Goal: Information Seeking & Learning: Check status

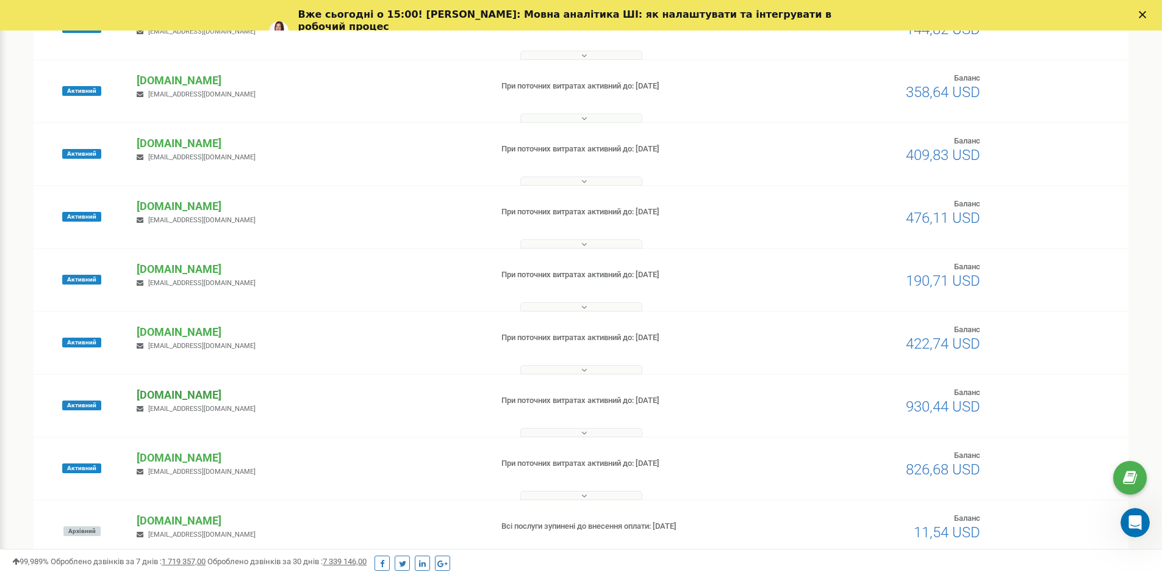
scroll to position [351, 0]
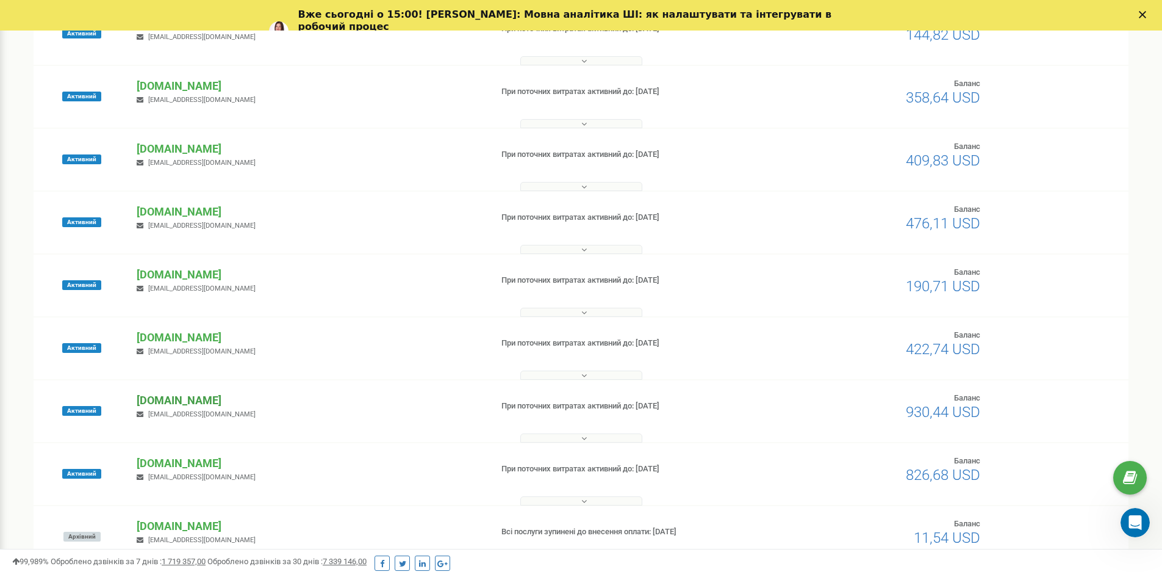
click at [165, 392] on p "[DOMAIN_NAME]" at bounding box center [309, 400] width 345 height 16
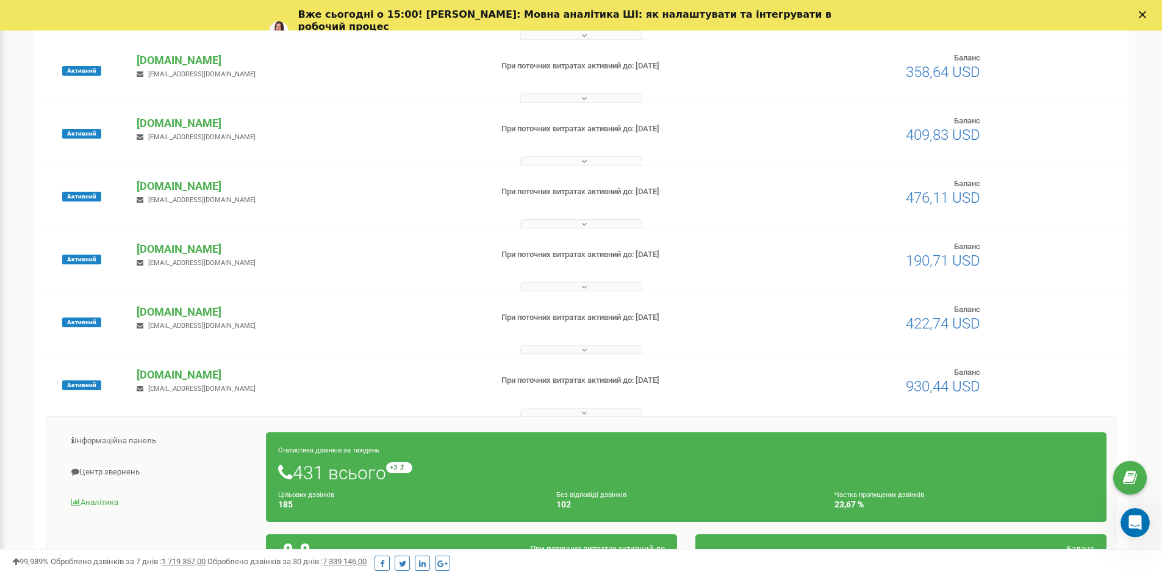
scroll to position [412, 0]
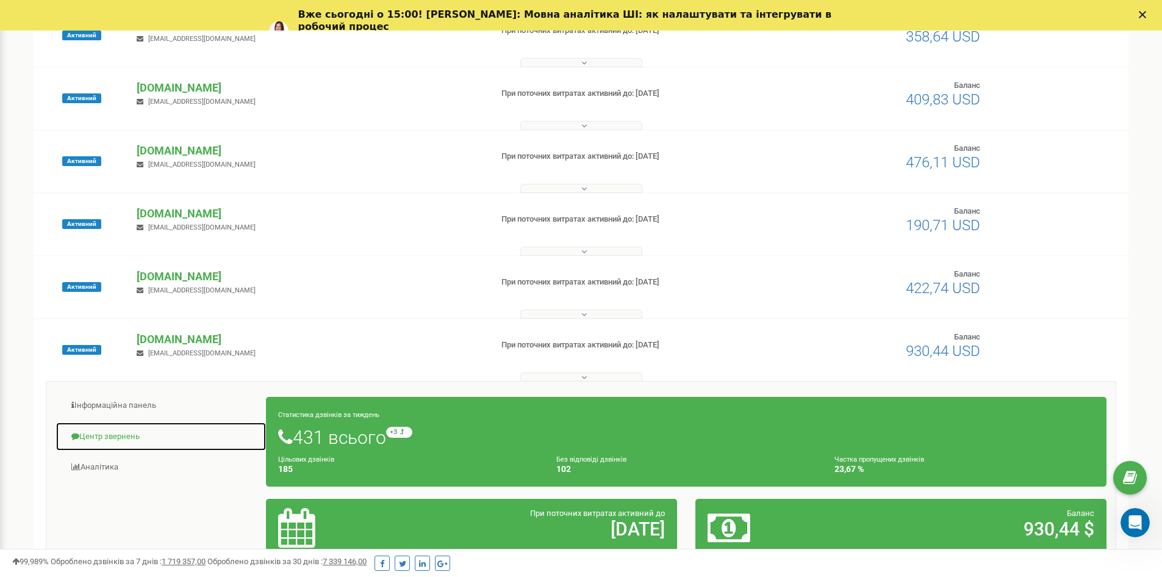
click at [138, 432] on link "Центр звернень" at bounding box center [161, 437] width 211 height 30
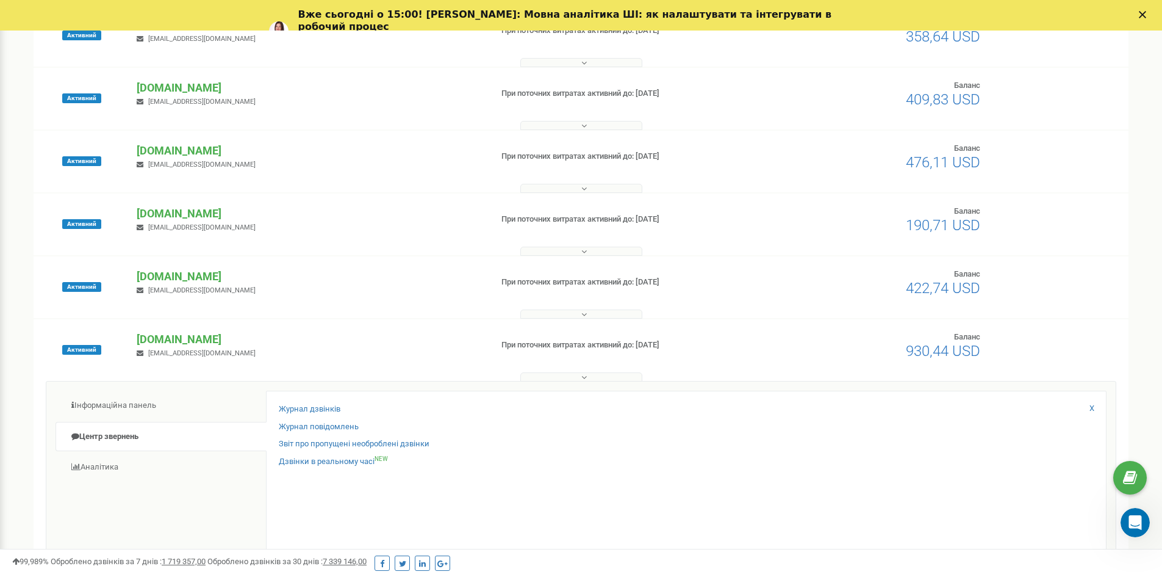
click at [340, 406] on div "Журнал дзвінків" at bounding box center [686, 412] width 815 height 18
click at [313, 413] on link "Журнал дзвінків" at bounding box center [310, 409] width 62 height 12
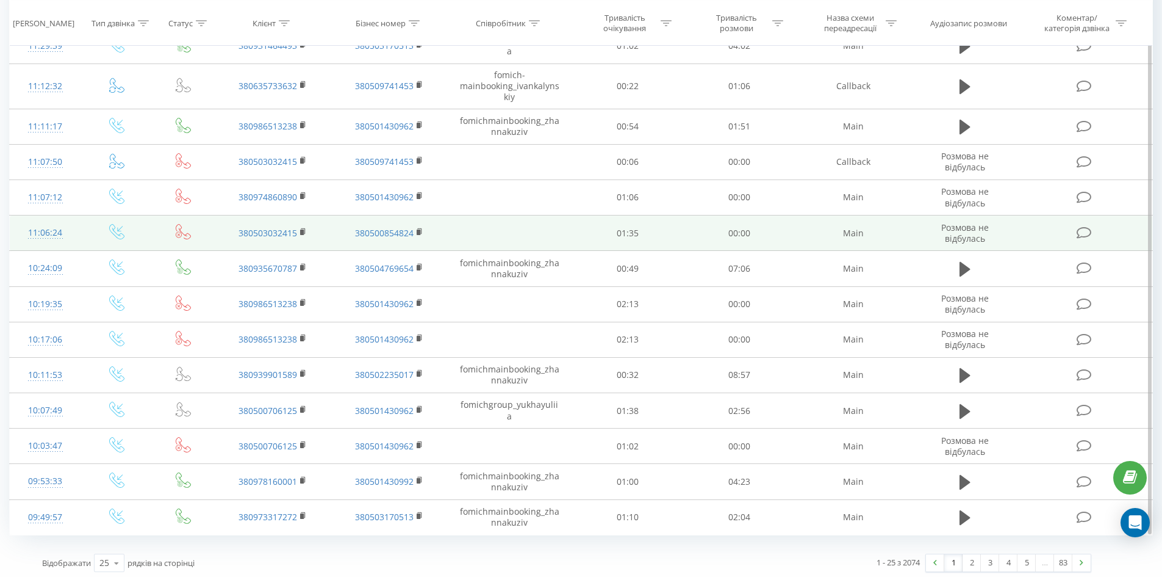
scroll to position [558, 0]
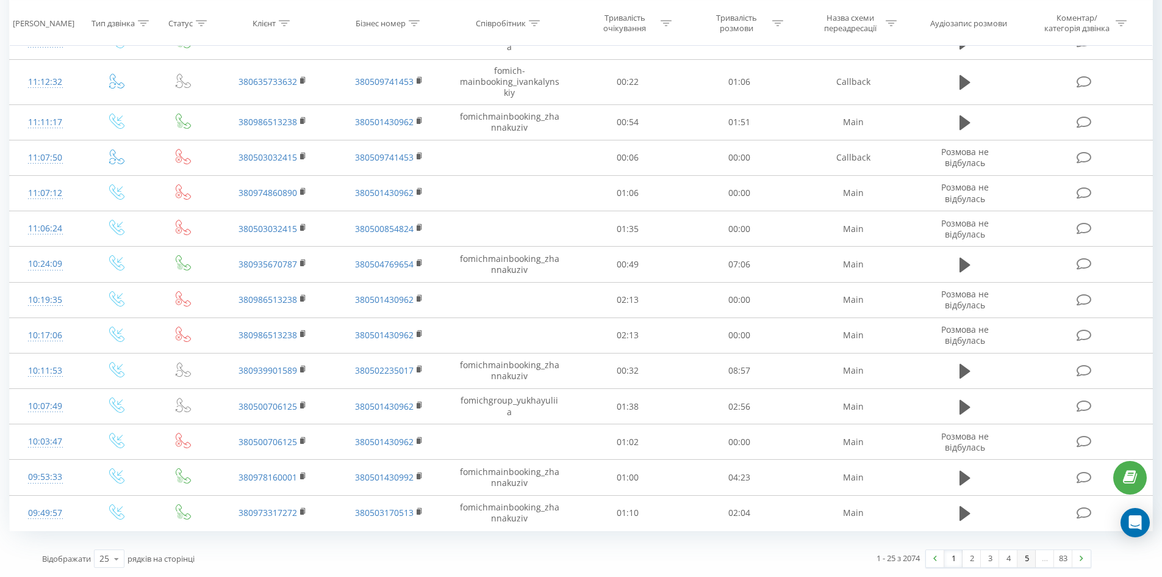
click at [1024, 553] on link "5" at bounding box center [1027, 558] width 18 height 17
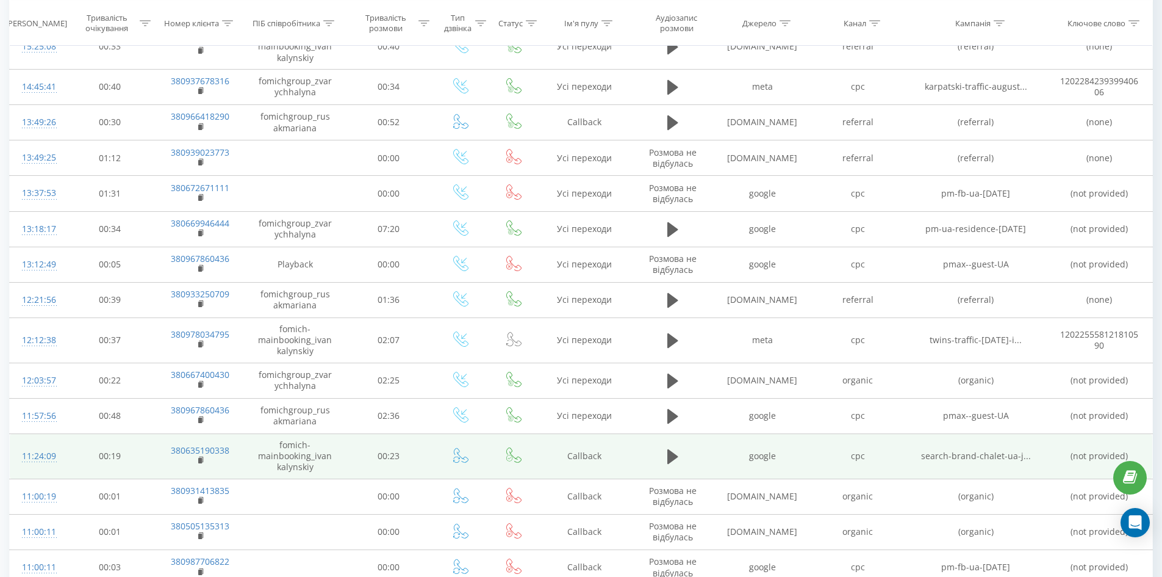
scroll to position [595, 0]
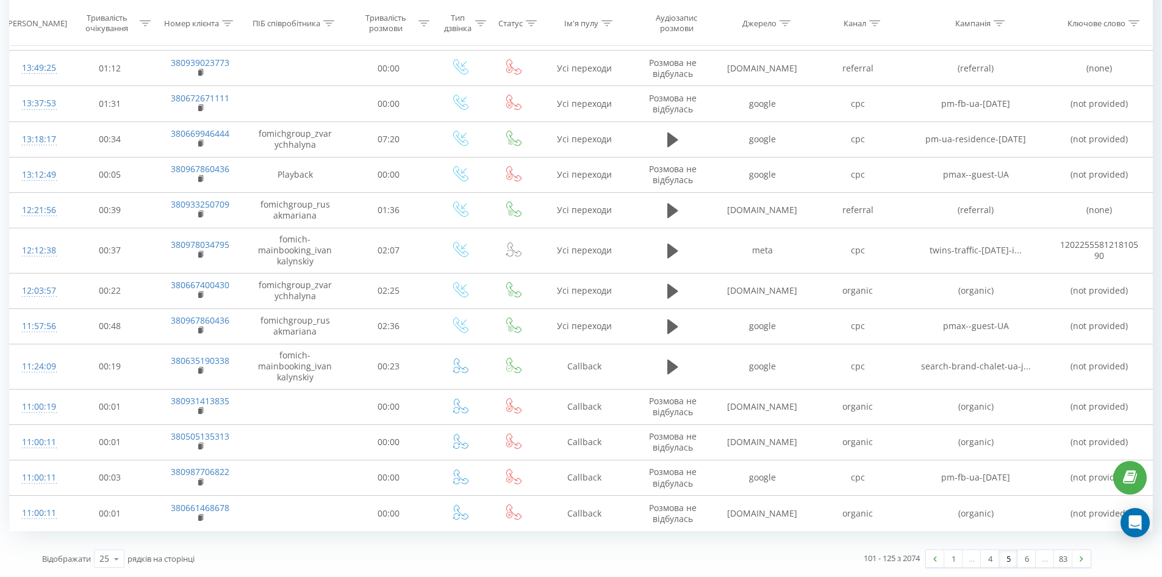
click at [1042, 561] on div "…" at bounding box center [1045, 558] width 18 height 17
click at [1024, 557] on link "6" at bounding box center [1027, 558] width 18 height 17
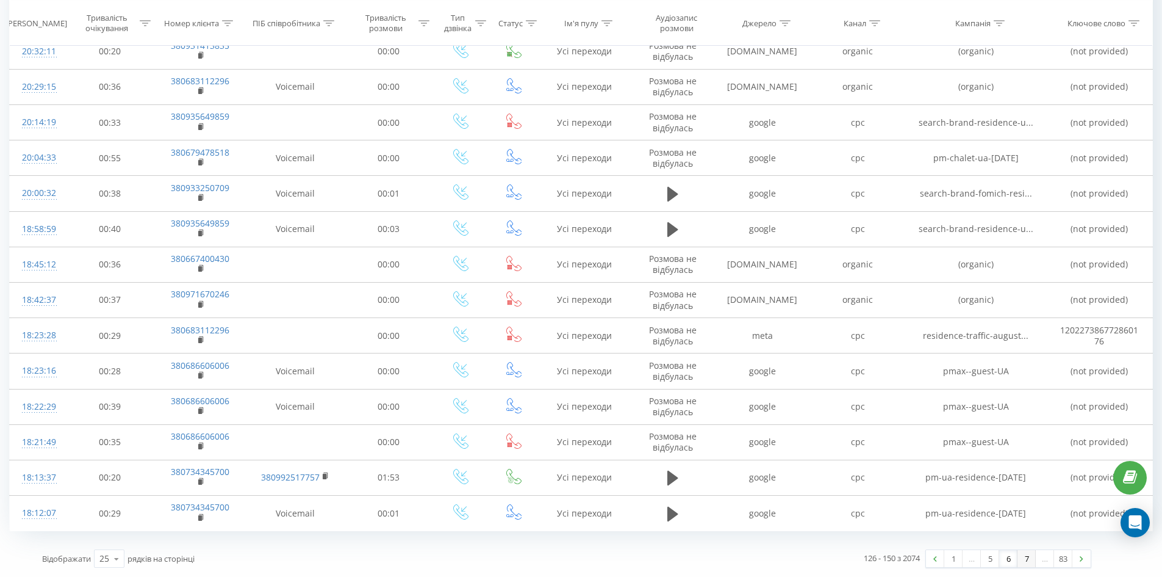
click at [1027, 562] on link "7" at bounding box center [1027, 558] width 18 height 17
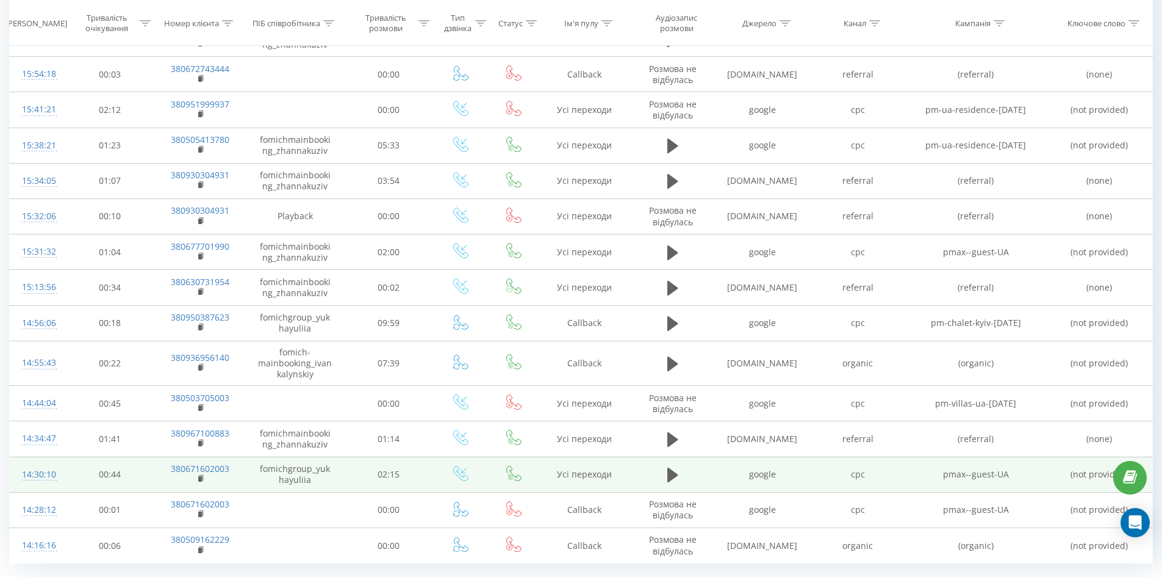
scroll to position [567, 0]
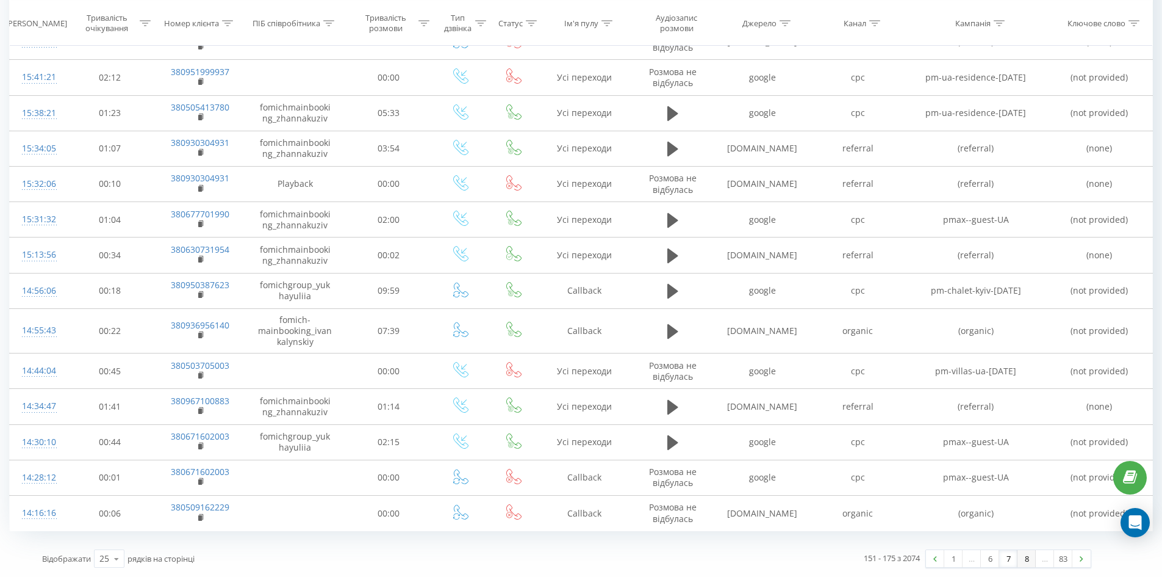
click at [1026, 560] on link "8" at bounding box center [1027, 558] width 18 height 17
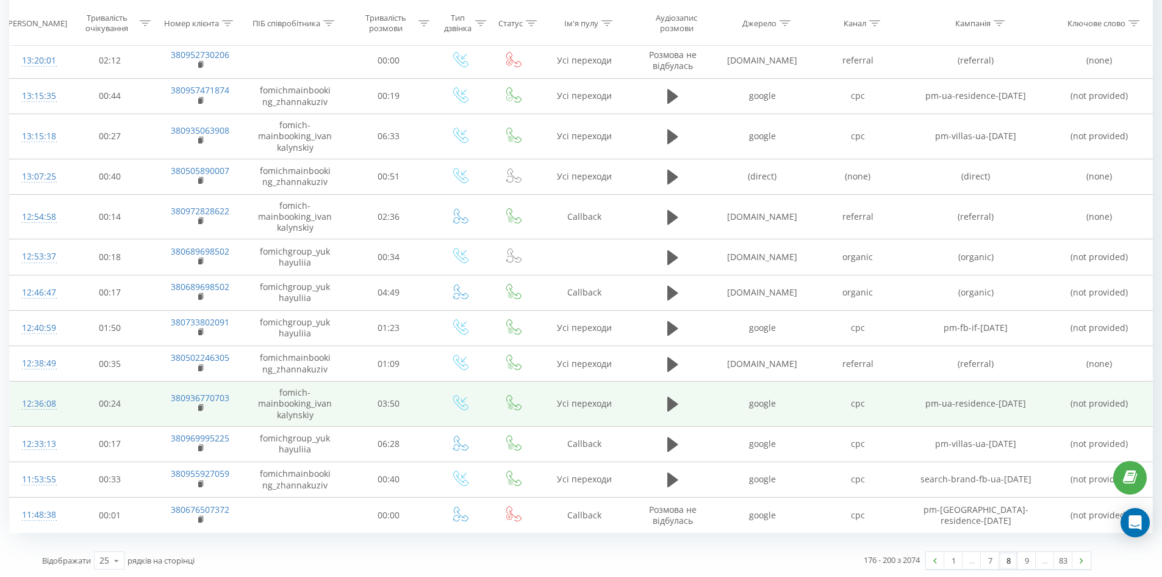
scroll to position [595, 0]
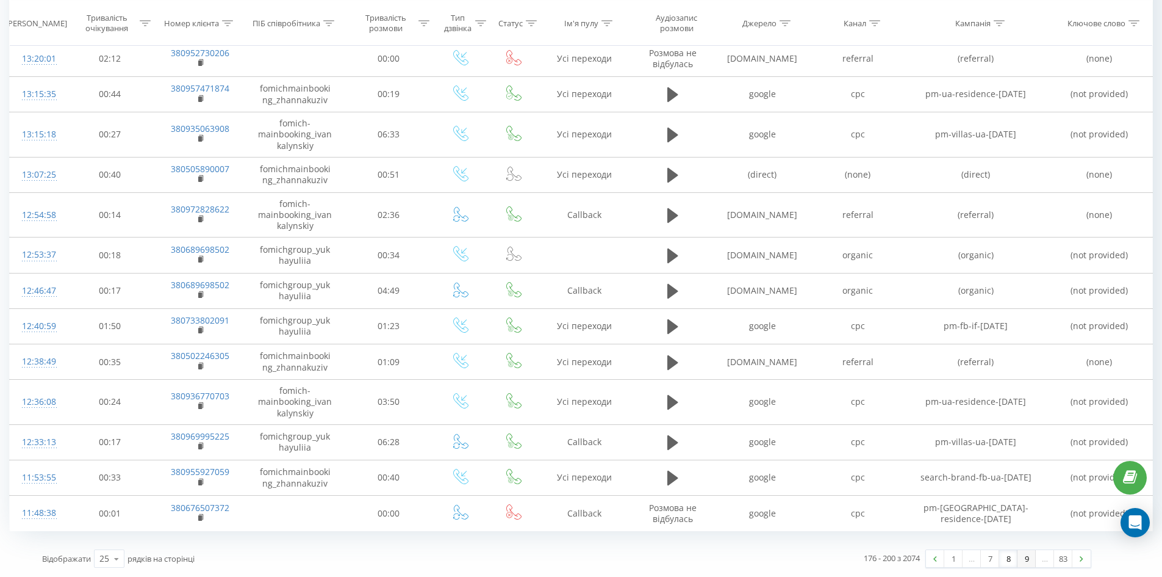
click at [1031, 562] on link "9" at bounding box center [1027, 558] width 18 height 17
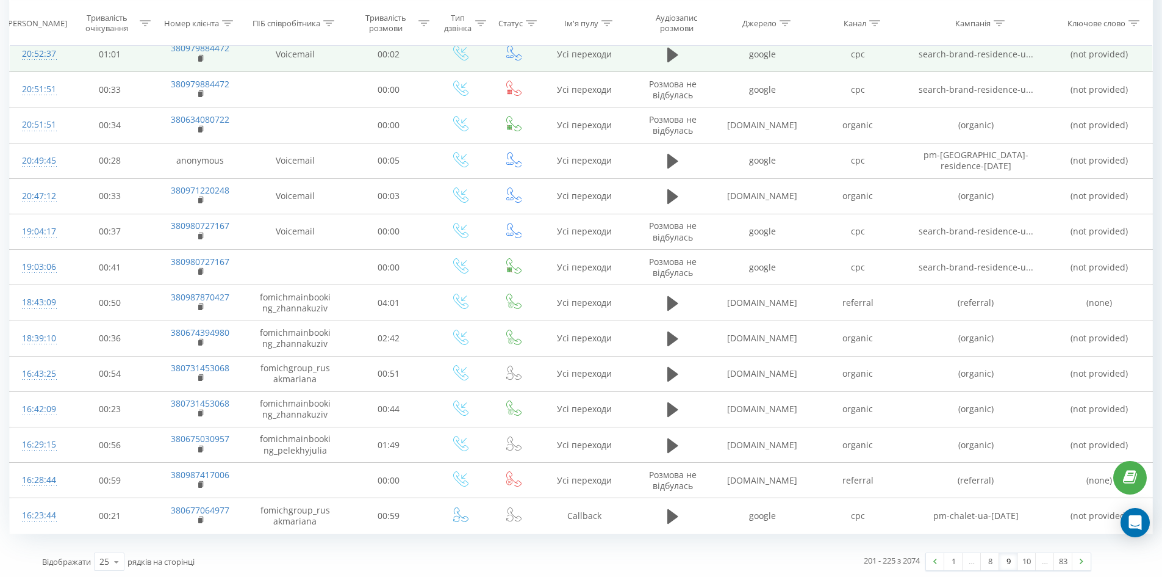
scroll to position [573, 0]
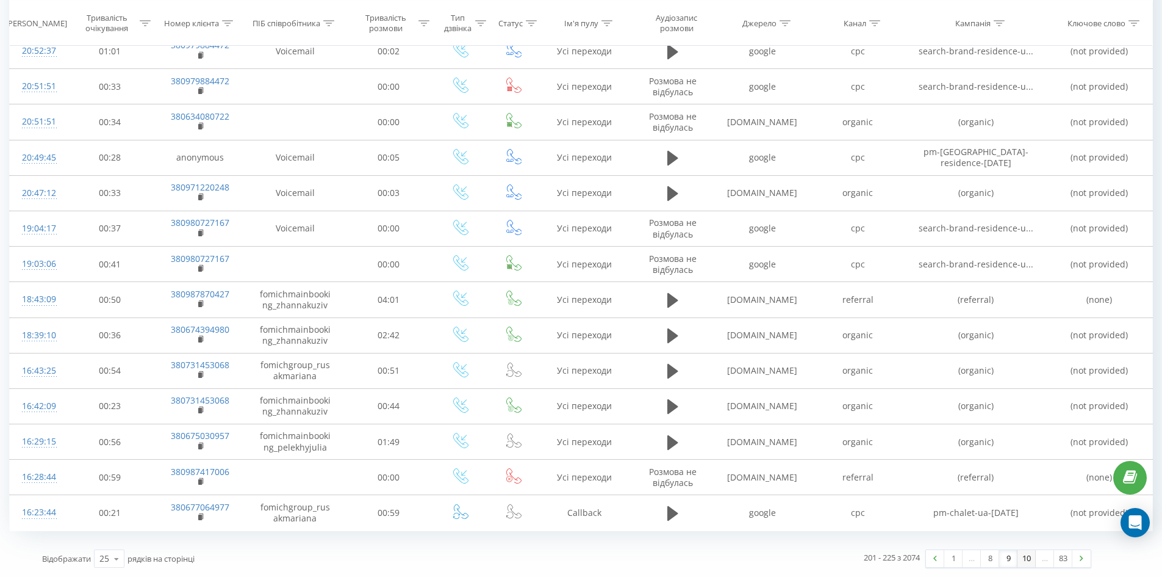
click at [1026, 559] on link "10" at bounding box center [1027, 558] width 18 height 17
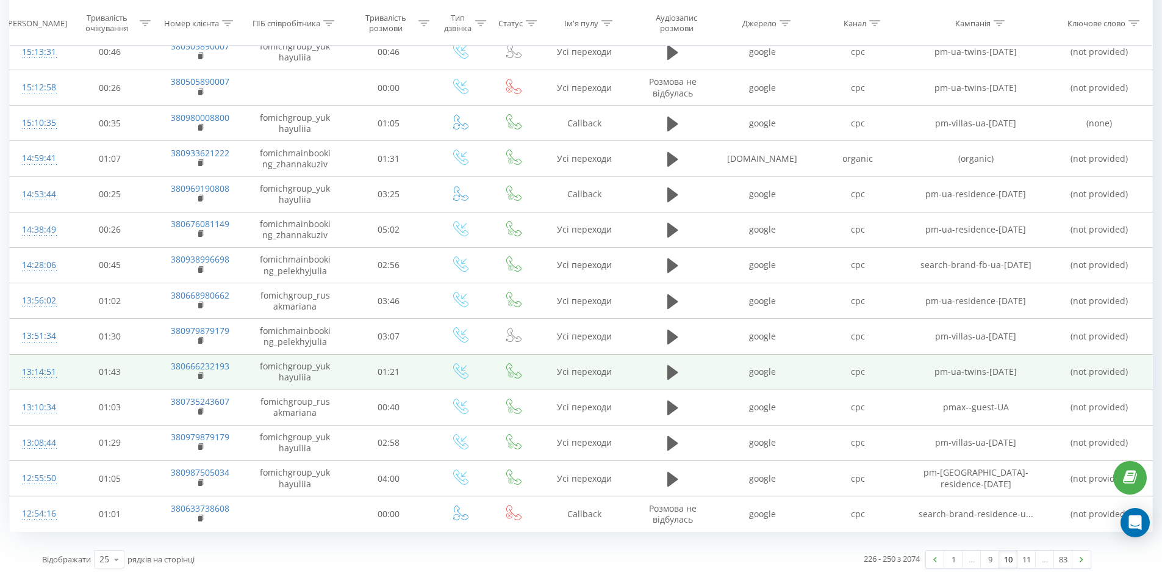
scroll to position [548, 0]
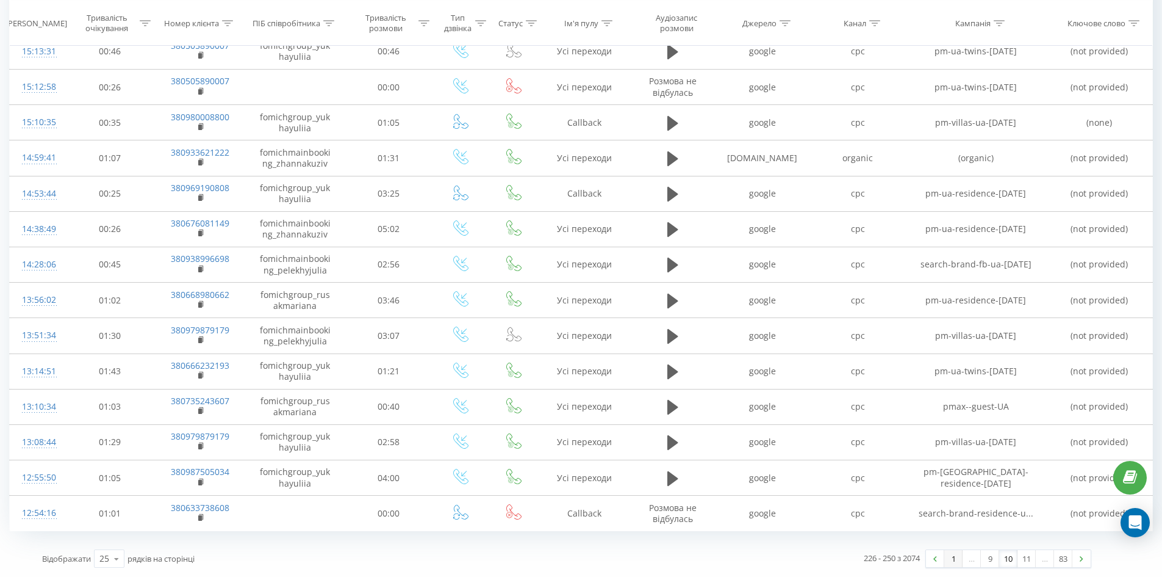
click at [950, 559] on link "1" at bounding box center [953, 558] width 18 height 17
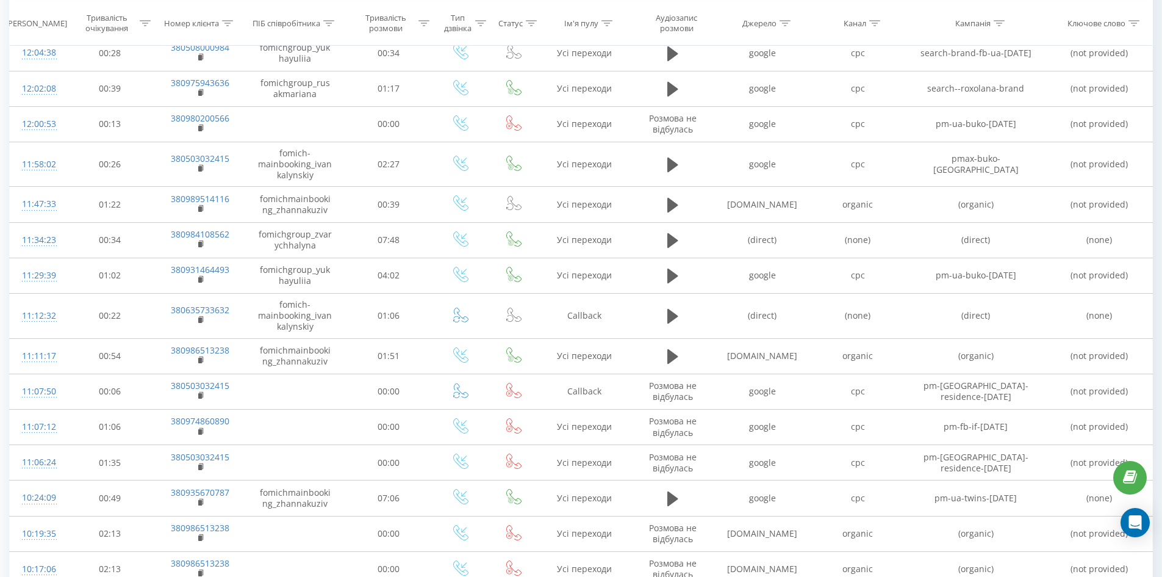
scroll to position [558, 0]
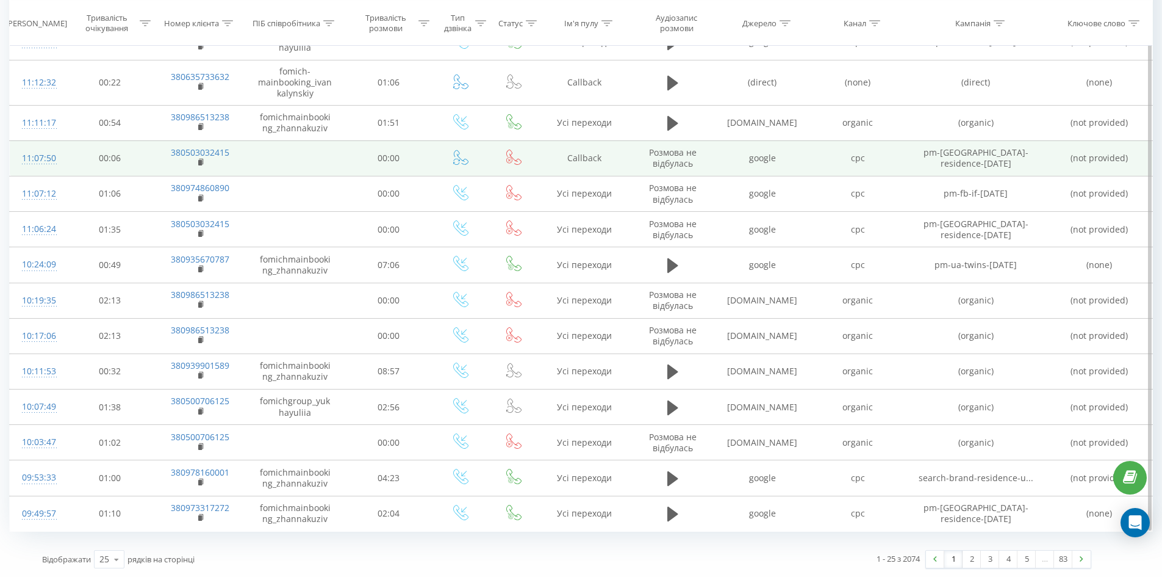
drag, startPoint x: 979, startPoint y: 167, endPoint x: 978, endPoint y: 180, distance: 13.4
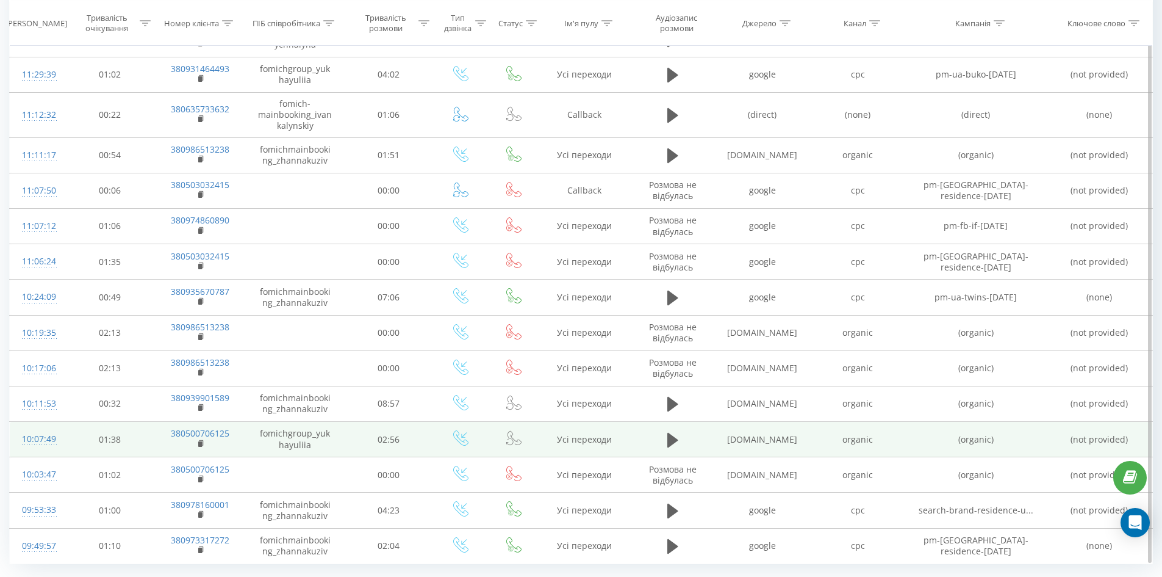
drag, startPoint x: 974, startPoint y: 524, endPoint x: 955, endPoint y: 506, distance: 26.3
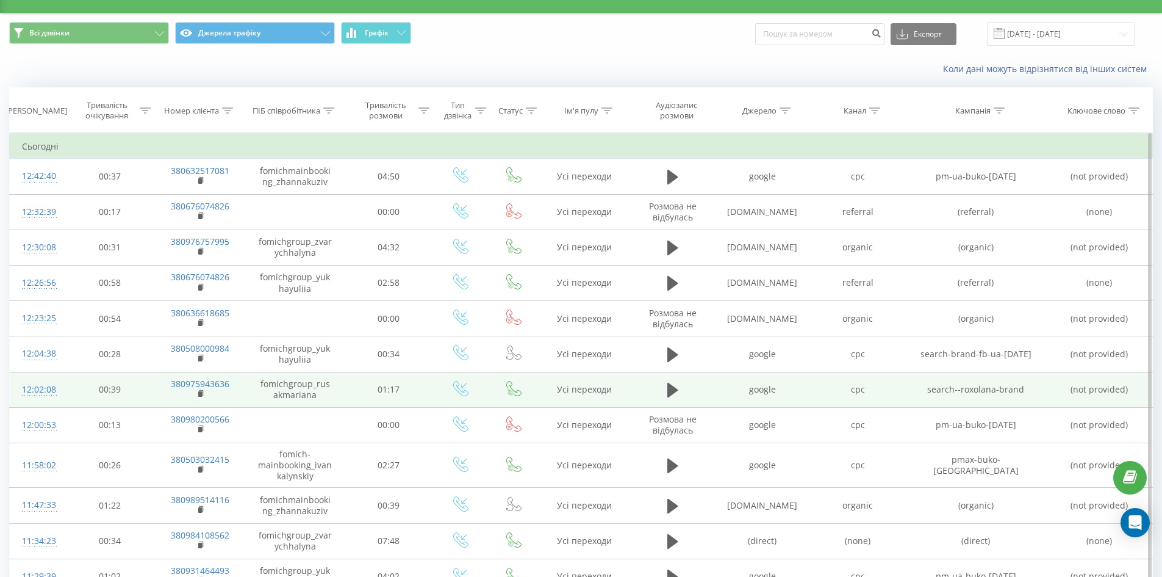
scroll to position [0, 0]
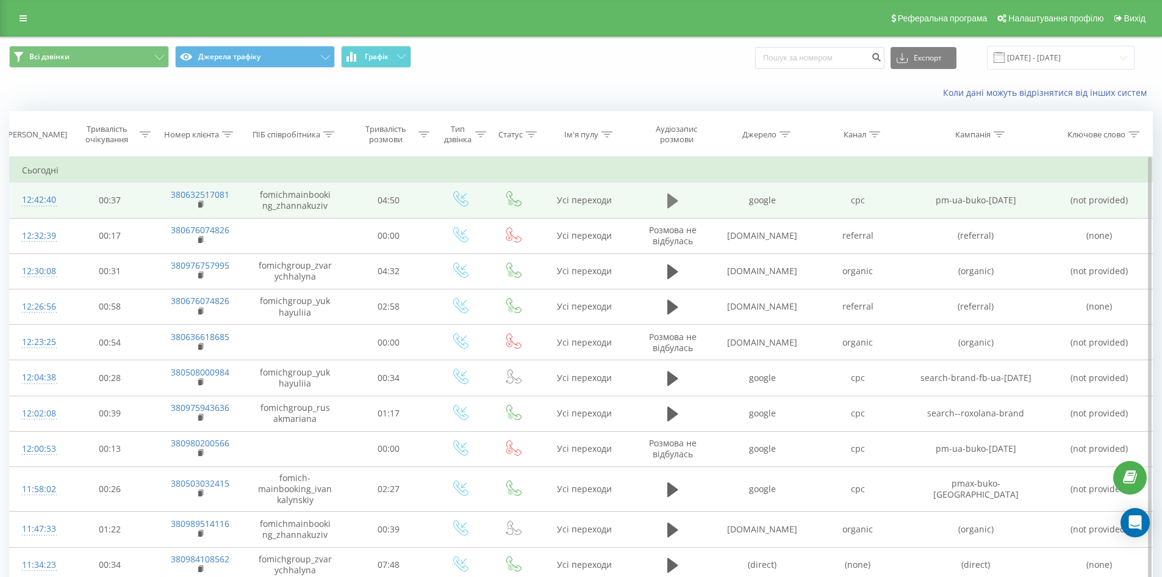
click at [678, 201] on button at bounding box center [673, 201] width 18 height 18
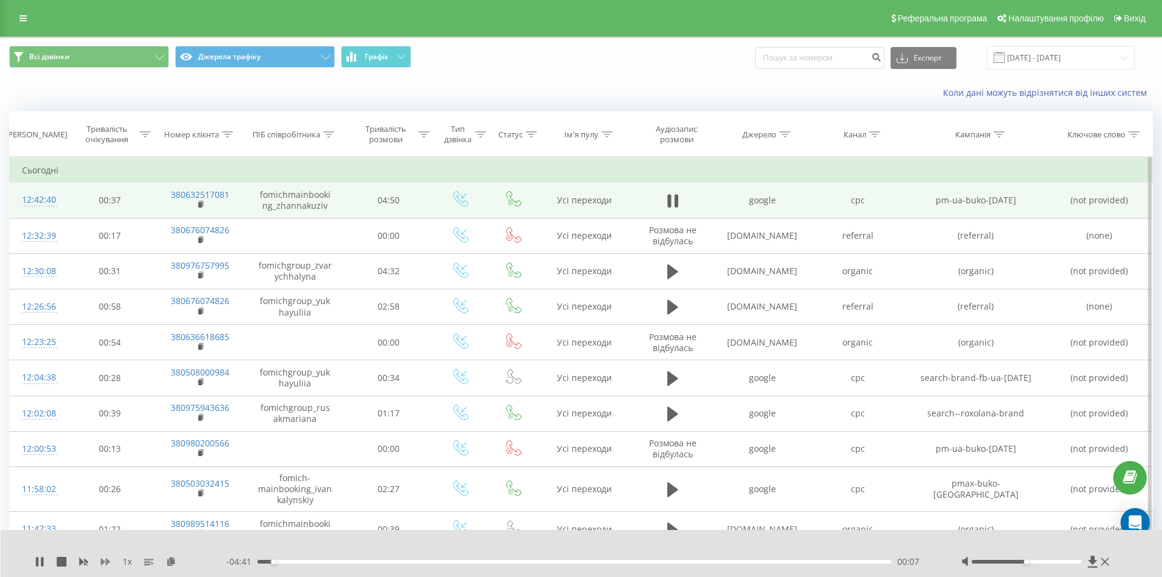
click at [105, 564] on icon at bounding box center [106, 561] width 10 height 10
click at [85, 564] on icon at bounding box center [84, 561] width 10 height 10
click at [1094, 201] on td "(not provided)" at bounding box center [1099, 199] width 106 height 35
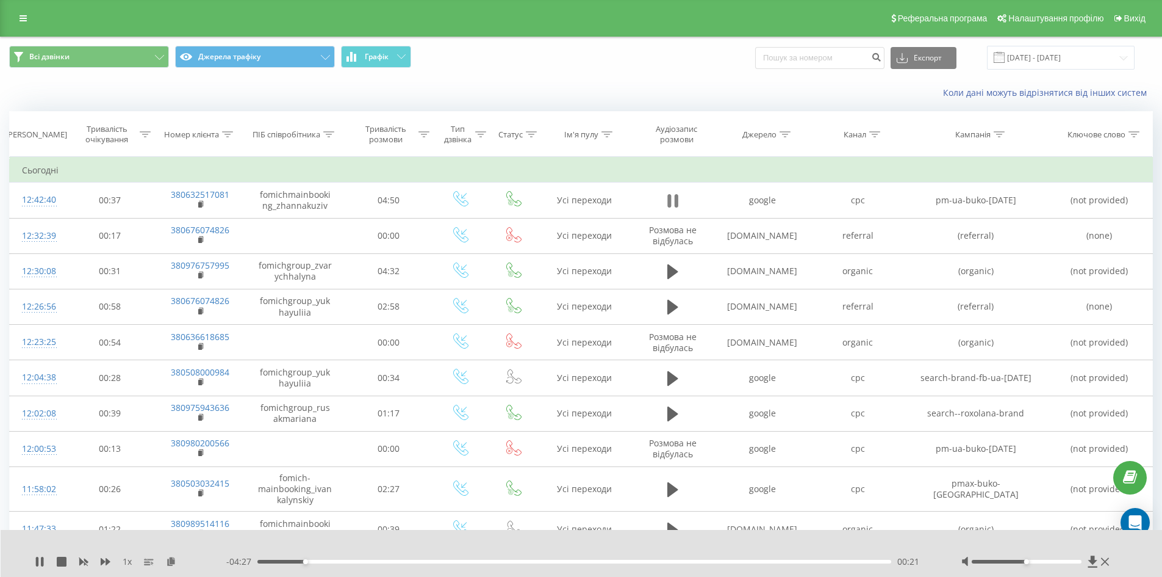
click at [675, 203] on icon at bounding box center [676, 200] width 4 height 13
drag, startPoint x: 308, startPoint y: 562, endPoint x: 119, endPoint y: 558, distance: 189.2
click at [119, 558] on div "1 x - 04:49 00:00 00:00" at bounding box center [573, 561] width 1077 height 12
click at [666, 206] on button at bounding box center [673, 201] width 18 height 18
drag, startPoint x: 275, startPoint y: 561, endPoint x: 232, endPoint y: 568, distance: 42.6
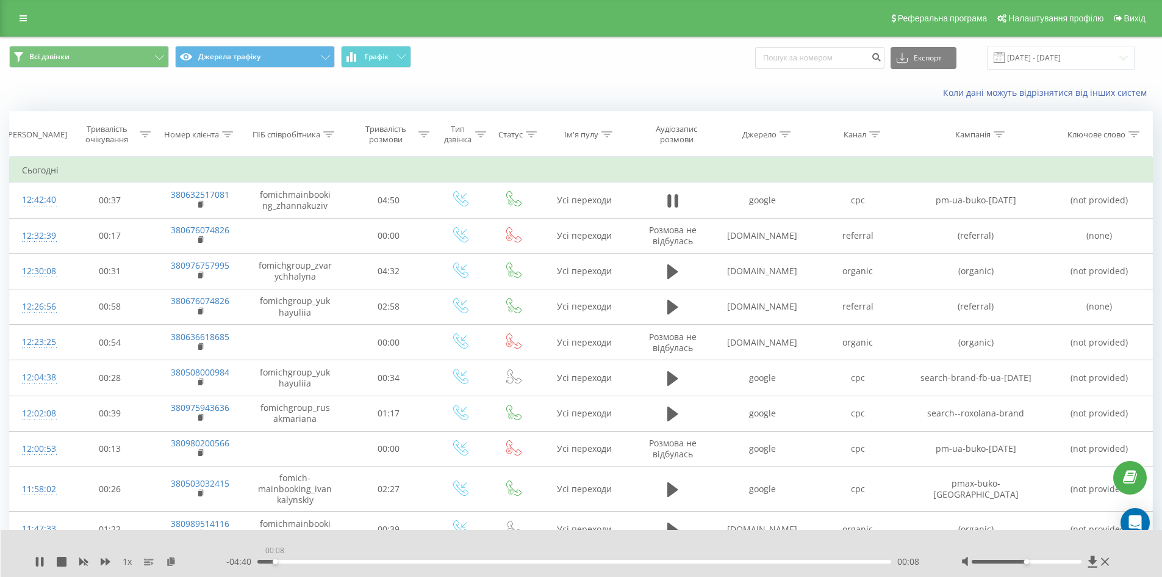
click at [232, 568] on div "1 x - 04:40 00:08 00:08" at bounding box center [582, 553] width 1162 height 47
drag, startPoint x: 1043, startPoint y: 561, endPoint x: 1061, endPoint y: 561, distance: 18.3
click at [1061, 561] on div at bounding box center [1027, 561] width 110 height 4
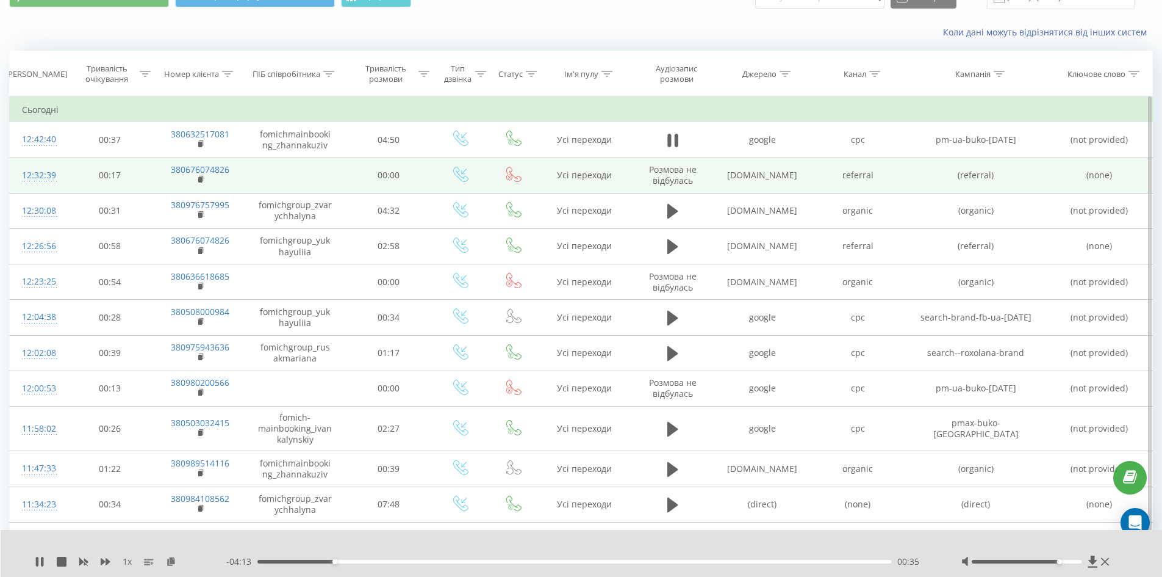
scroll to position [61, 0]
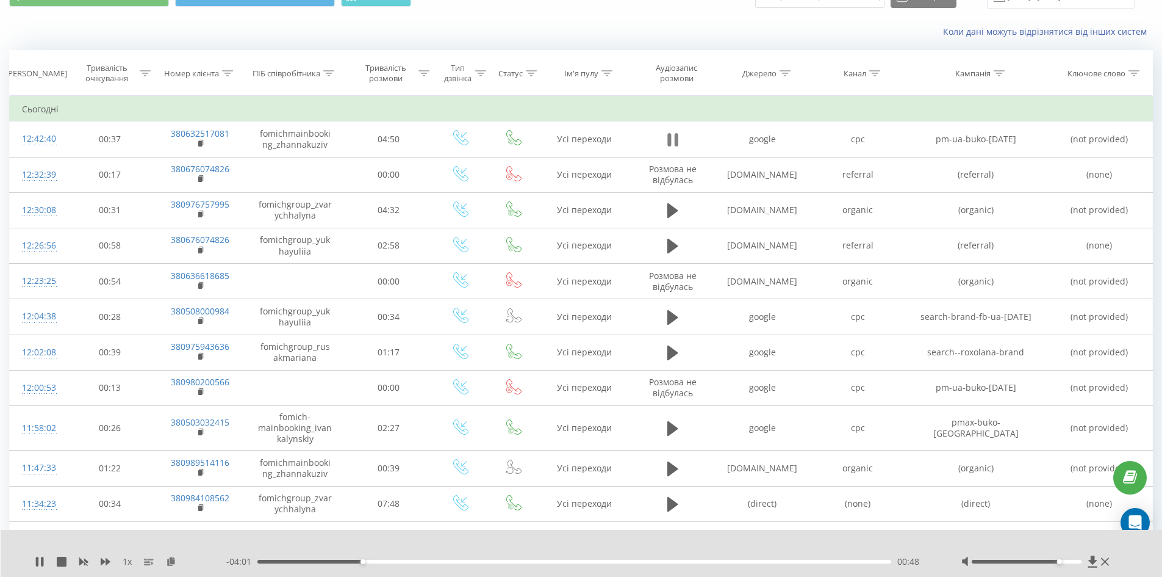
click at [670, 142] on icon at bounding box center [669, 139] width 4 height 13
click at [344, 559] on div "00:39" at bounding box center [574, 561] width 634 height 4
click at [38, 558] on icon at bounding box center [39, 561] width 7 height 10
click at [332, 563] on div "- 04:07 00:41 00:41" at bounding box center [578, 561] width 705 height 12
click at [325, 562] on div "00:31" at bounding box center [574, 561] width 634 height 4
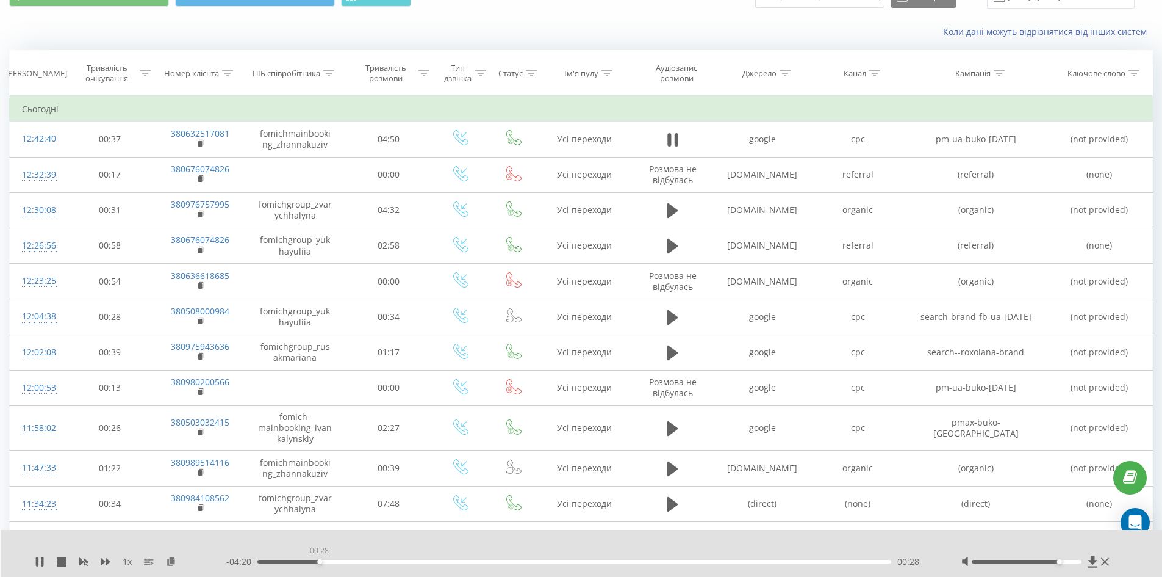
click at [319, 560] on div "00:28" at bounding box center [574, 561] width 634 height 4
click at [301, 561] on div "00:29" at bounding box center [574, 561] width 634 height 4
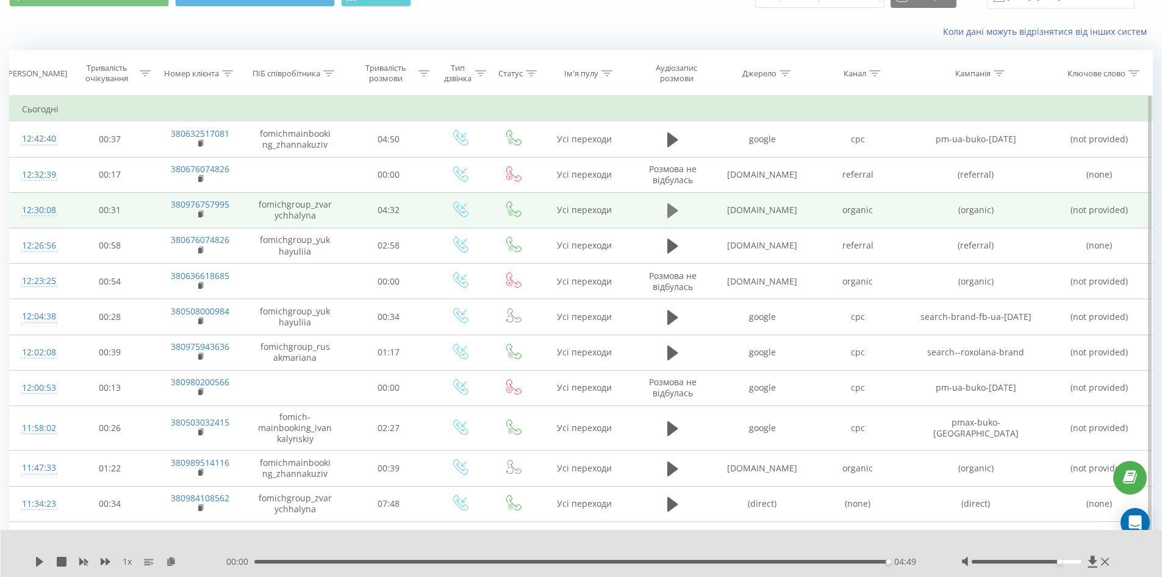
click at [669, 210] on icon at bounding box center [672, 210] width 11 height 15
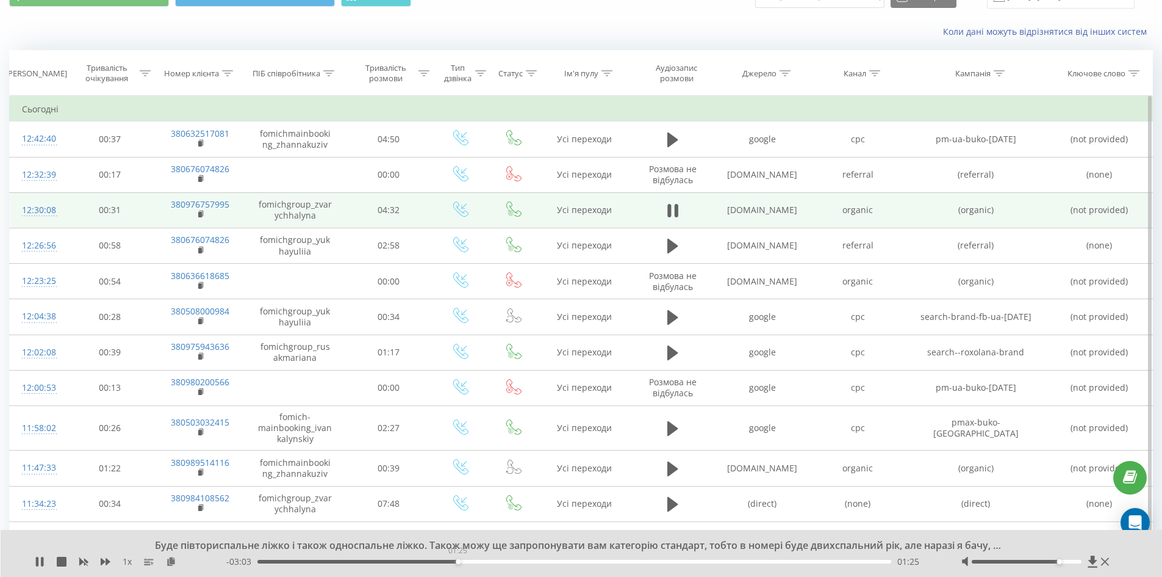
click at [458, 560] on div "01:25" at bounding box center [574, 561] width 634 height 4
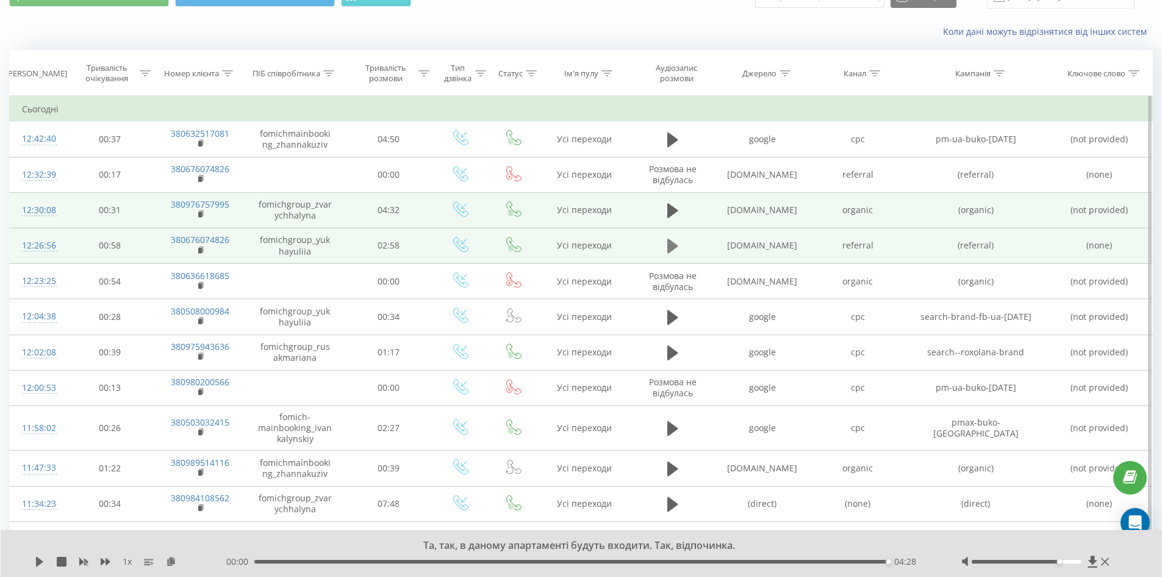
click at [672, 245] on icon at bounding box center [672, 246] width 11 height 15
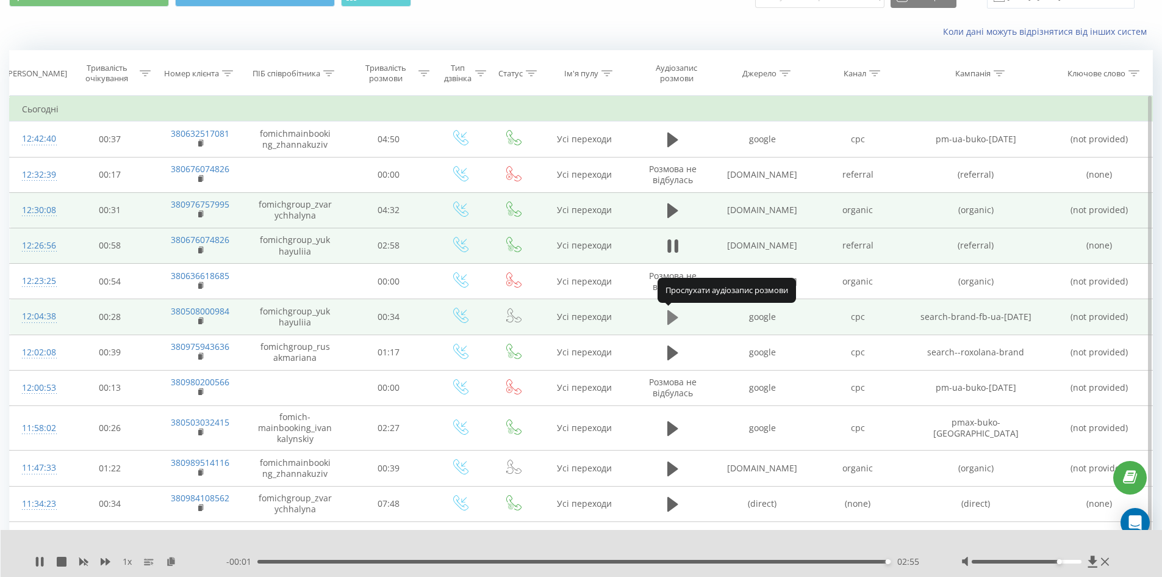
click at [674, 317] on icon at bounding box center [672, 317] width 11 height 15
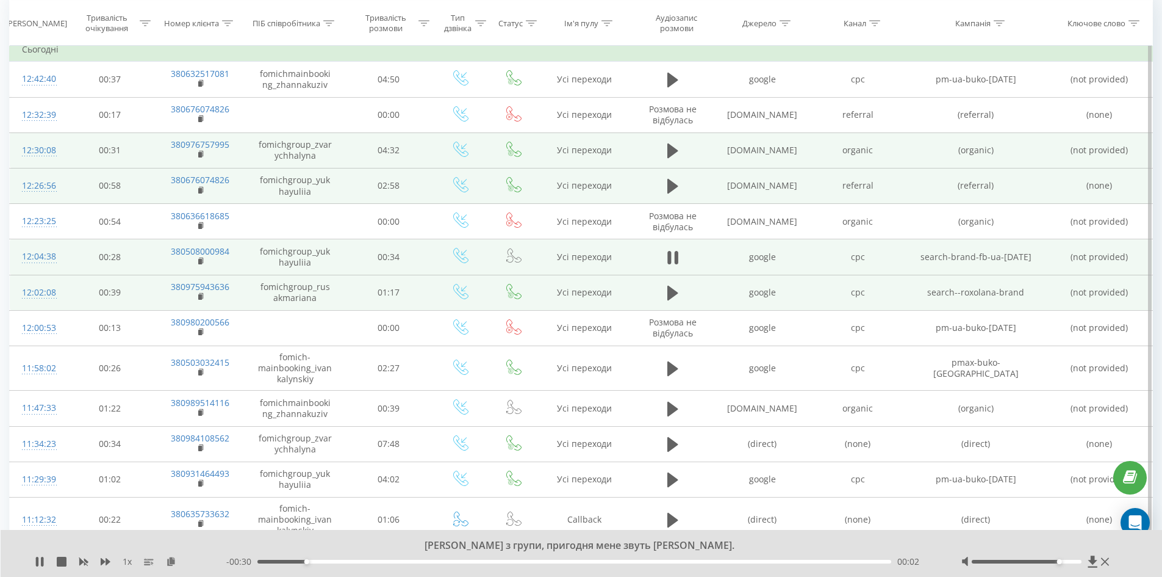
scroll to position [122, 0]
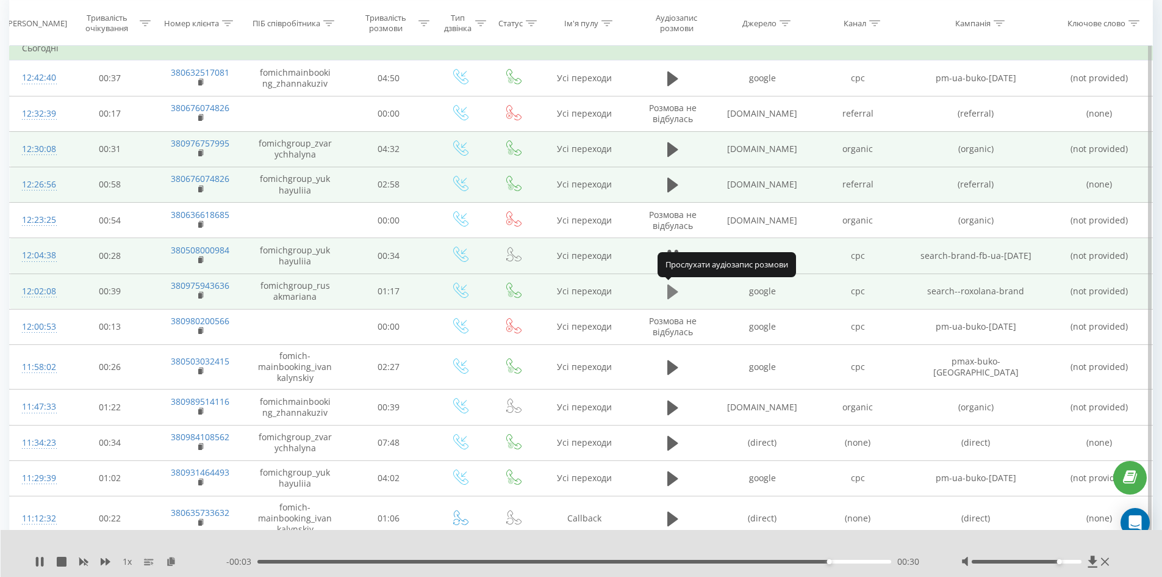
click at [670, 290] on icon at bounding box center [672, 291] width 11 height 15
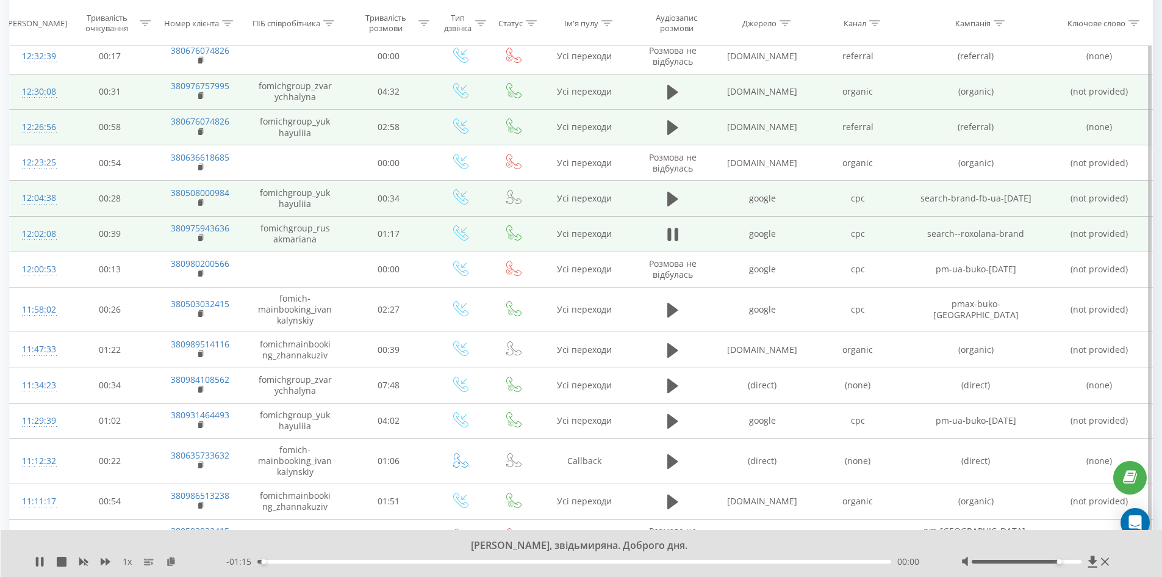
scroll to position [183, 0]
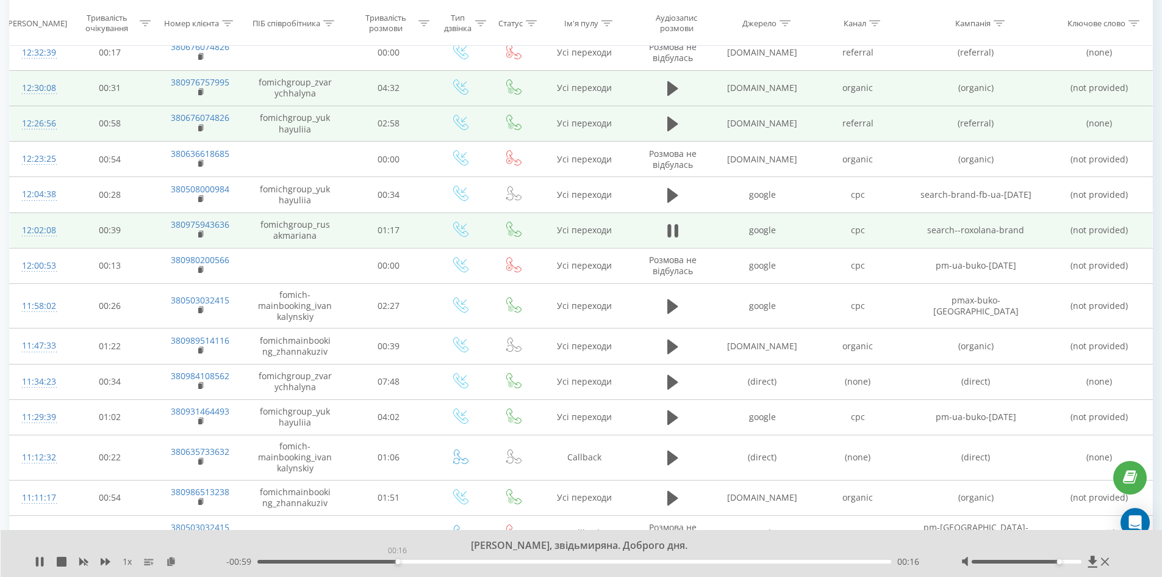
click at [397, 562] on div "00:16" at bounding box center [574, 561] width 634 height 4
click at [741, 562] on div "00:50" at bounding box center [574, 561] width 634 height 4
click at [810, 560] on div "00:59" at bounding box center [574, 561] width 634 height 4
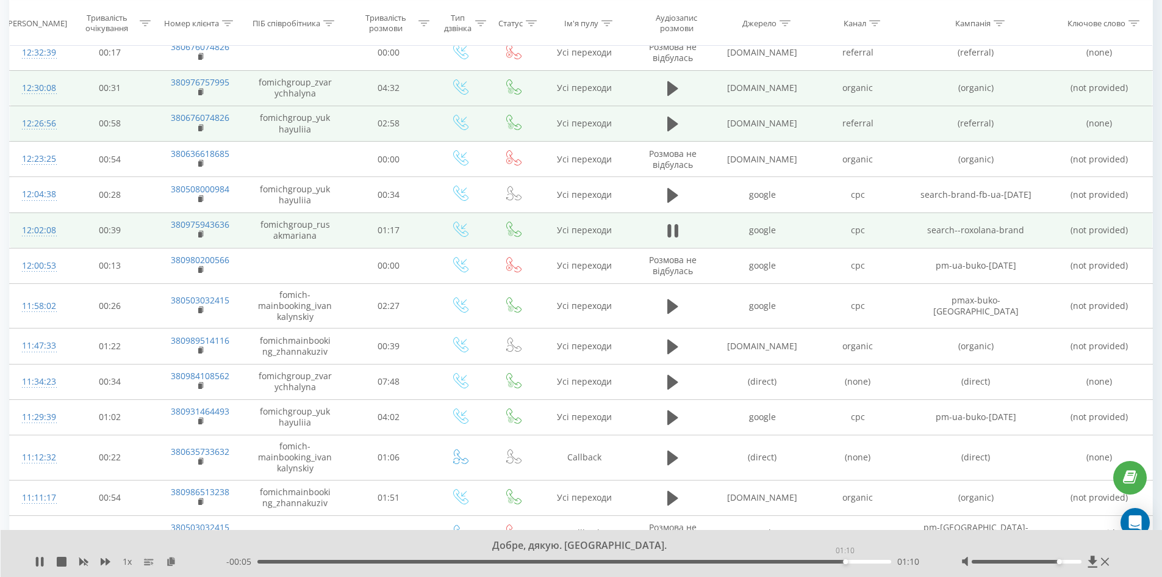
click at [845, 562] on div "01:10" at bounding box center [574, 561] width 634 height 4
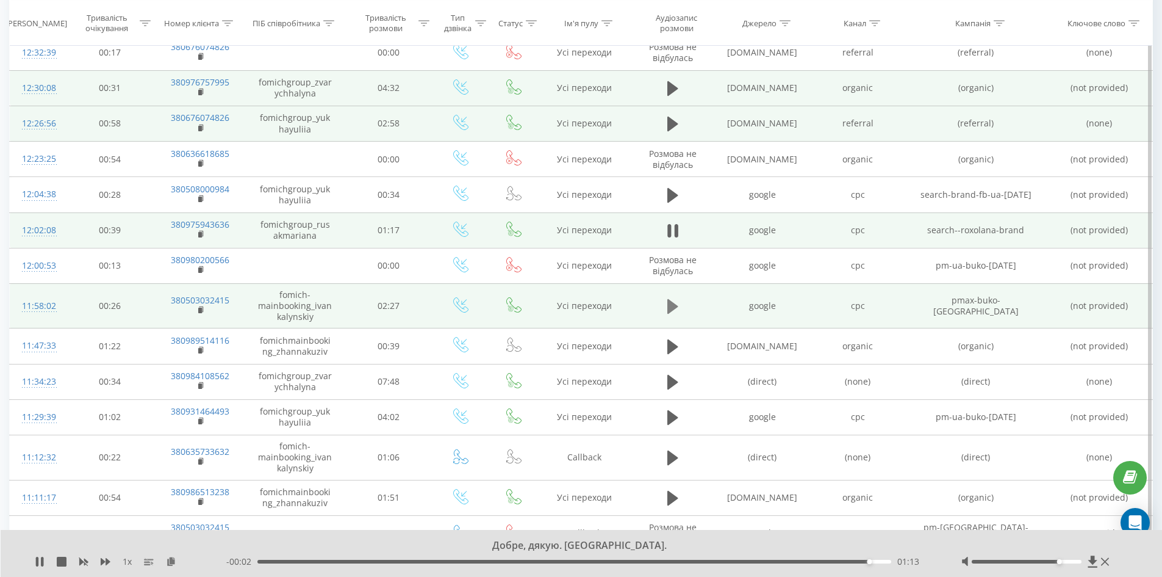
click at [677, 310] on icon at bounding box center [672, 306] width 11 height 17
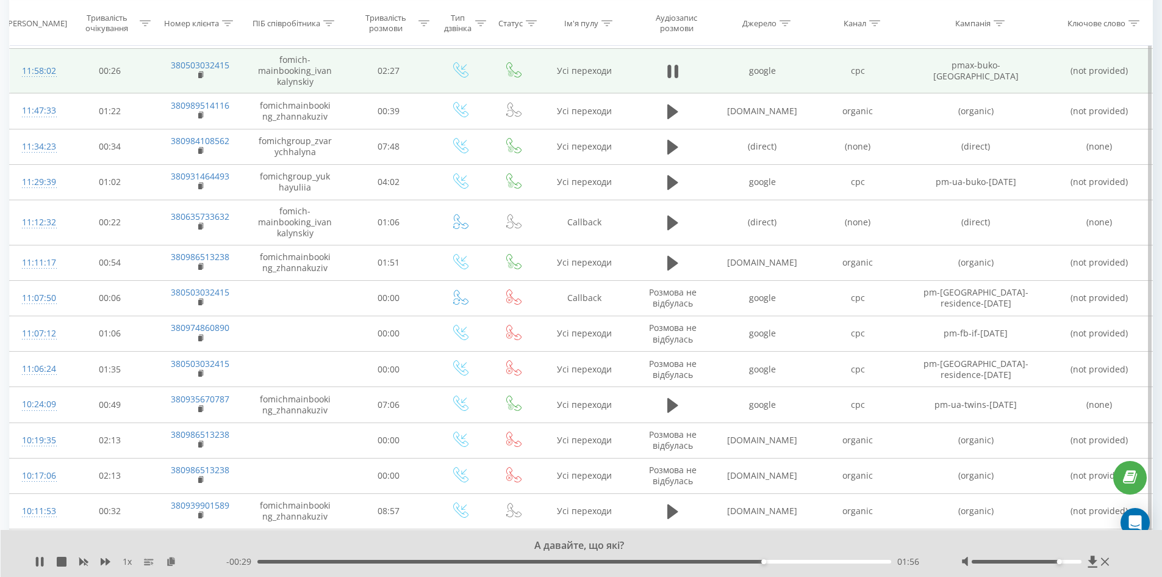
scroll to position [427, 0]
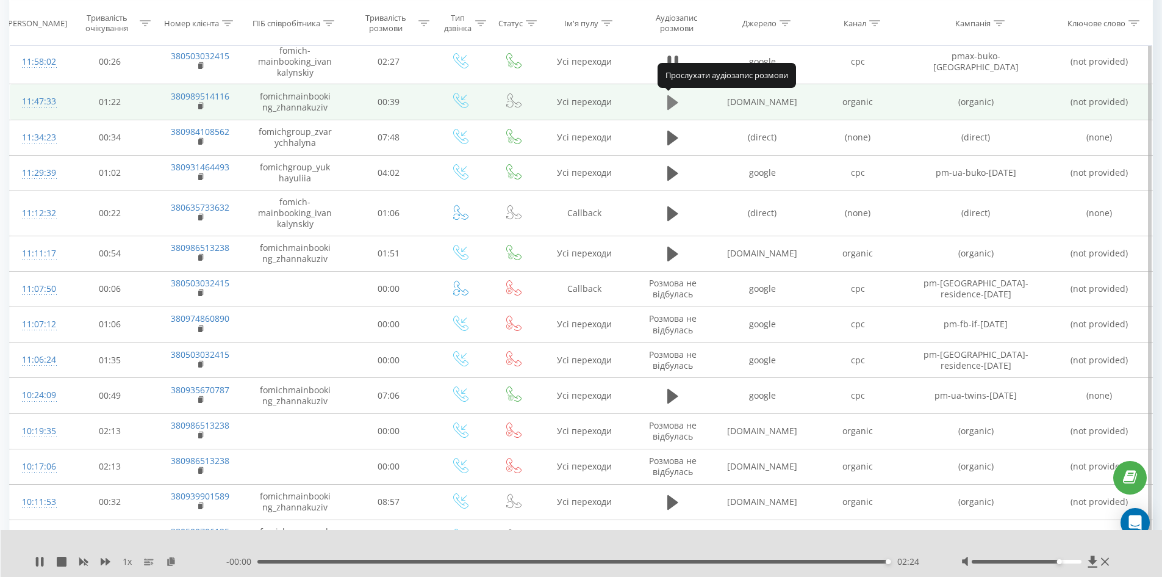
click at [675, 102] on icon at bounding box center [672, 102] width 11 height 15
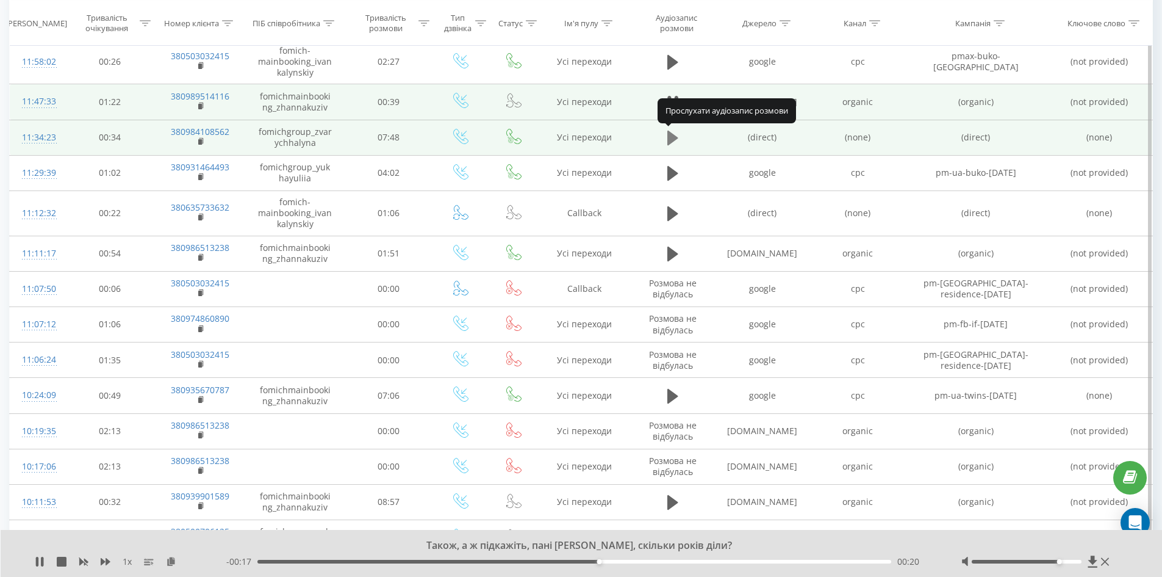
click at [671, 138] on icon at bounding box center [672, 138] width 11 height 15
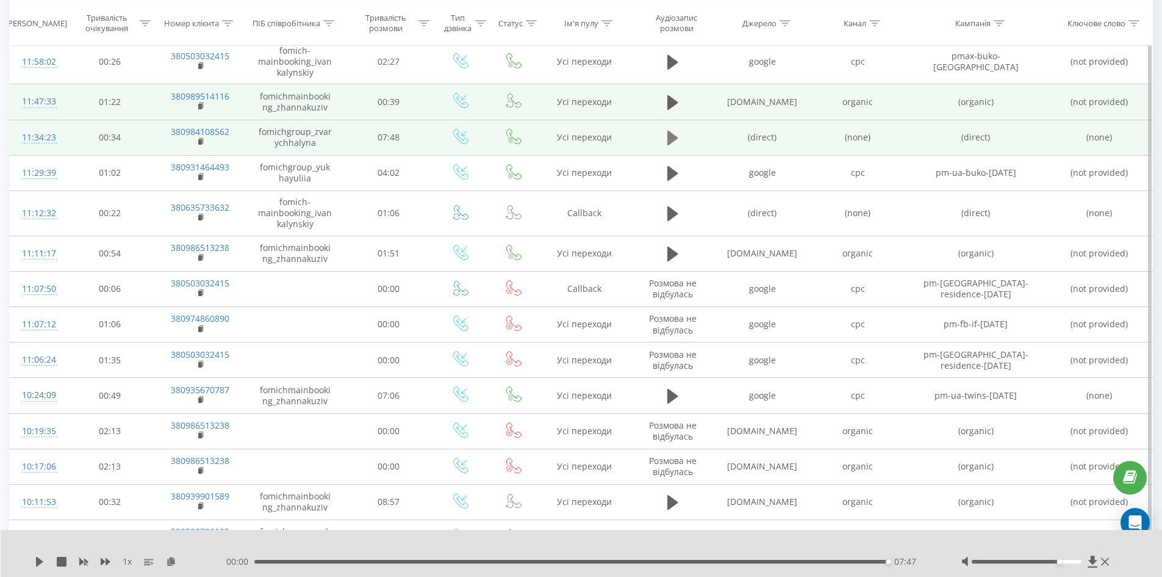
click at [669, 134] on icon at bounding box center [672, 138] width 11 height 15
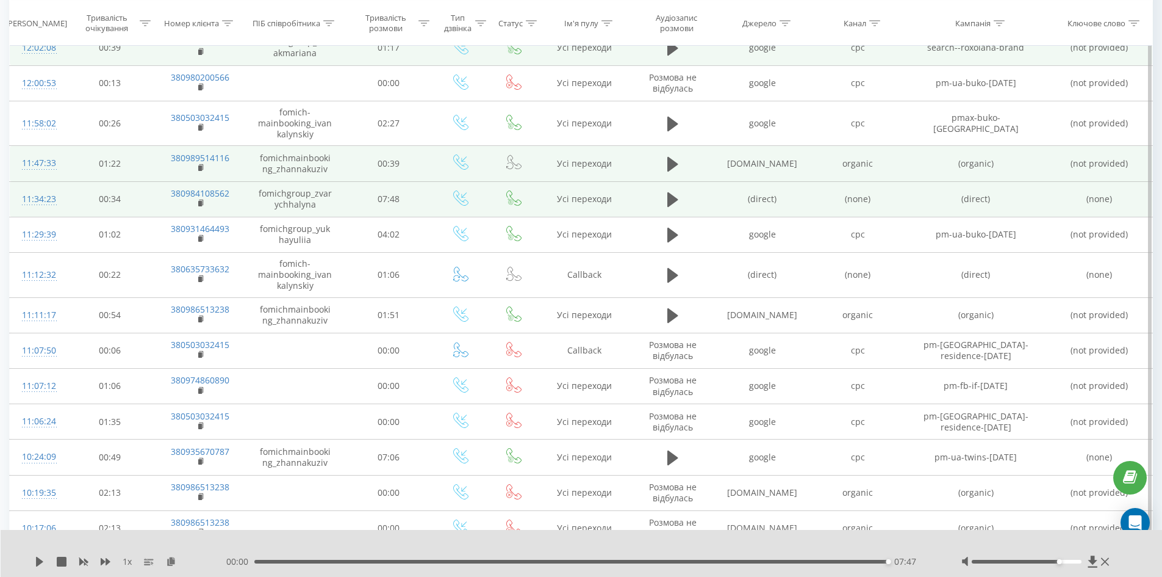
scroll to position [366, 0]
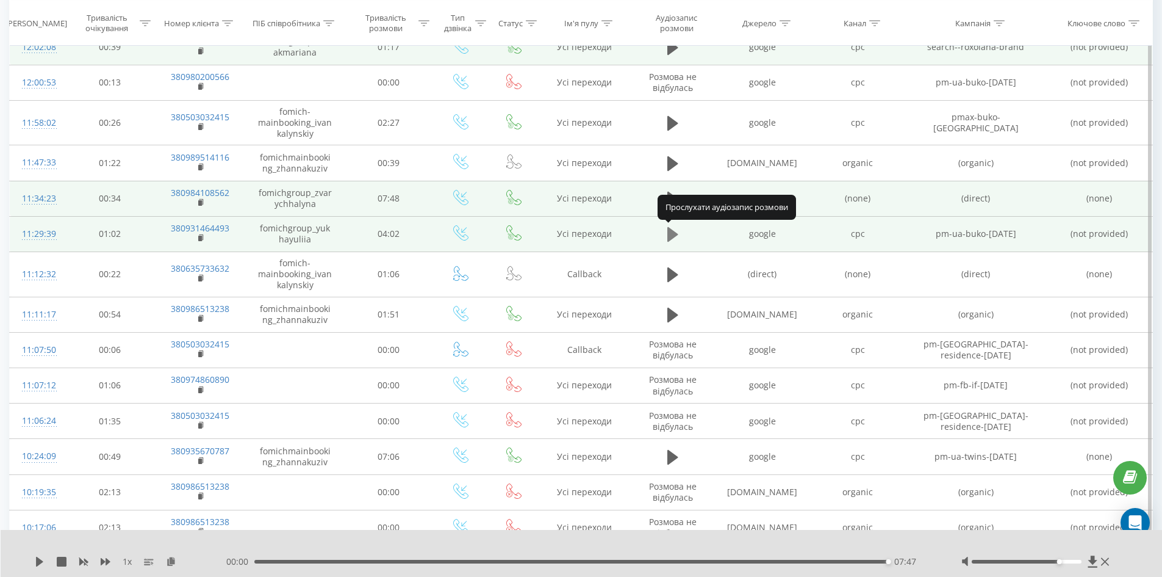
click at [668, 231] on icon at bounding box center [672, 234] width 11 height 15
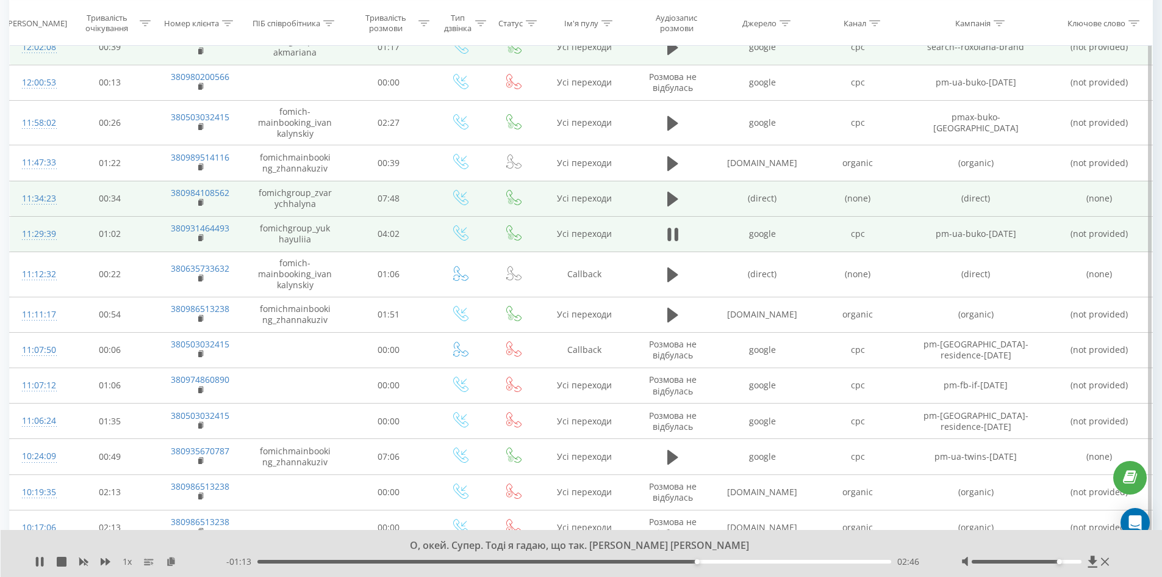
click at [903, 547] on div "О, окей. Супер. Тоді я гадаю, що так. [PERSON_NAME] [PERSON_NAME]" at bounding box center [574, 545] width 862 height 13
click at [669, 238] on icon at bounding box center [672, 234] width 11 height 15
click at [671, 232] on icon at bounding box center [672, 234] width 11 height 15
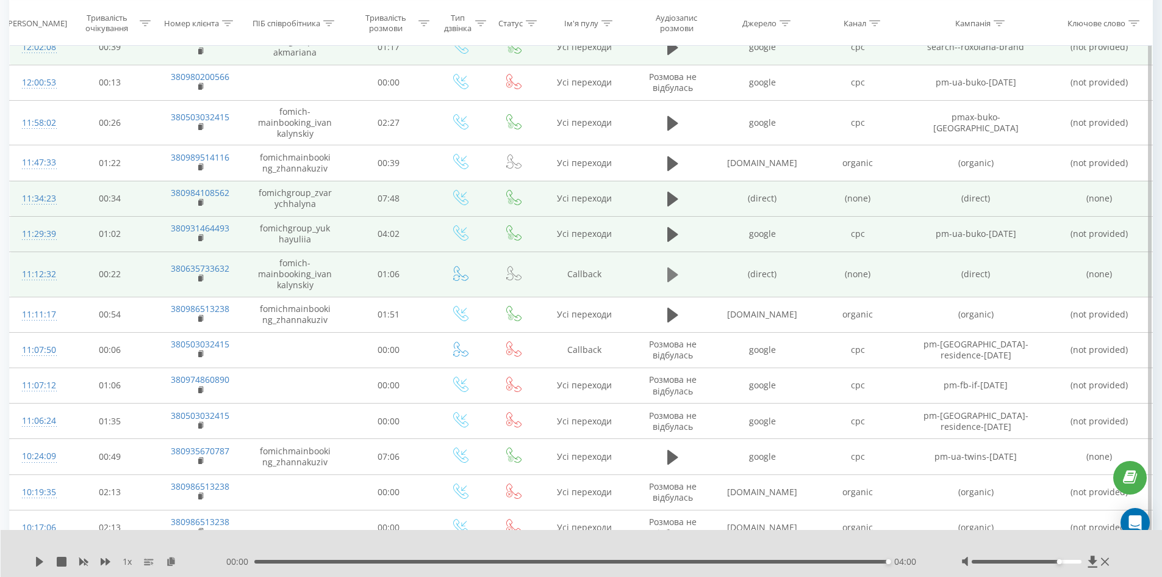
click at [671, 273] on icon at bounding box center [672, 274] width 11 height 15
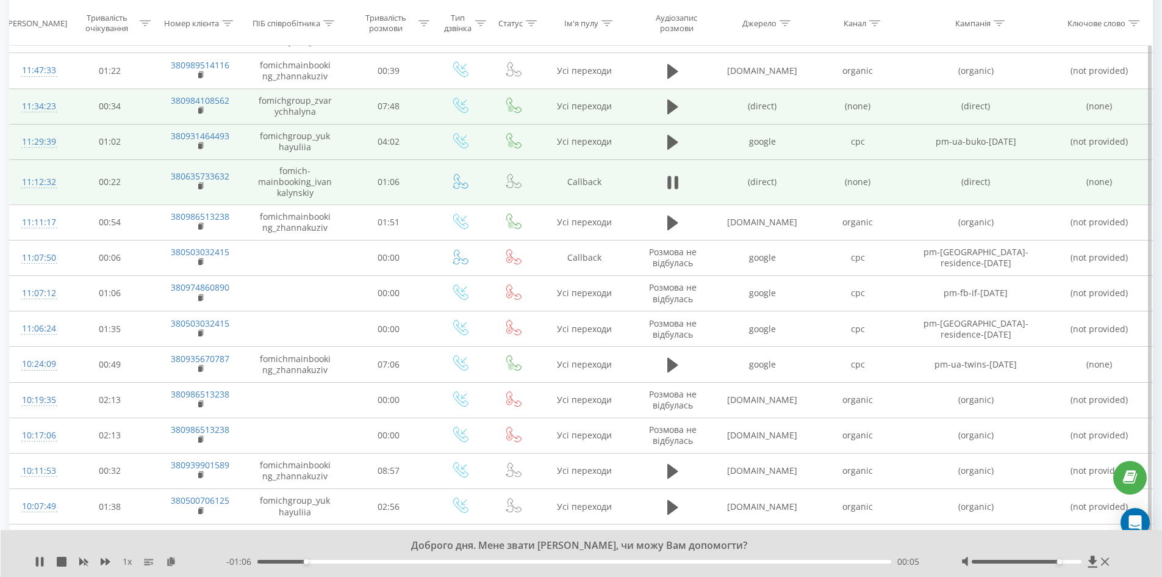
scroll to position [488, 0]
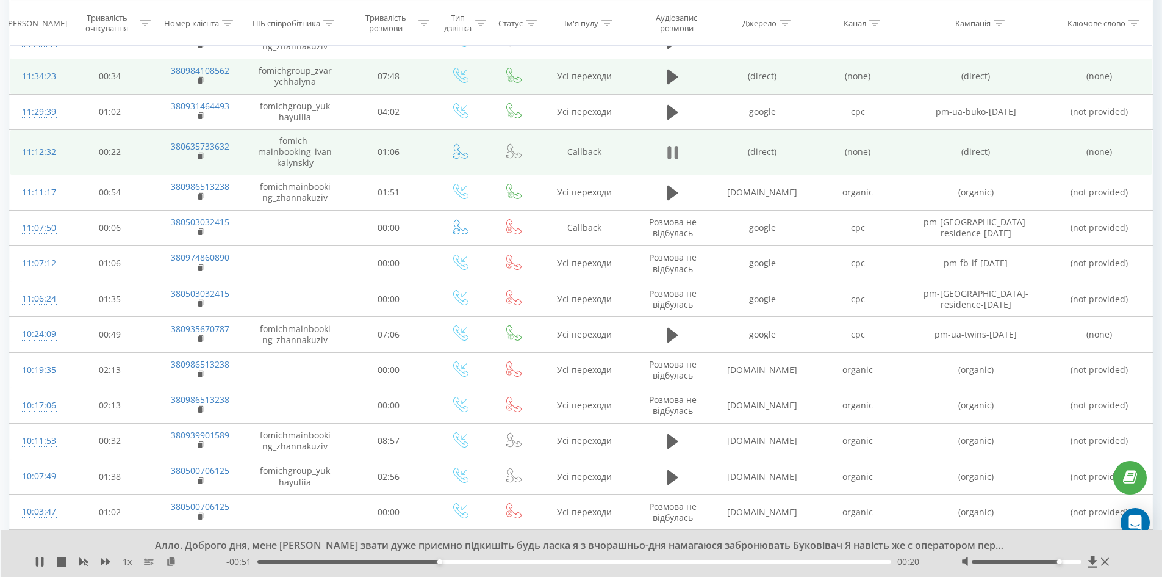
click at [674, 156] on icon at bounding box center [672, 152] width 11 height 17
click at [674, 156] on icon at bounding box center [672, 152] width 11 height 15
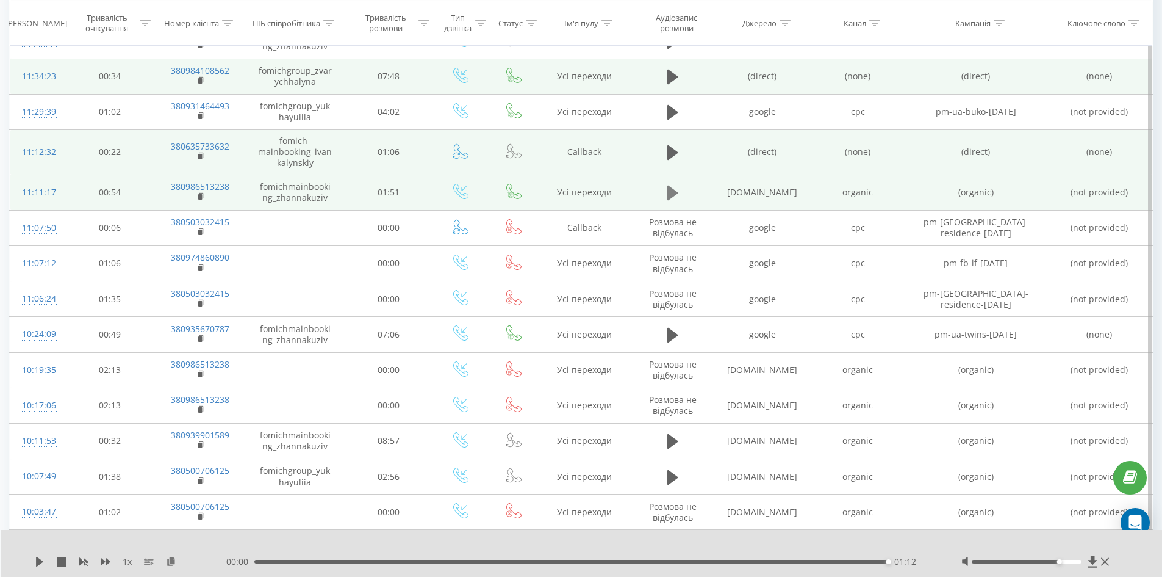
click at [666, 195] on button at bounding box center [673, 193] width 18 height 18
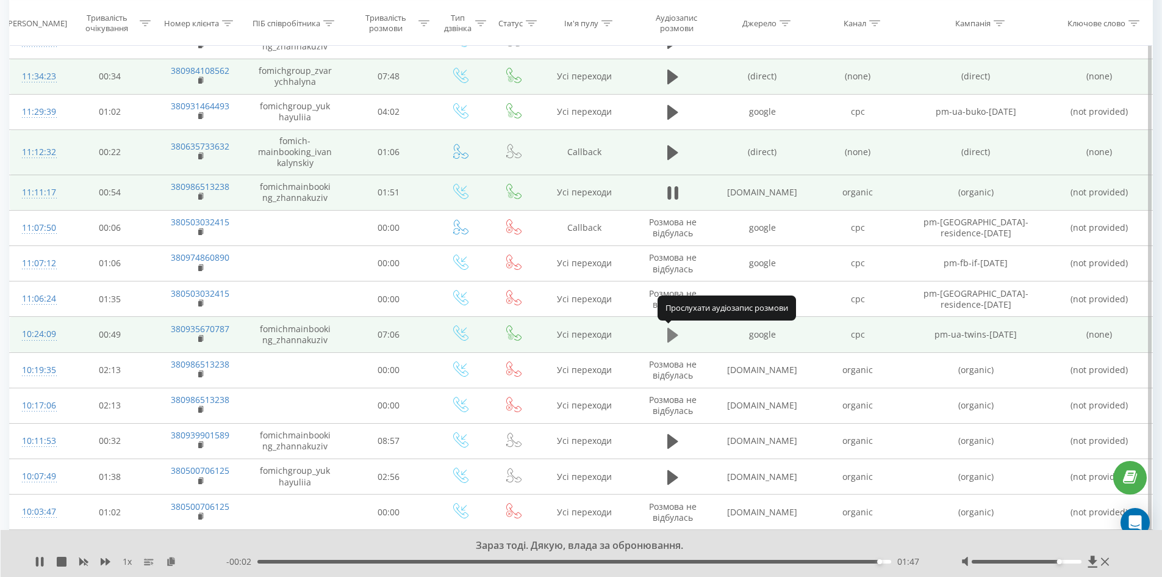
click at [670, 336] on icon at bounding box center [672, 335] width 11 height 15
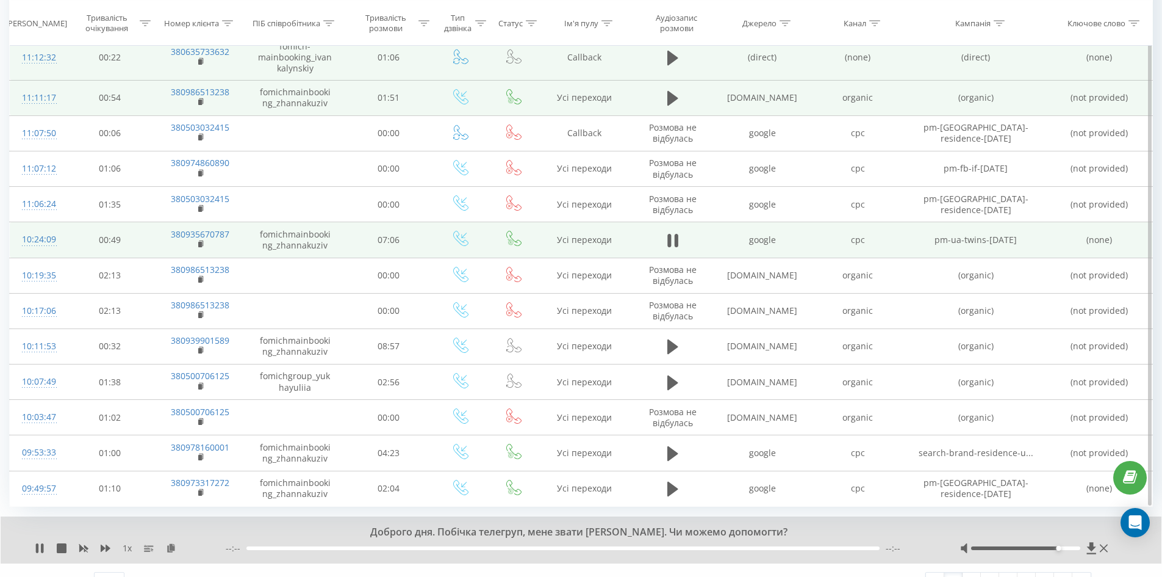
scroll to position [605, 0]
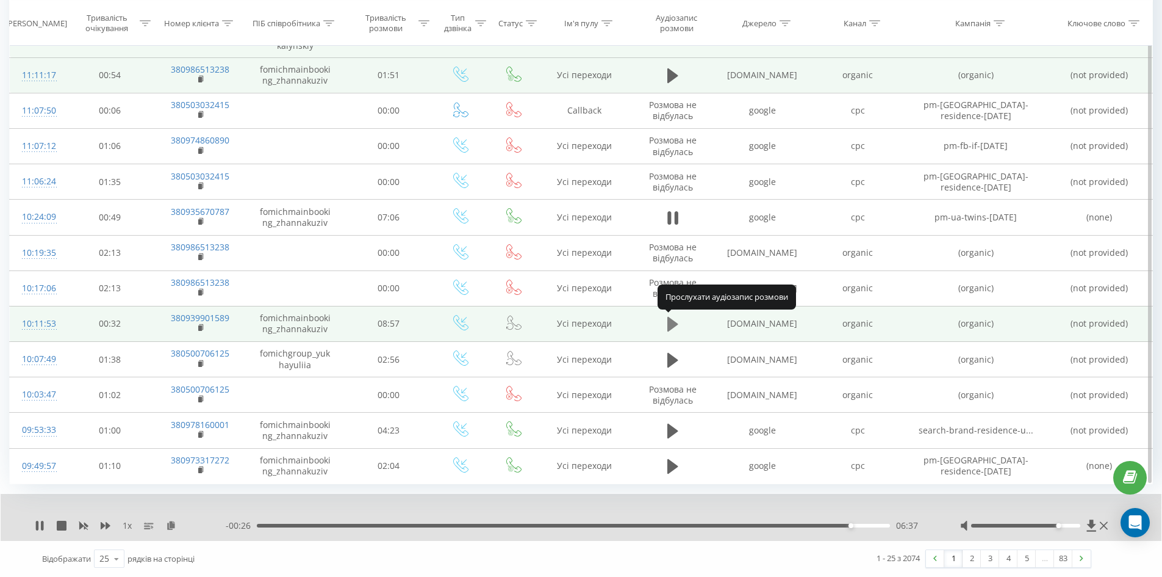
click at [671, 321] on icon at bounding box center [672, 324] width 11 height 15
click at [487, 558] on div "Відображати 25 10 25 50 100 рядків на сторінці" at bounding box center [300, 558] width 533 height 35
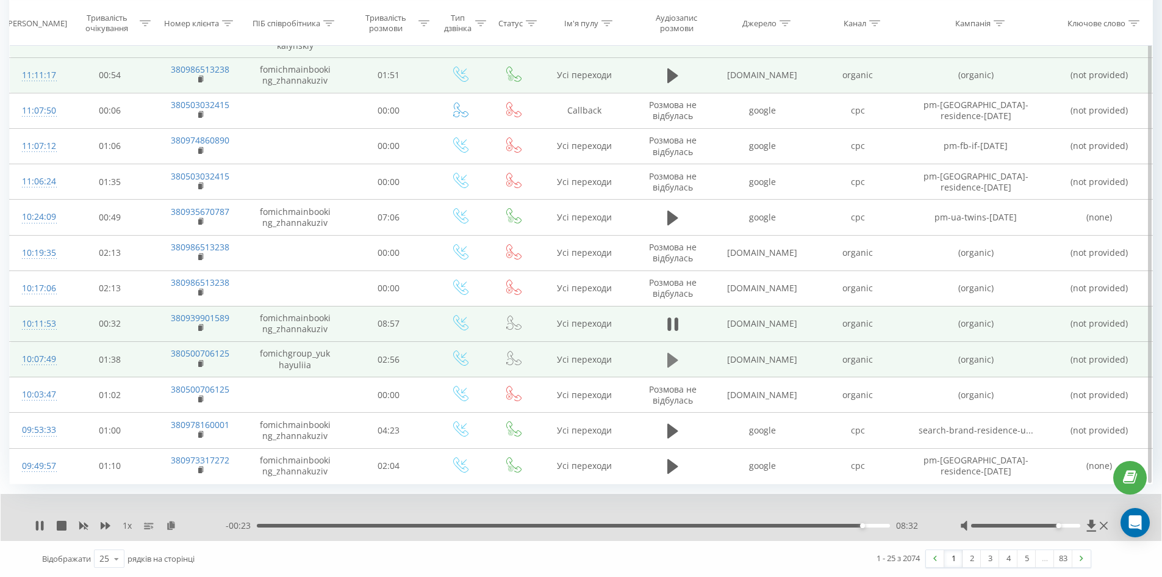
click at [669, 361] on icon at bounding box center [672, 359] width 11 height 15
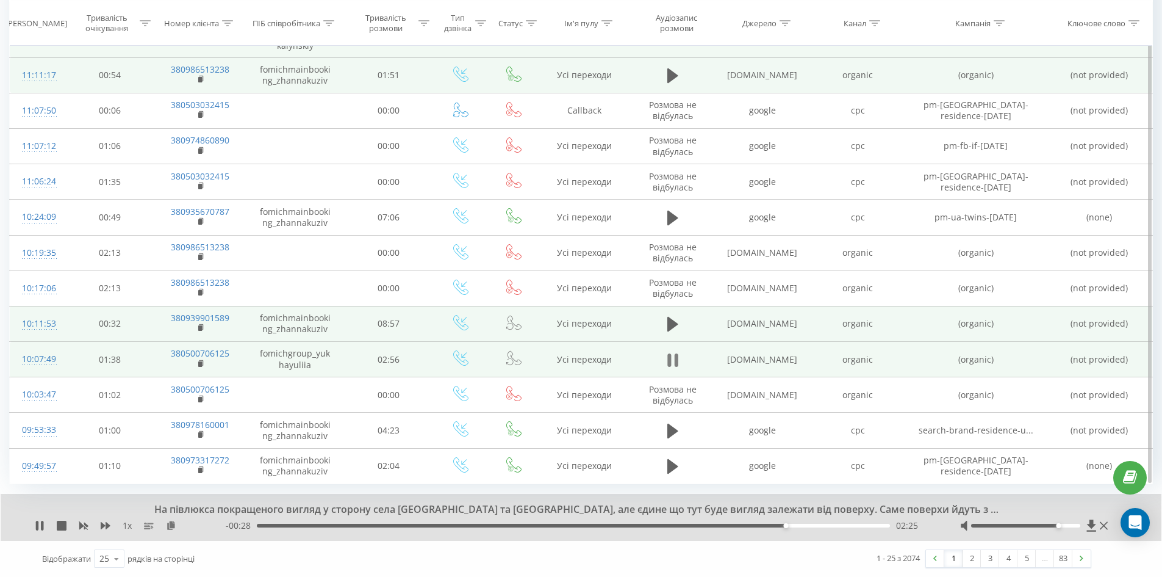
click at [667, 360] on icon at bounding box center [672, 359] width 11 height 17
click at [43, 526] on icon at bounding box center [40, 525] width 10 height 10
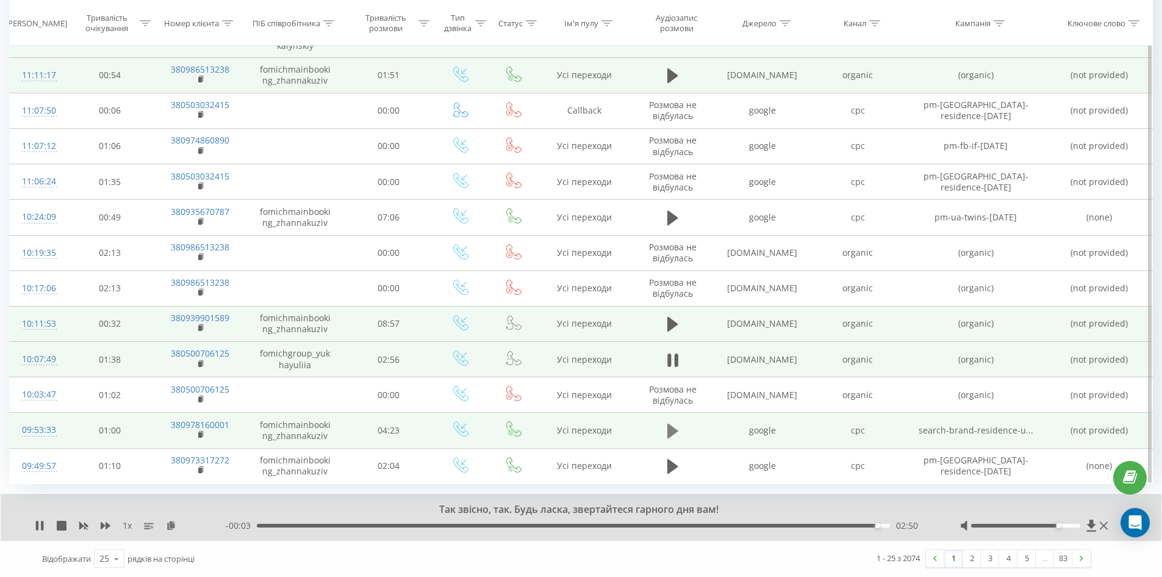
click at [670, 429] on icon at bounding box center [672, 430] width 11 height 15
click at [677, 431] on icon at bounding box center [676, 430] width 4 height 13
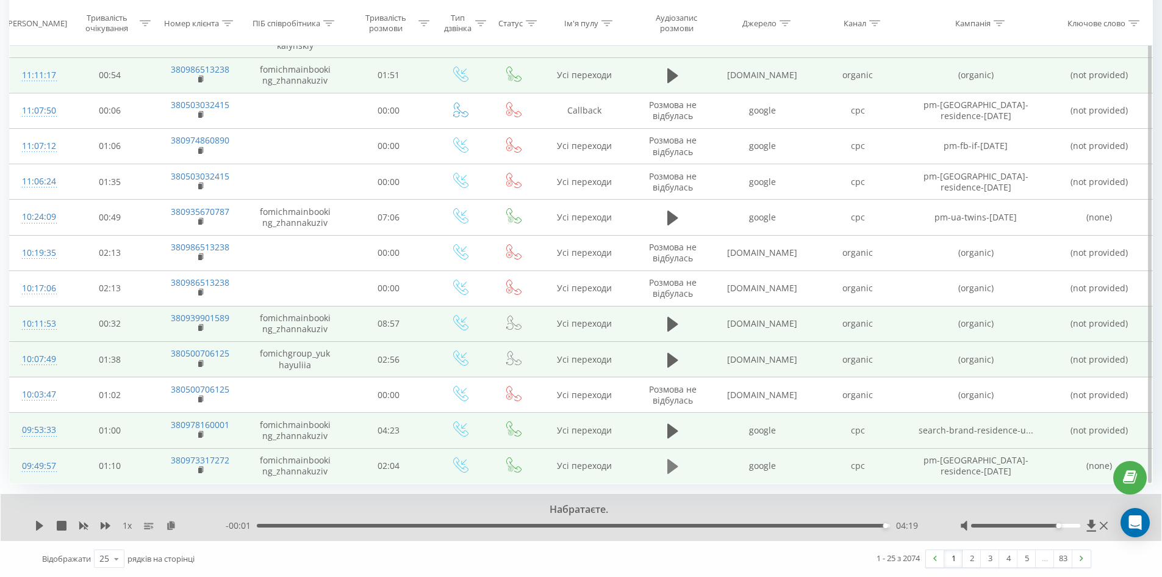
click at [671, 472] on icon at bounding box center [672, 466] width 11 height 17
click at [974, 559] on link "2" at bounding box center [972, 558] width 18 height 17
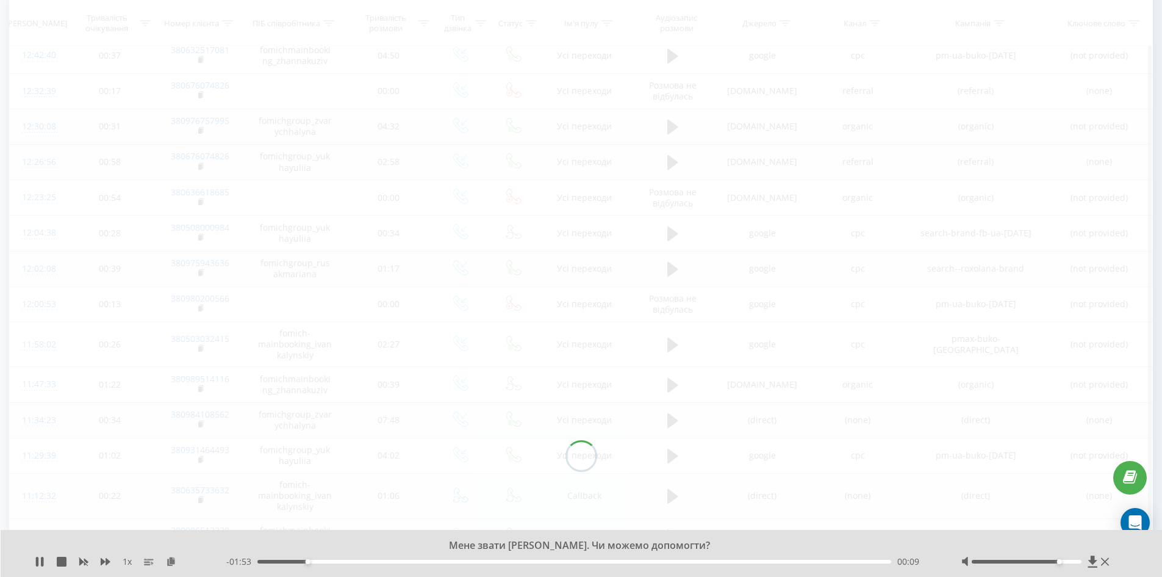
scroll to position [81, 0]
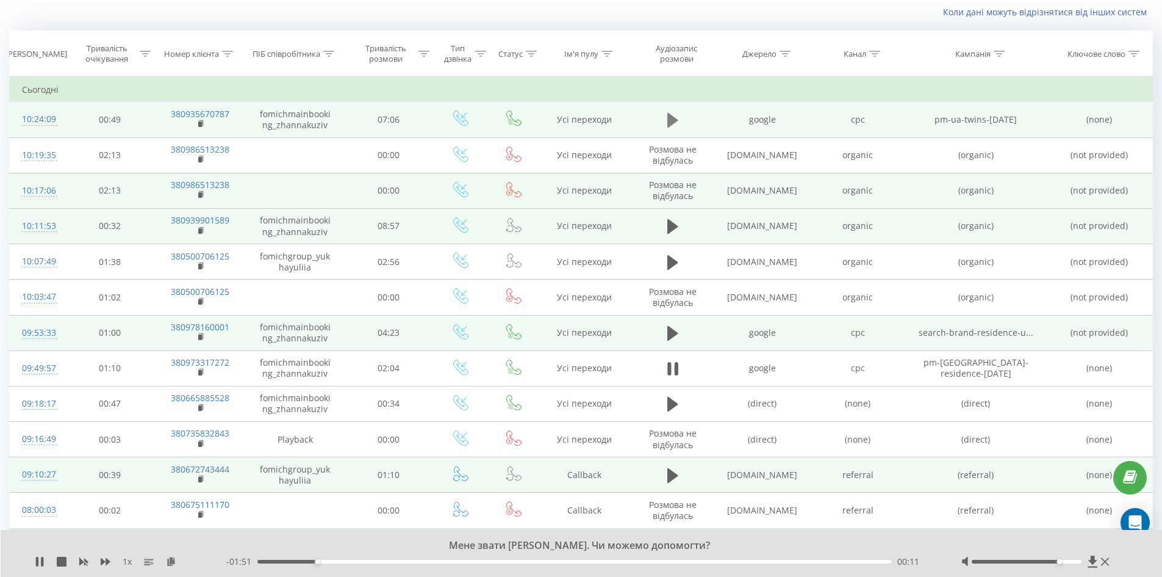
click at [668, 117] on icon at bounding box center [672, 120] width 11 height 15
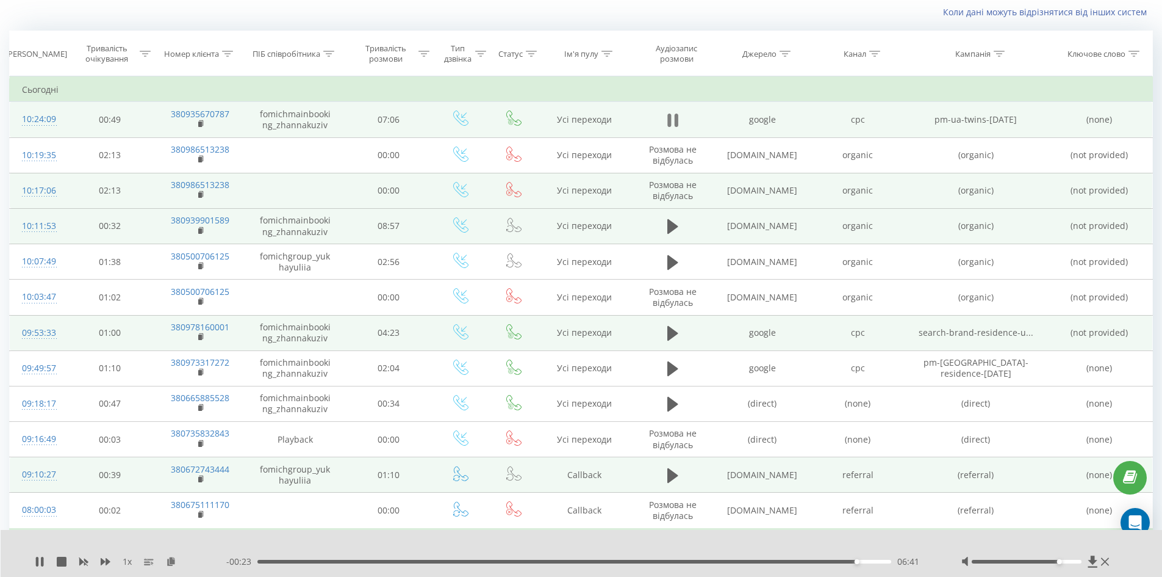
click at [674, 120] on icon at bounding box center [672, 120] width 11 height 17
click at [674, 120] on icon at bounding box center [672, 120] width 11 height 15
click at [669, 223] on icon at bounding box center [672, 226] width 11 height 15
click at [881, 564] on div "- 00:18 08:37 08:37" at bounding box center [578, 561] width 705 height 12
click at [883, 558] on div "- 00:18 08:37 08:37" at bounding box center [578, 561] width 705 height 12
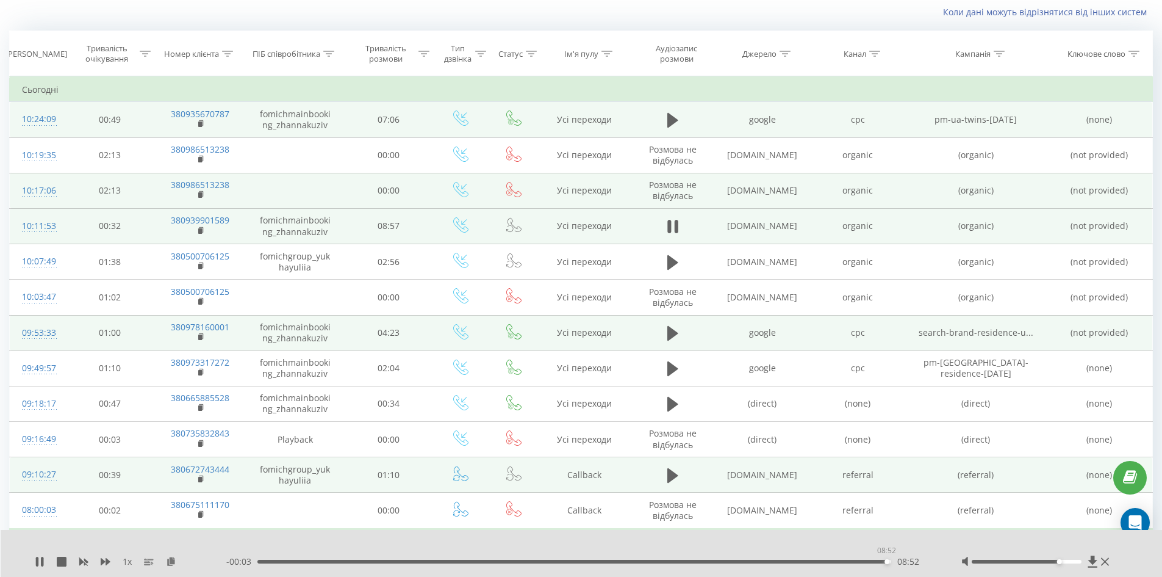
click at [886, 561] on div "08:52" at bounding box center [574, 561] width 634 height 4
click at [668, 227] on icon at bounding box center [672, 226] width 11 height 15
click at [669, 227] on icon at bounding box center [672, 226] width 11 height 15
click at [674, 225] on icon at bounding box center [672, 226] width 11 height 15
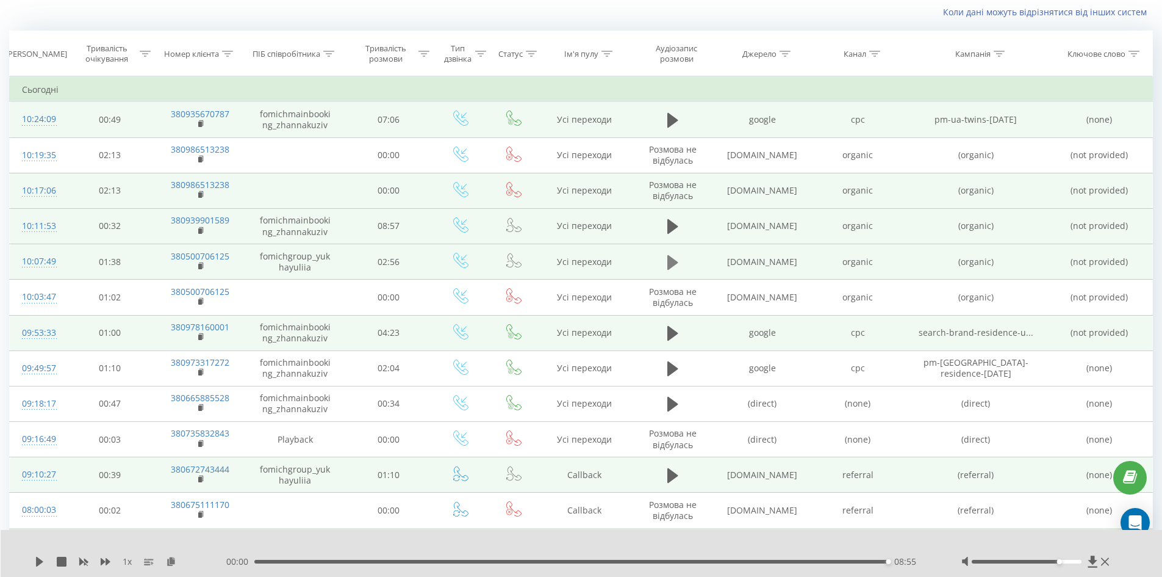
click at [674, 264] on icon at bounding box center [672, 261] width 11 height 15
click at [673, 329] on icon at bounding box center [672, 333] width 11 height 15
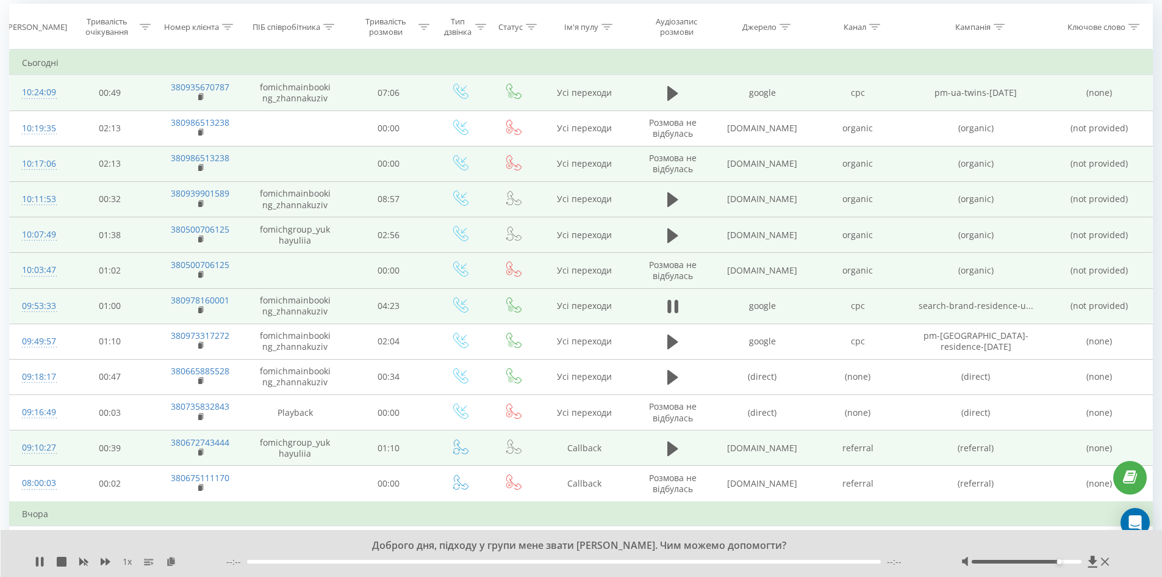
scroll to position [142, 0]
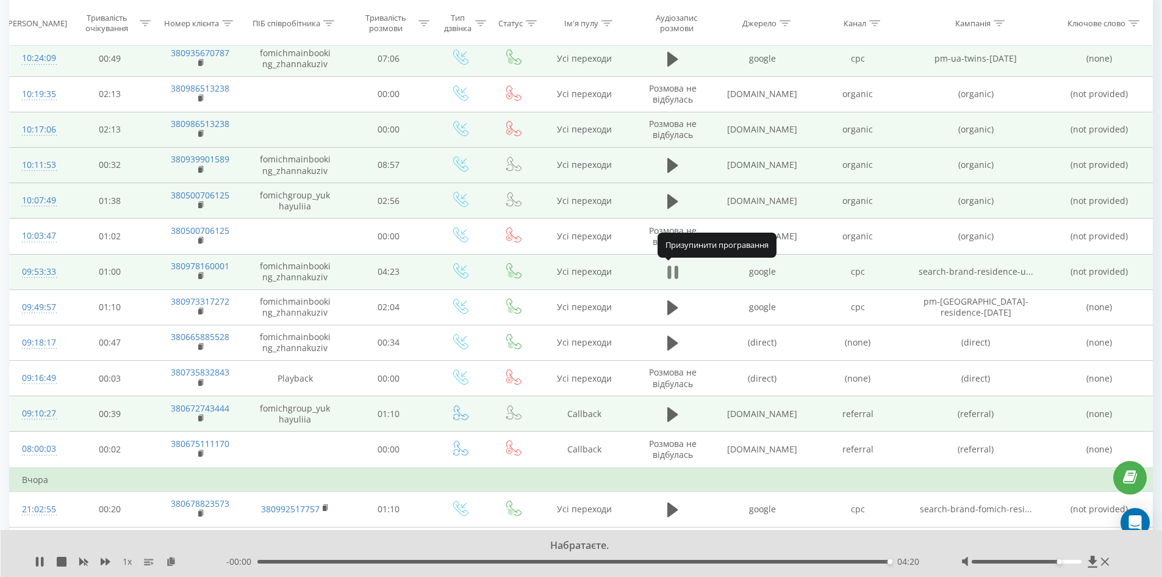
click at [670, 275] on icon at bounding box center [669, 271] width 4 height 13
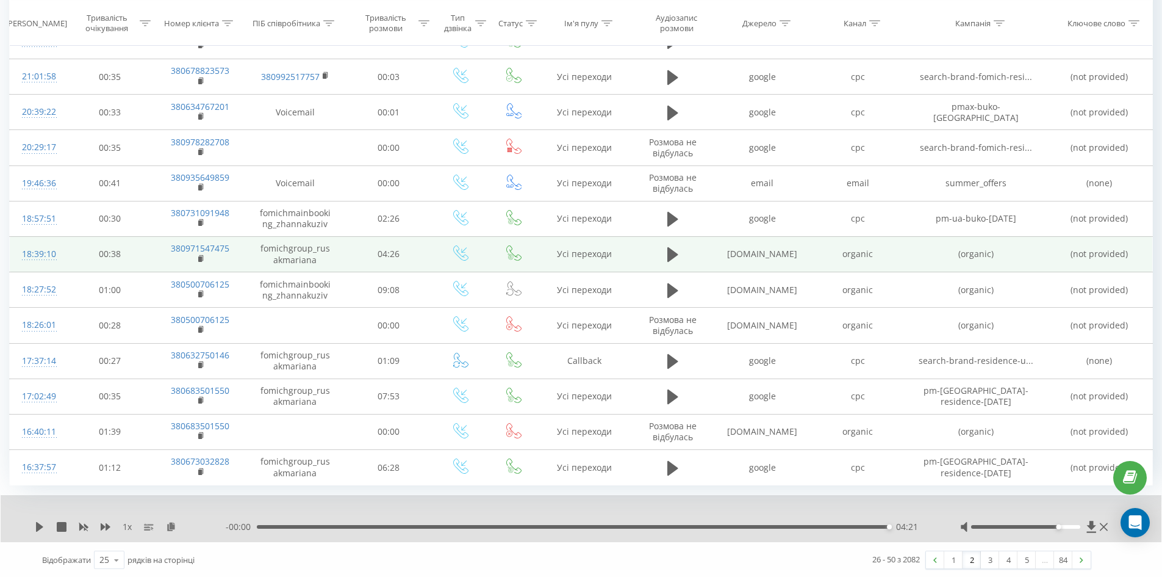
scroll to position [611, 0]
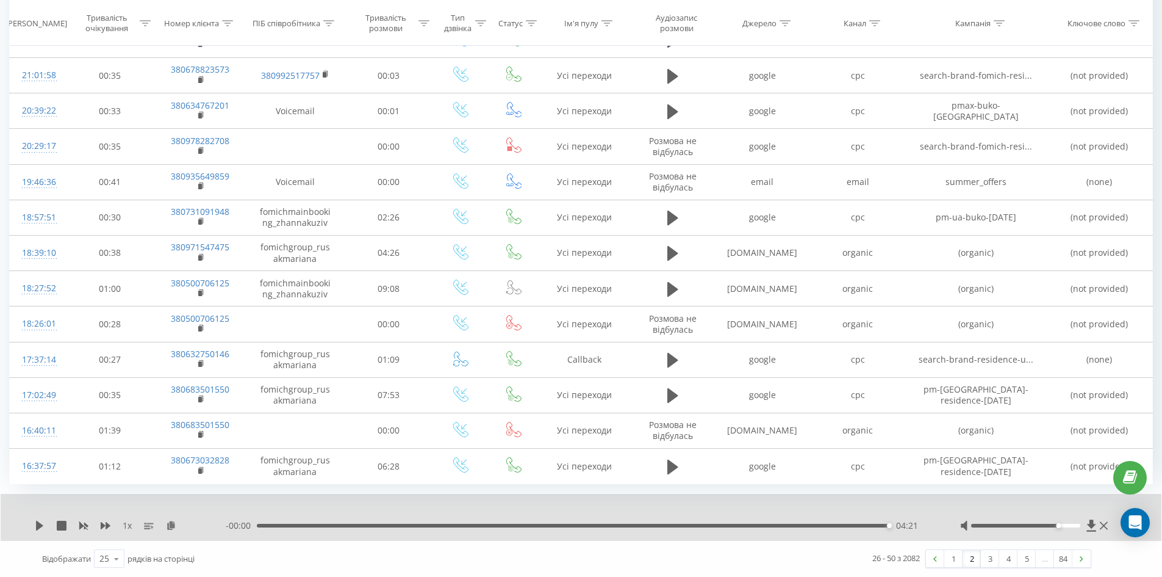
click at [969, 556] on link "2" at bounding box center [972, 558] width 18 height 17
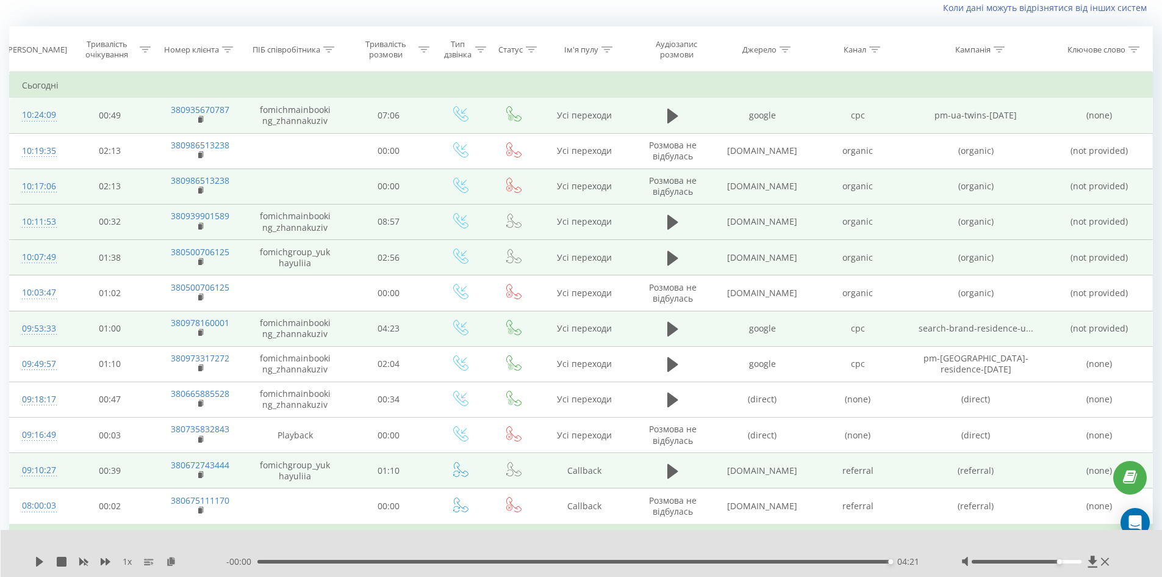
scroll to position [81, 0]
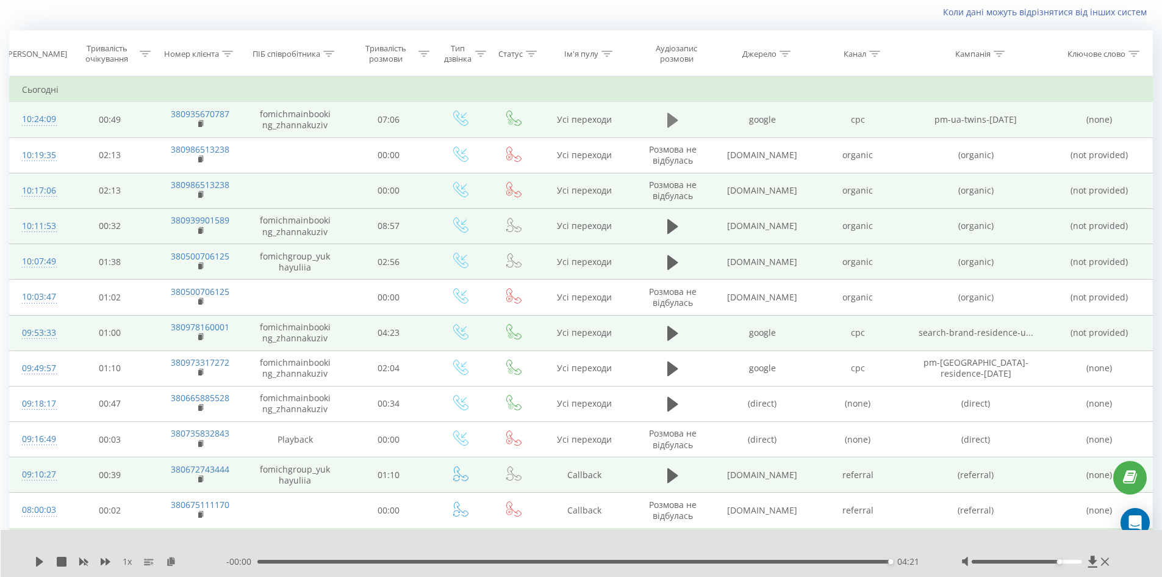
click at [666, 126] on button at bounding box center [673, 120] width 18 height 18
click at [674, 224] on icon at bounding box center [672, 226] width 11 height 15
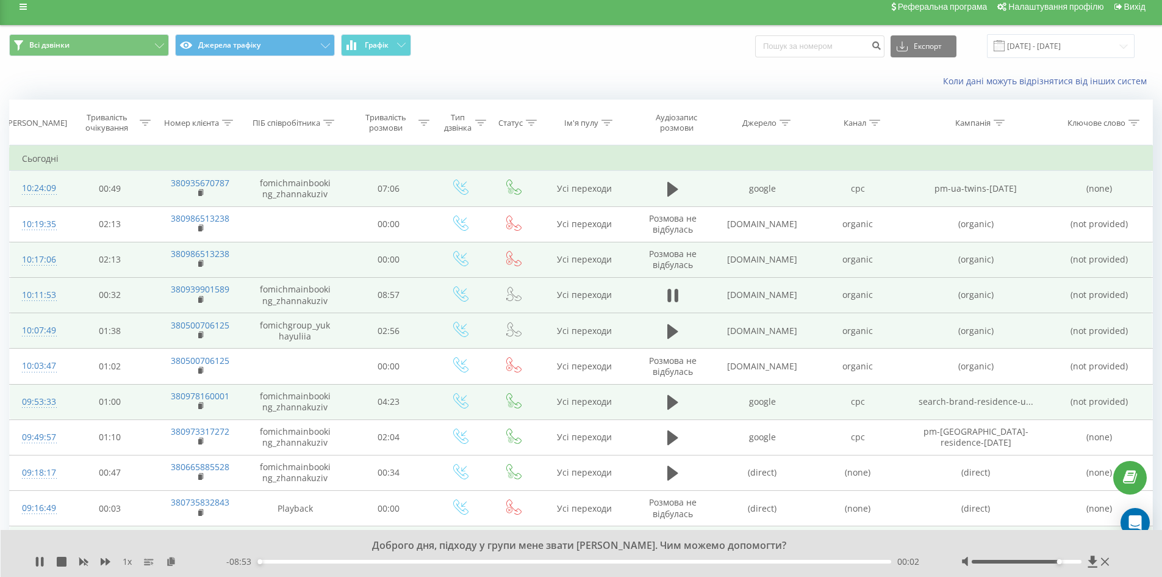
scroll to position [0, 0]
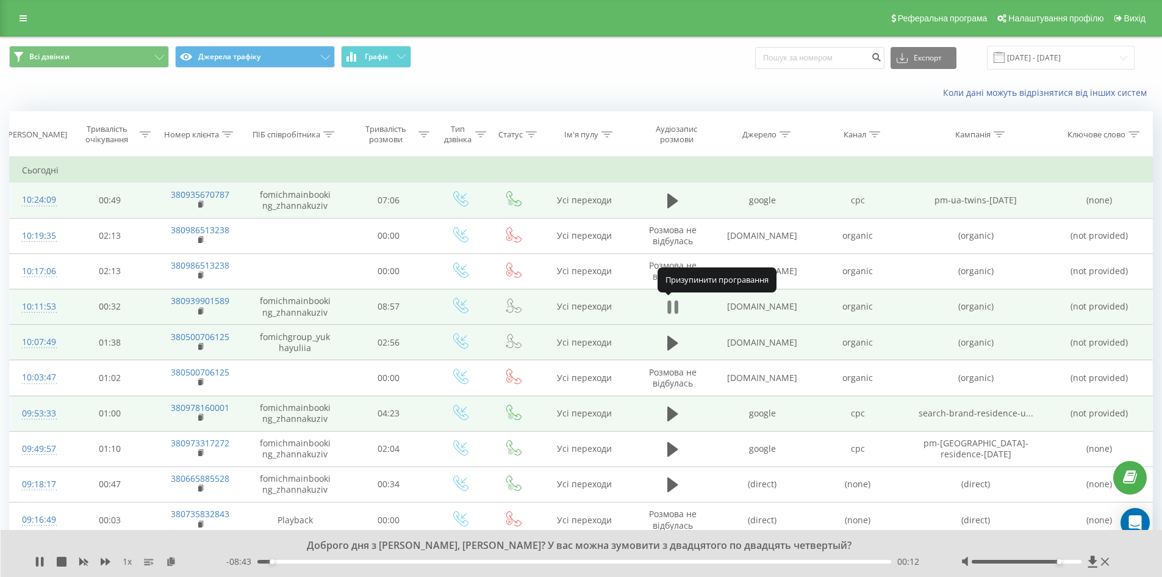
click at [672, 306] on icon at bounding box center [672, 306] width 11 height 17
click at [673, 341] on icon at bounding box center [672, 342] width 11 height 15
click at [672, 345] on icon at bounding box center [672, 342] width 11 height 17
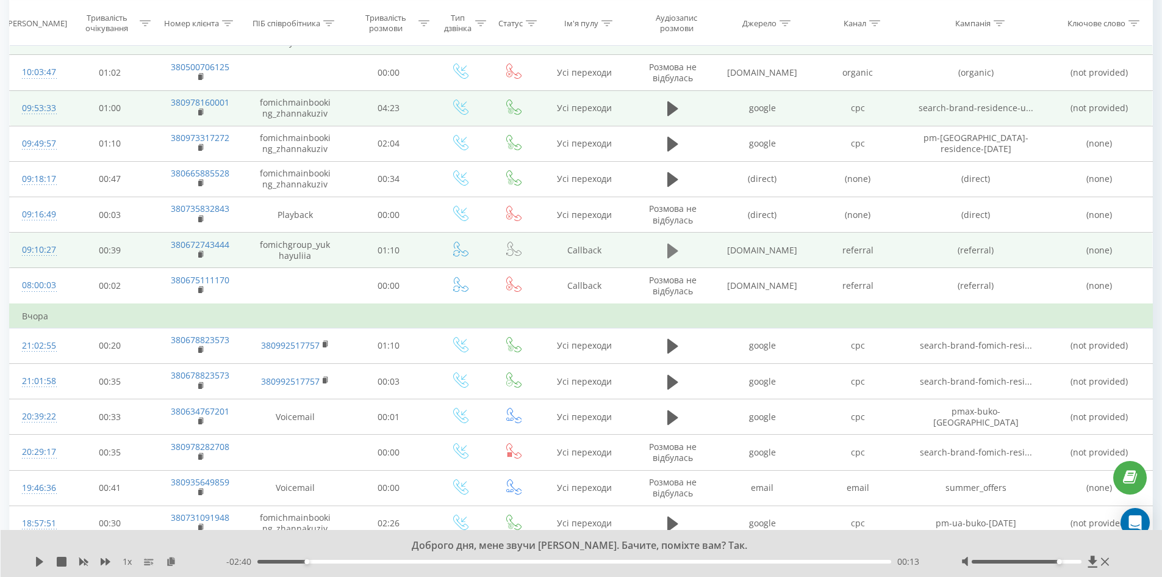
click at [672, 249] on icon at bounding box center [672, 250] width 11 height 15
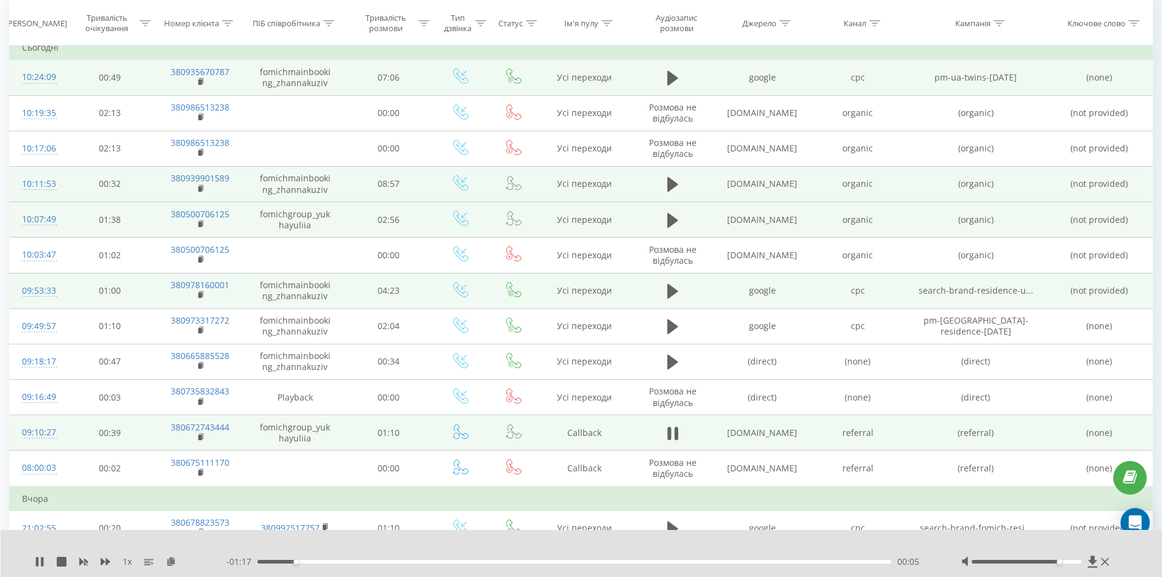
scroll to position [122, 0]
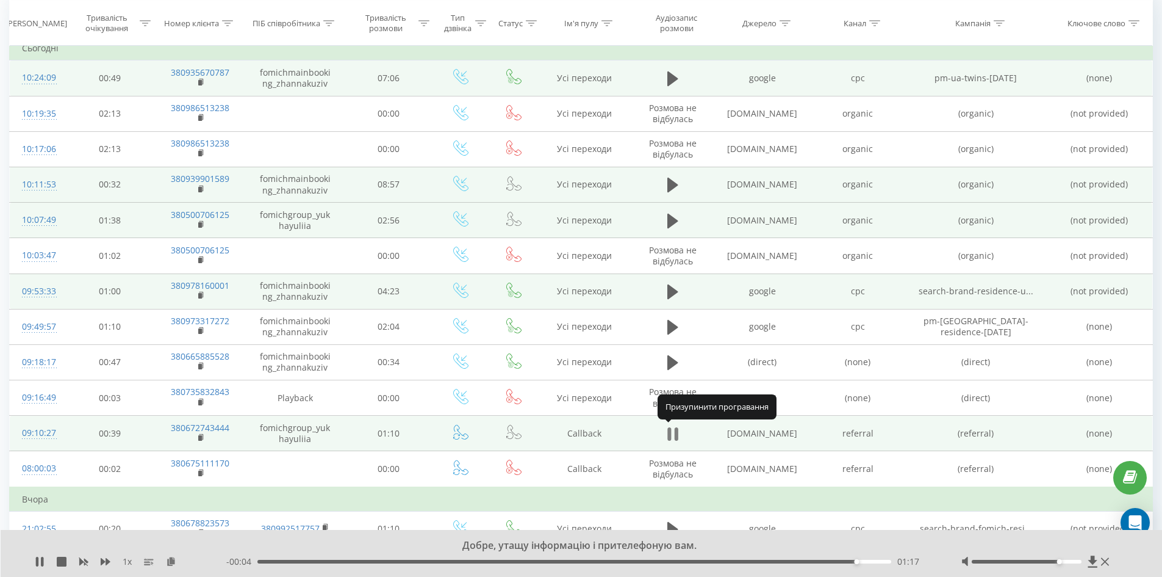
click at [674, 433] on icon at bounding box center [672, 433] width 11 height 17
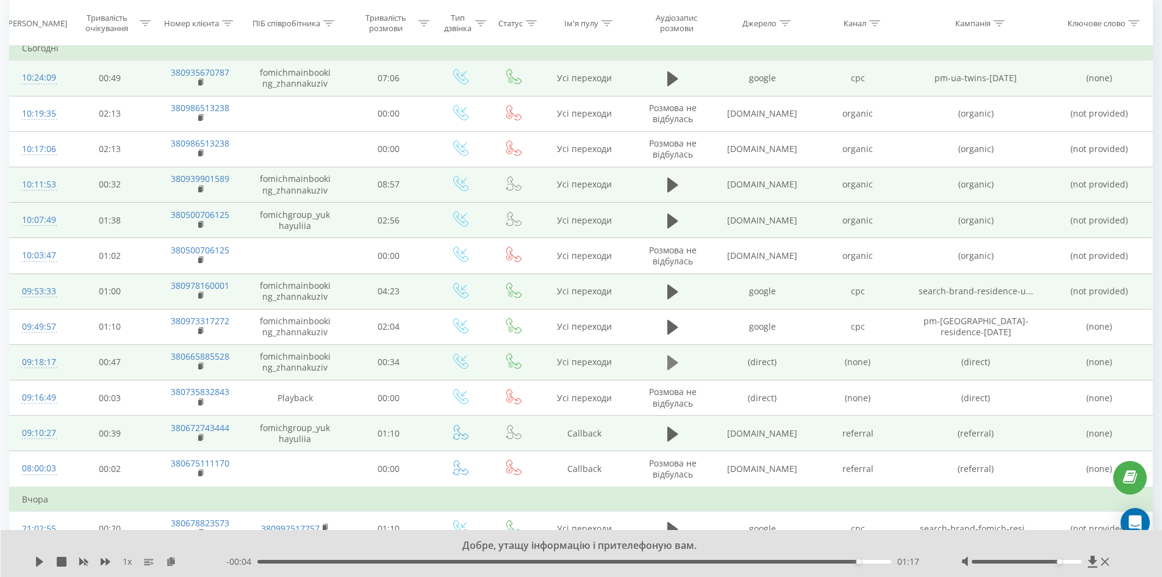
click at [672, 370] on icon at bounding box center [672, 362] width 11 height 17
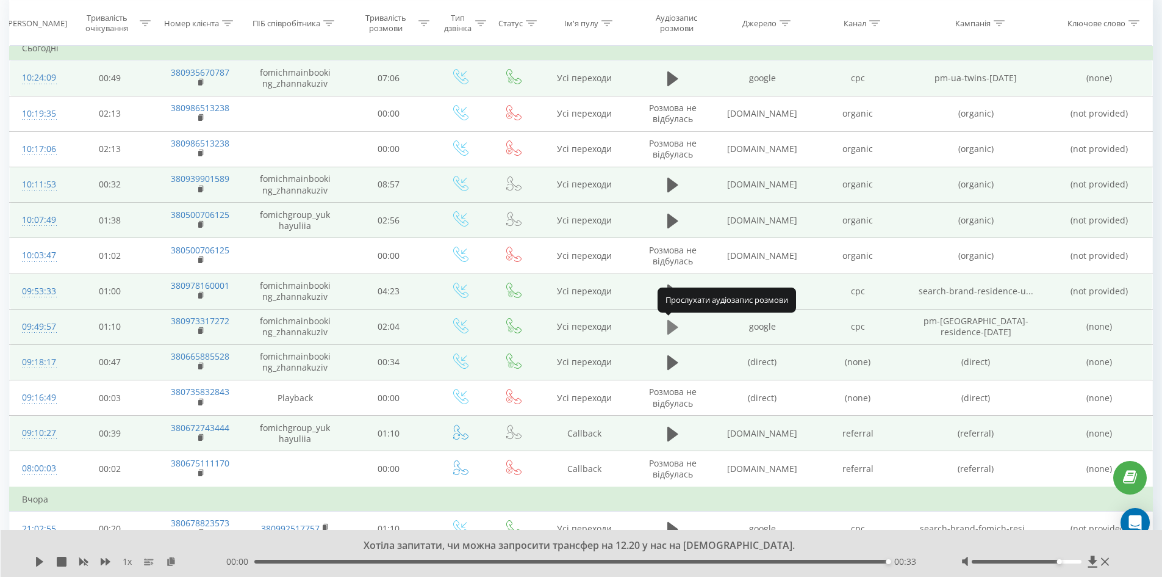
click at [672, 329] on icon at bounding box center [672, 327] width 11 height 15
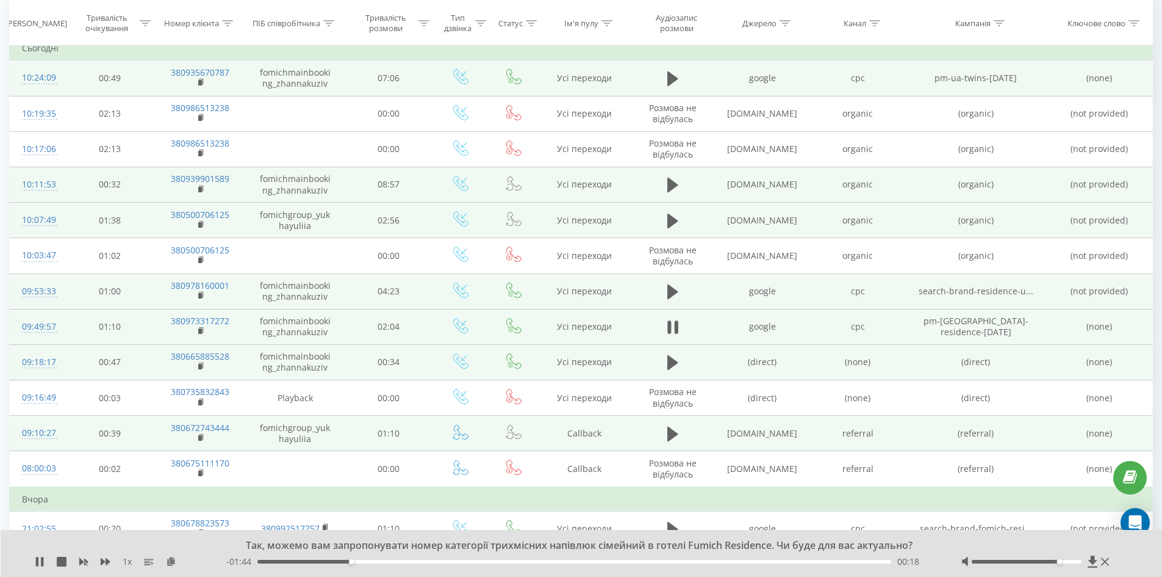
click at [262, 561] on div "00:18" at bounding box center [574, 561] width 634 height 4
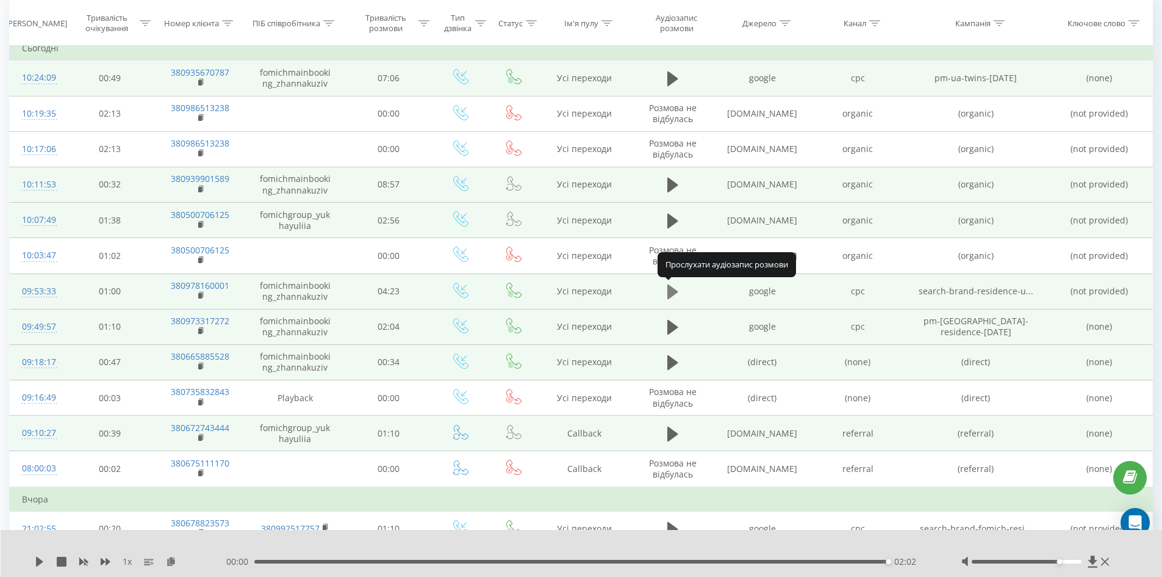
click at [672, 291] on icon at bounding box center [672, 291] width 11 height 15
click at [677, 291] on icon at bounding box center [672, 291] width 11 height 15
click at [675, 292] on icon at bounding box center [672, 291] width 11 height 15
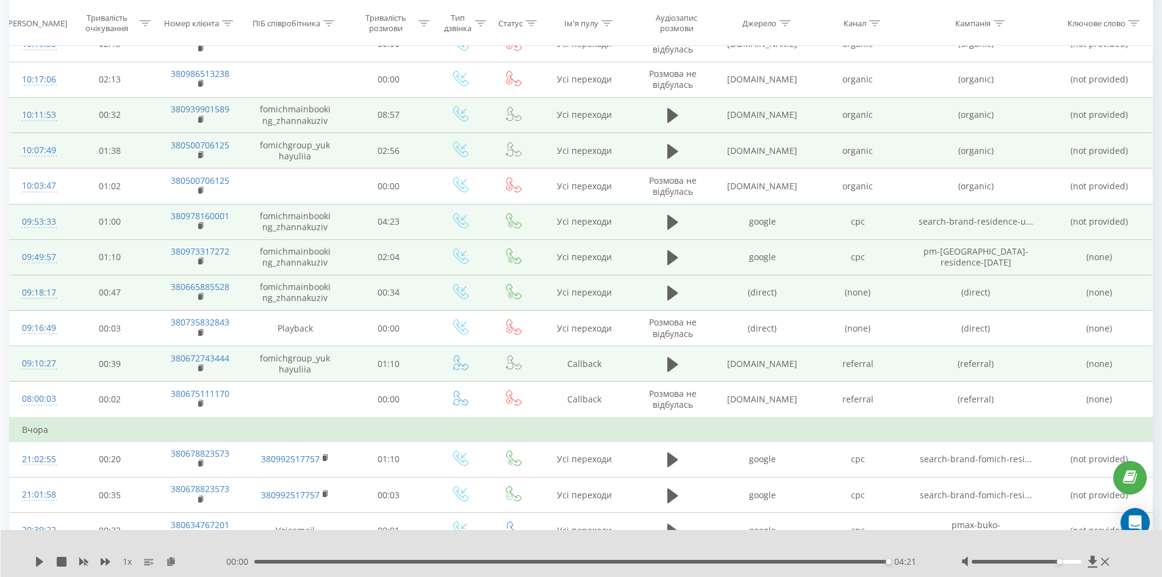
scroll to position [366, 0]
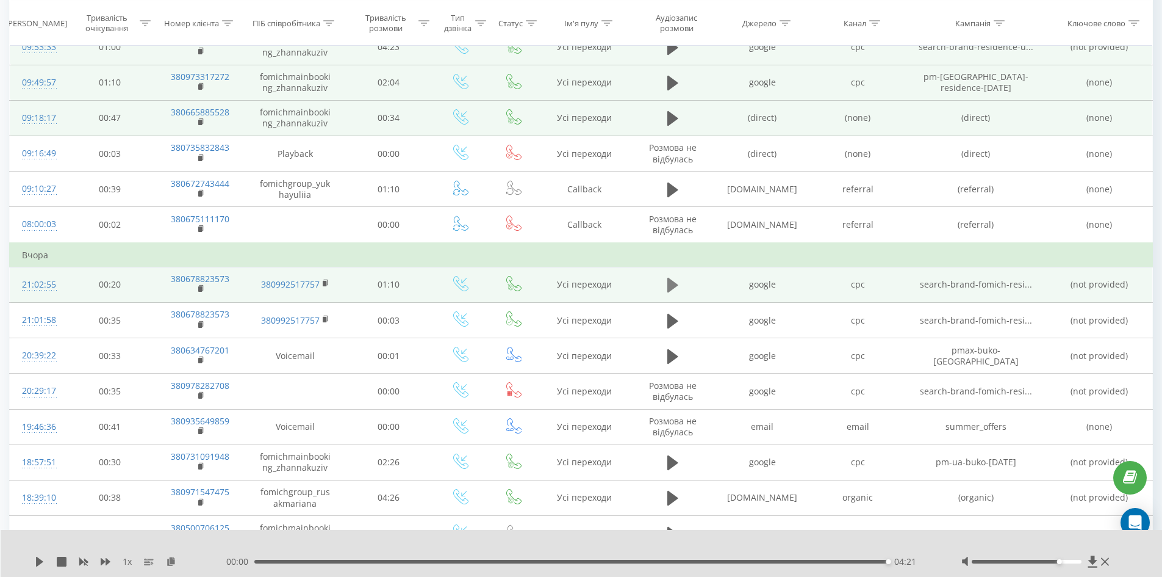
click at [675, 284] on icon at bounding box center [672, 285] width 11 height 15
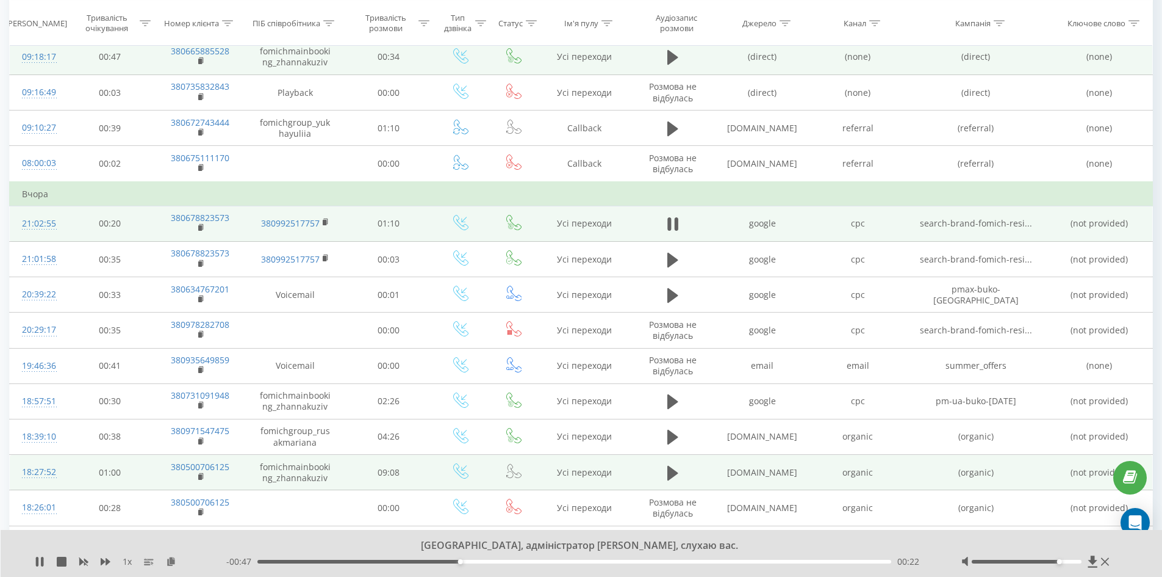
scroll to position [488, 0]
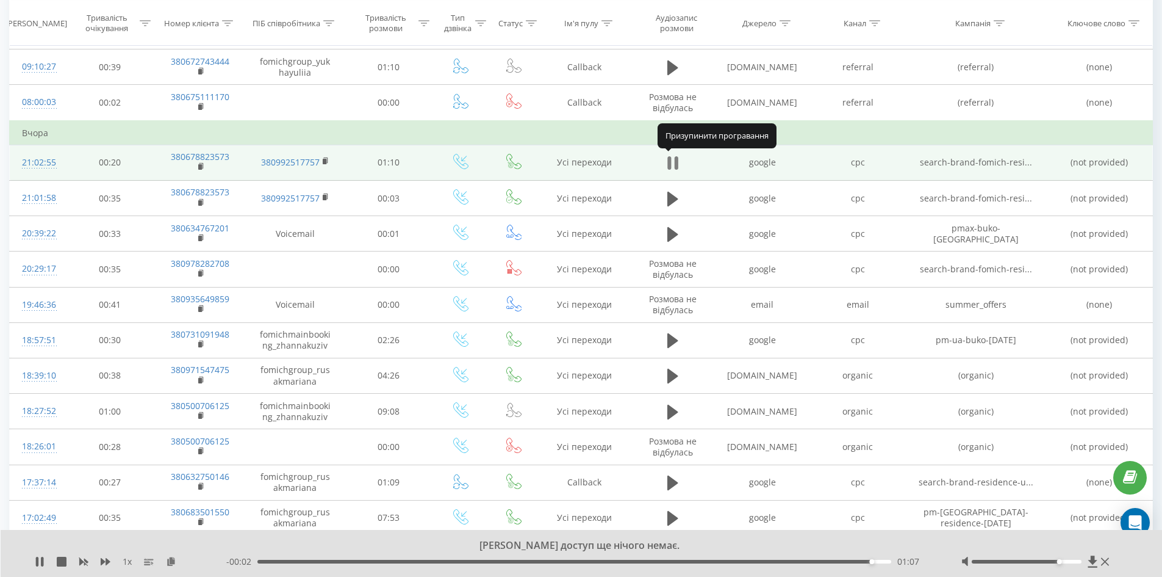
click at [677, 164] on icon at bounding box center [676, 162] width 4 height 13
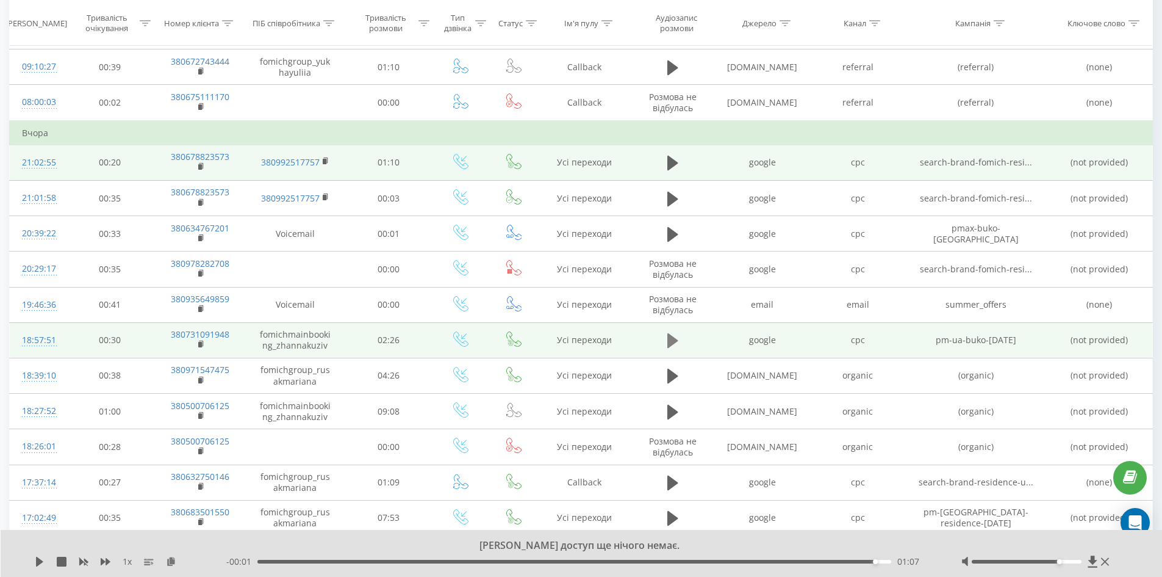
click at [665, 339] on button at bounding box center [673, 340] width 18 height 18
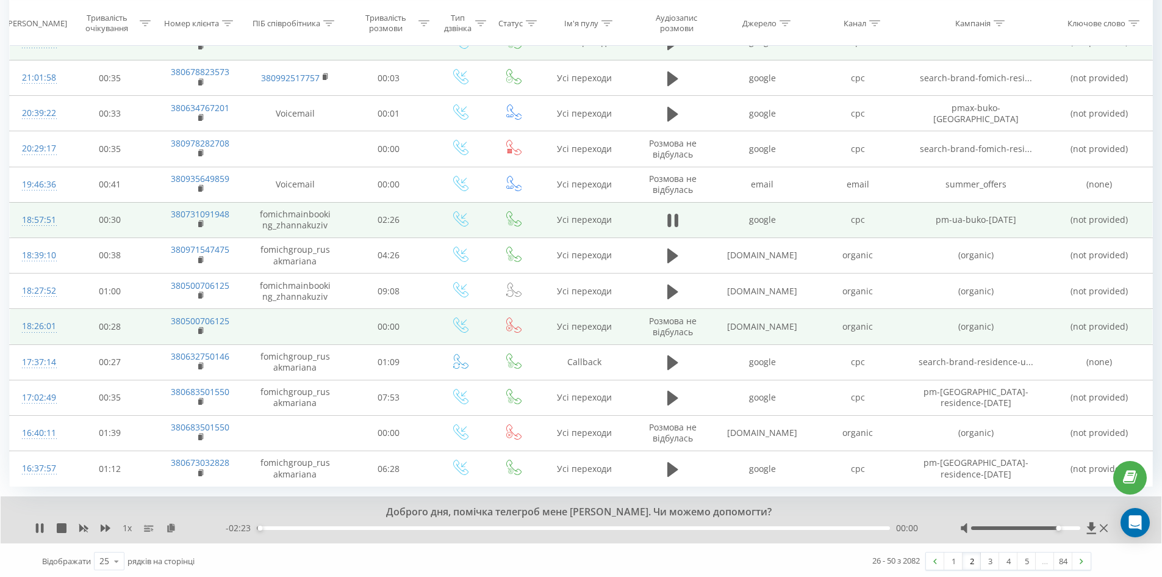
scroll to position [610, 0]
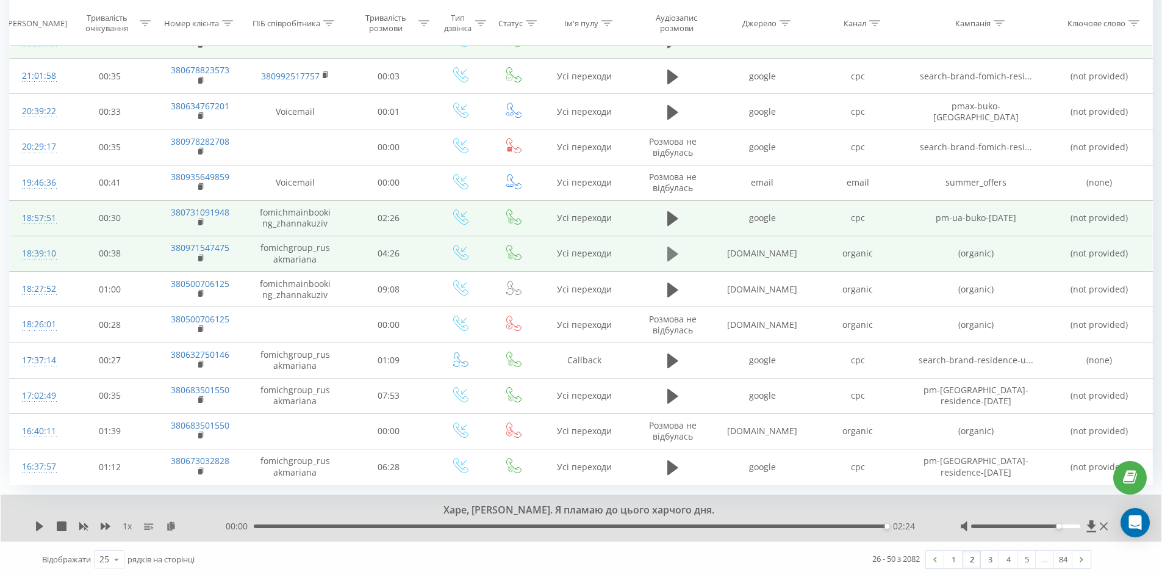
click at [670, 253] on icon at bounding box center [672, 253] width 11 height 15
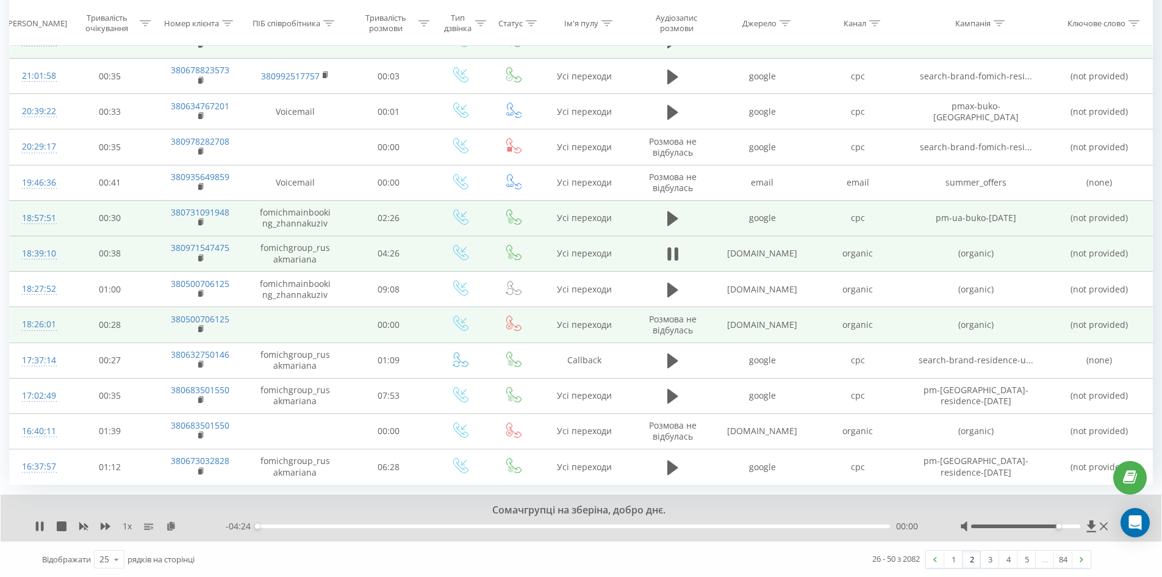
scroll to position [611, 0]
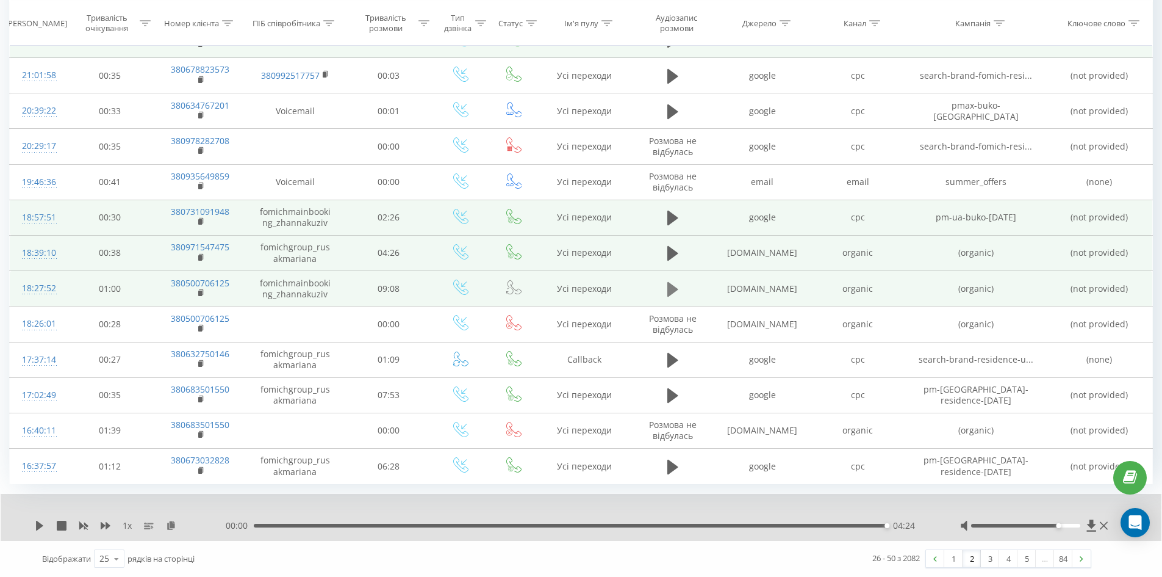
click at [675, 286] on icon at bounding box center [672, 289] width 11 height 17
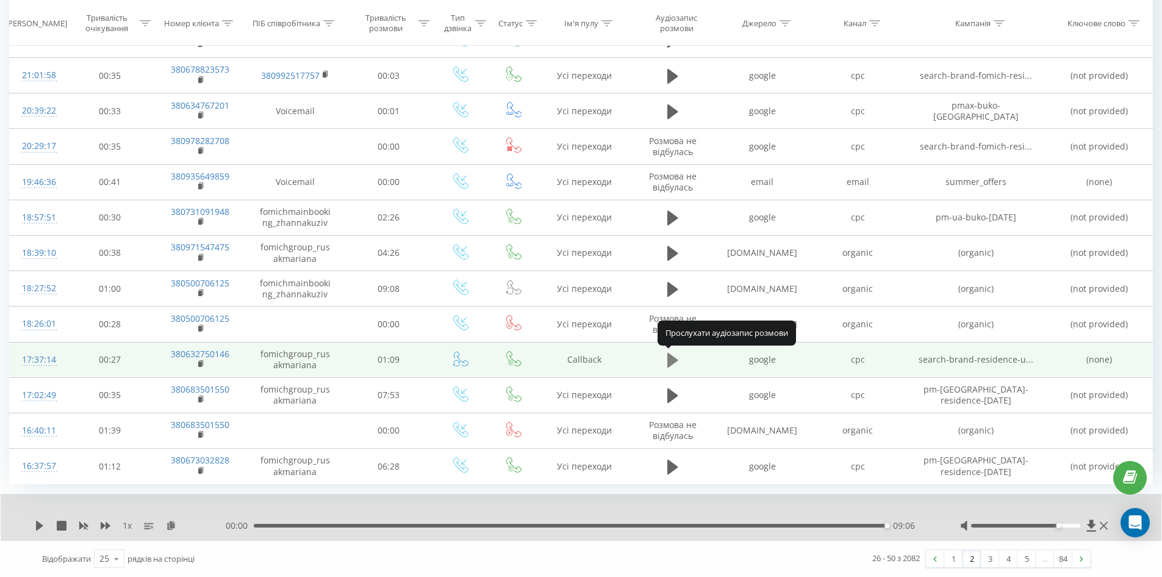
click at [672, 356] on icon at bounding box center [672, 360] width 11 height 15
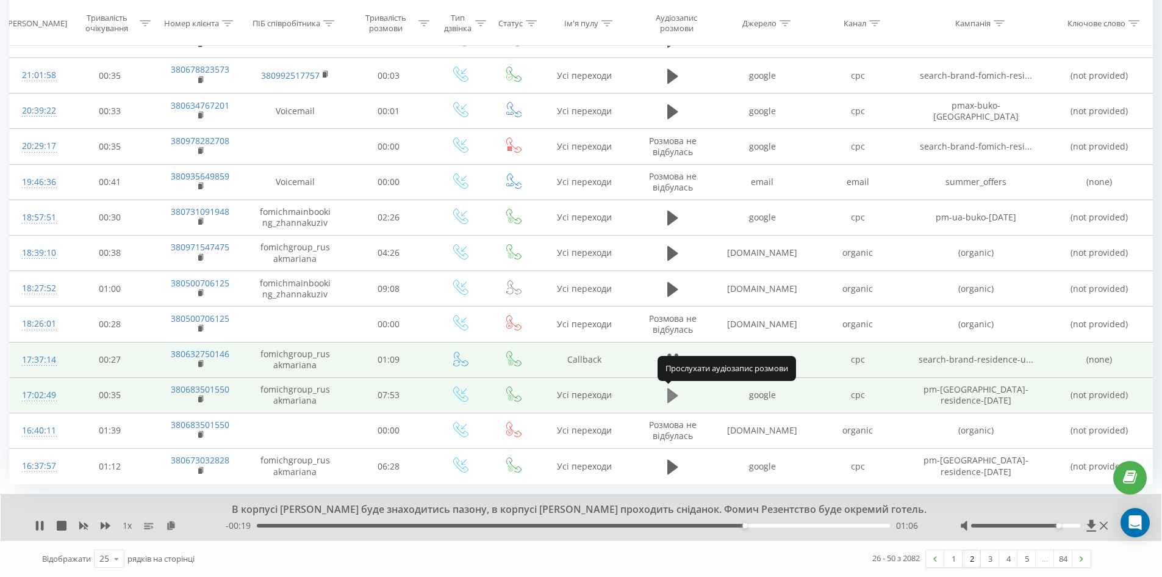
click at [669, 395] on icon at bounding box center [672, 395] width 11 height 15
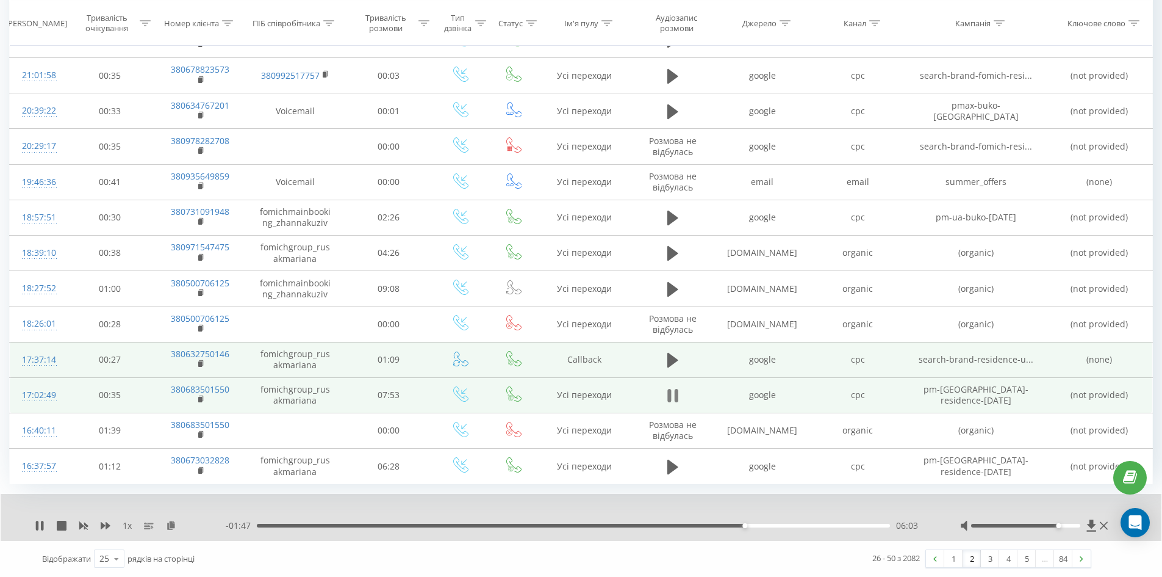
click at [674, 393] on icon at bounding box center [672, 395] width 11 height 17
click at [674, 394] on icon at bounding box center [672, 395] width 11 height 15
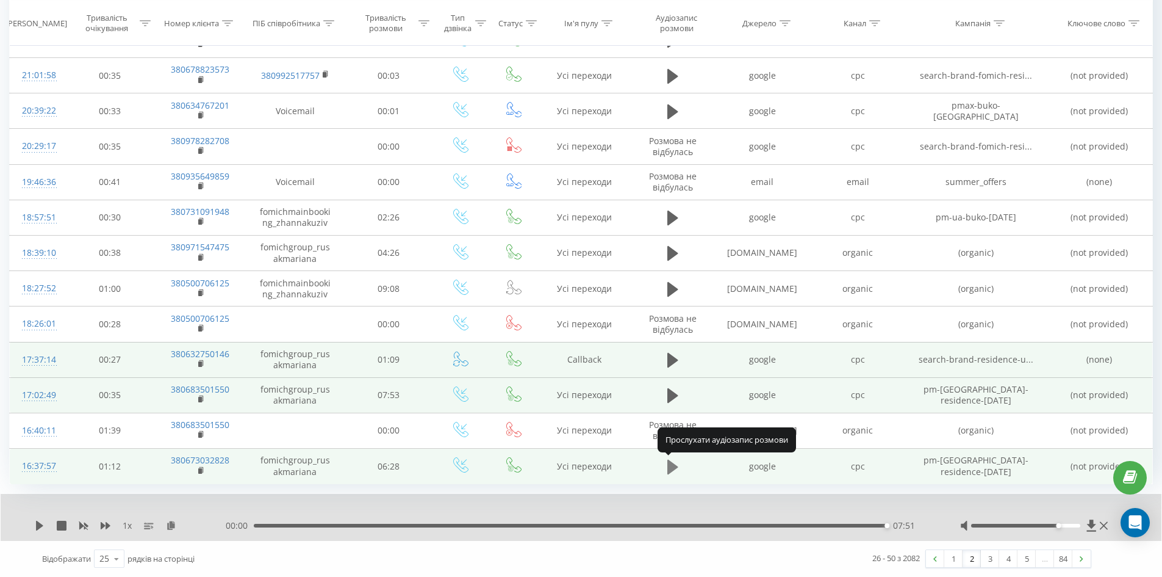
click at [677, 468] on icon at bounding box center [672, 466] width 11 height 17
click at [671, 468] on icon at bounding box center [672, 466] width 11 height 15
click at [988, 559] on link "3" at bounding box center [990, 558] width 18 height 17
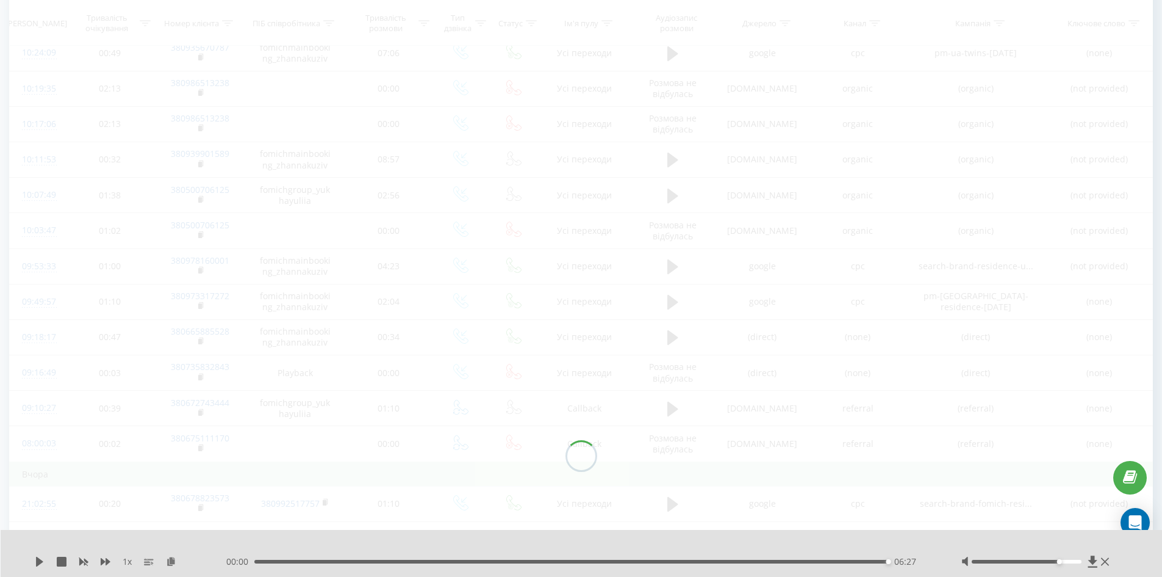
scroll to position [81, 0]
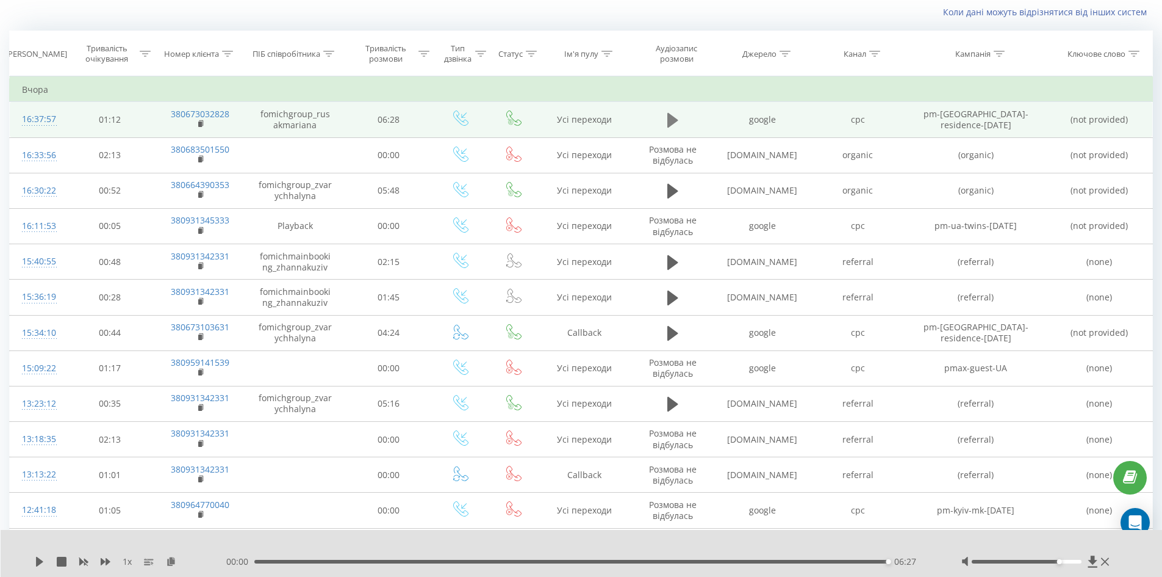
click at [668, 123] on icon at bounding box center [672, 120] width 11 height 15
click at [673, 121] on icon at bounding box center [672, 120] width 11 height 15
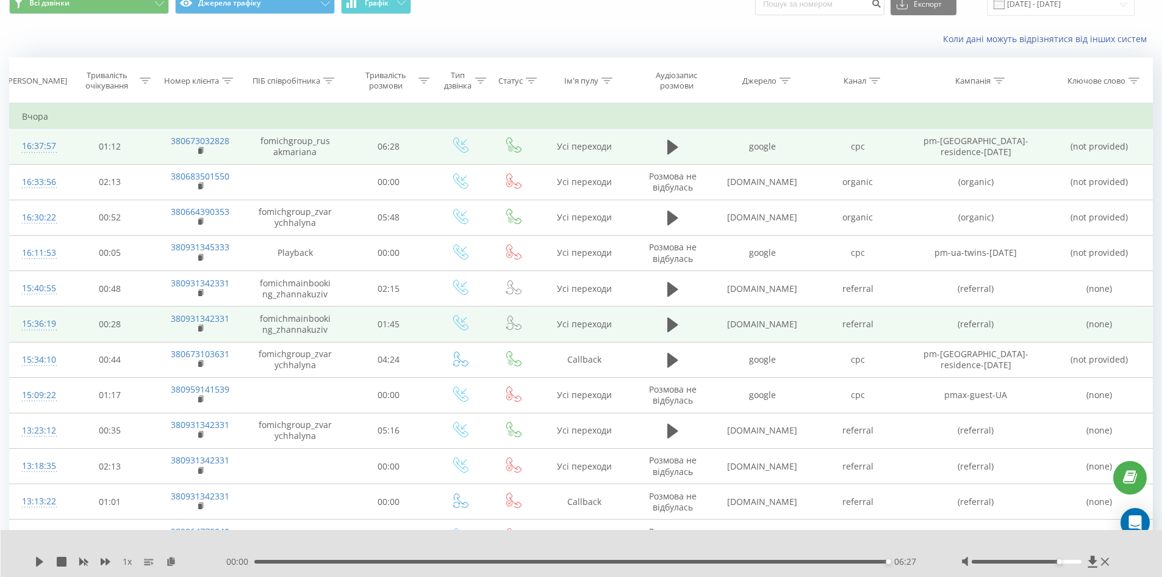
scroll to position [0, 0]
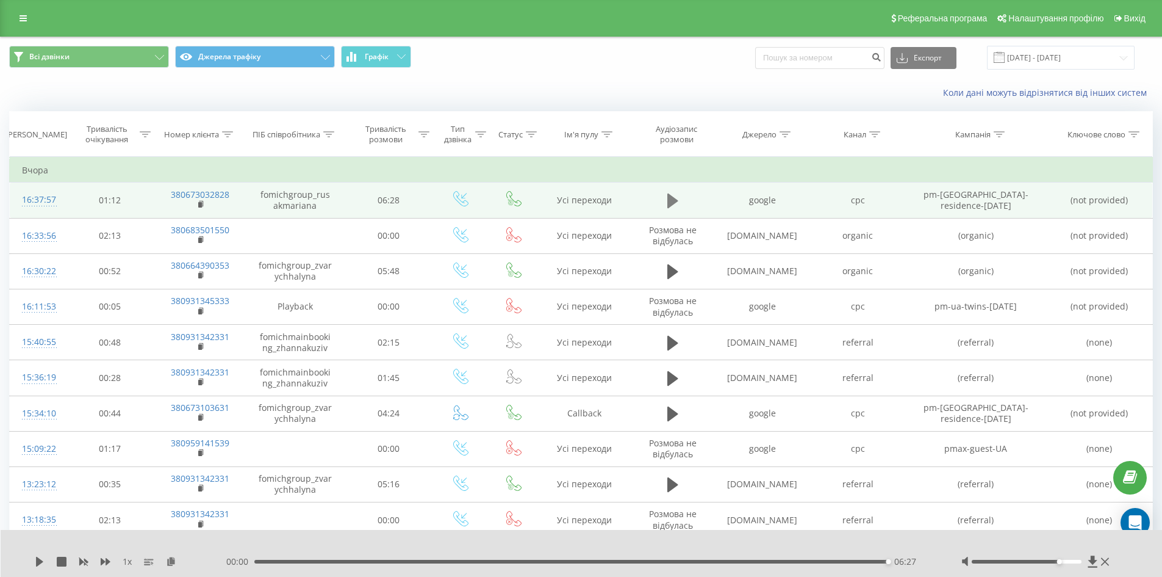
click at [669, 206] on icon at bounding box center [672, 200] width 11 height 15
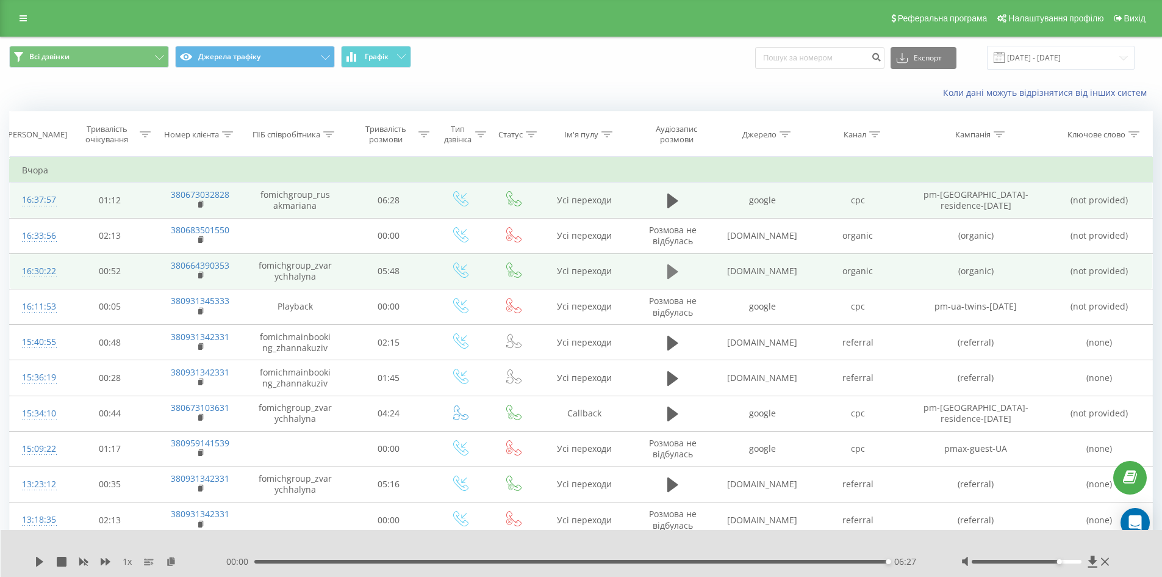
click at [674, 276] on icon at bounding box center [672, 271] width 11 height 17
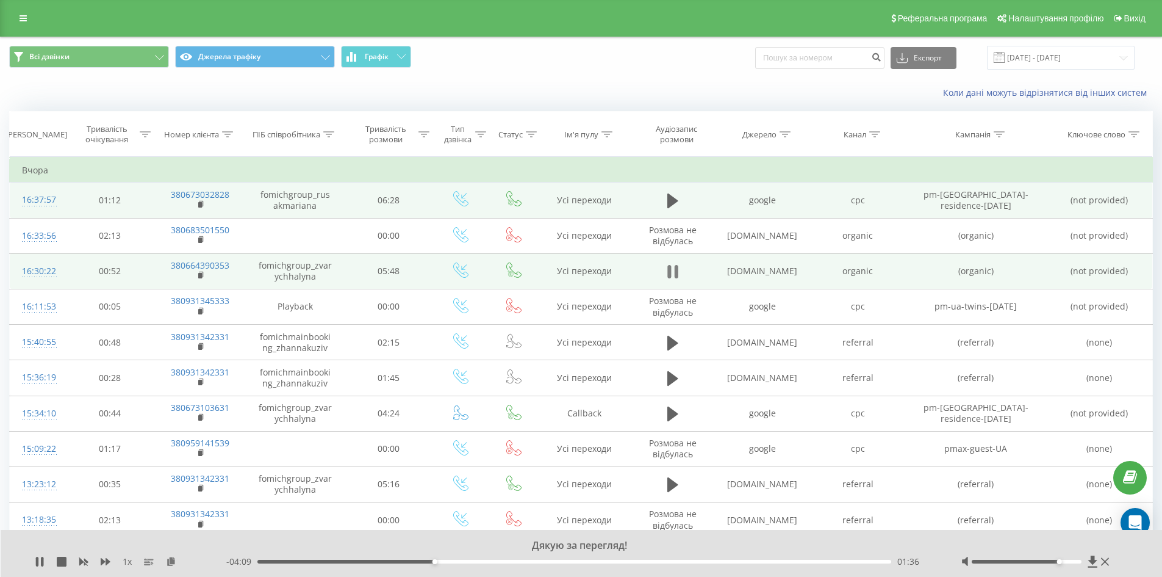
click at [675, 267] on icon at bounding box center [676, 271] width 4 height 13
click at [40, 562] on icon at bounding box center [39, 561] width 7 height 10
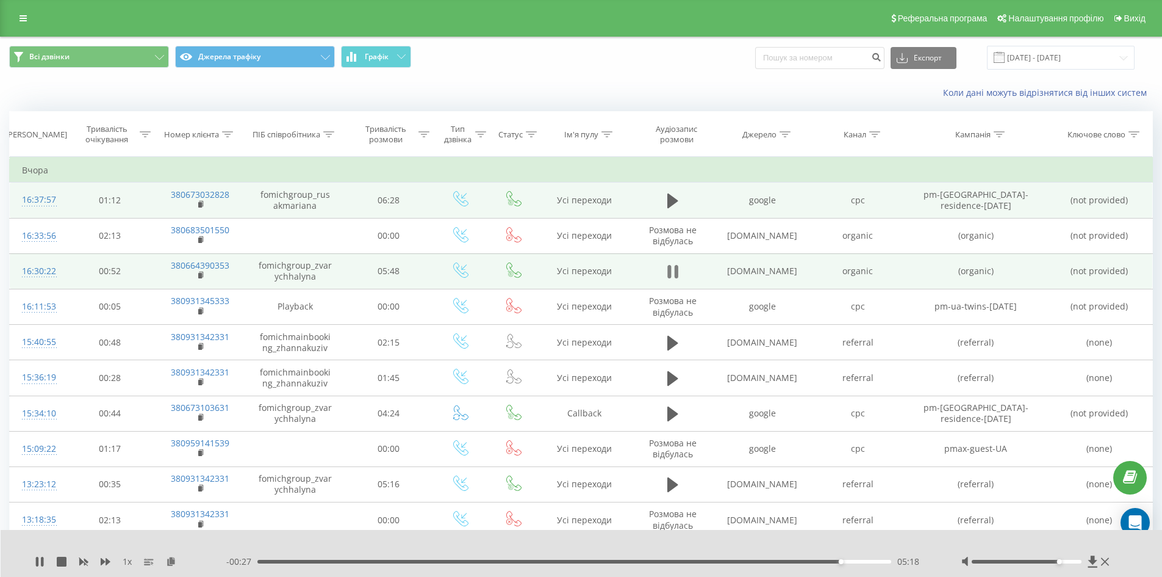
click at [674, 273] on icon at bounding box center [672, 271] width 11 height 17
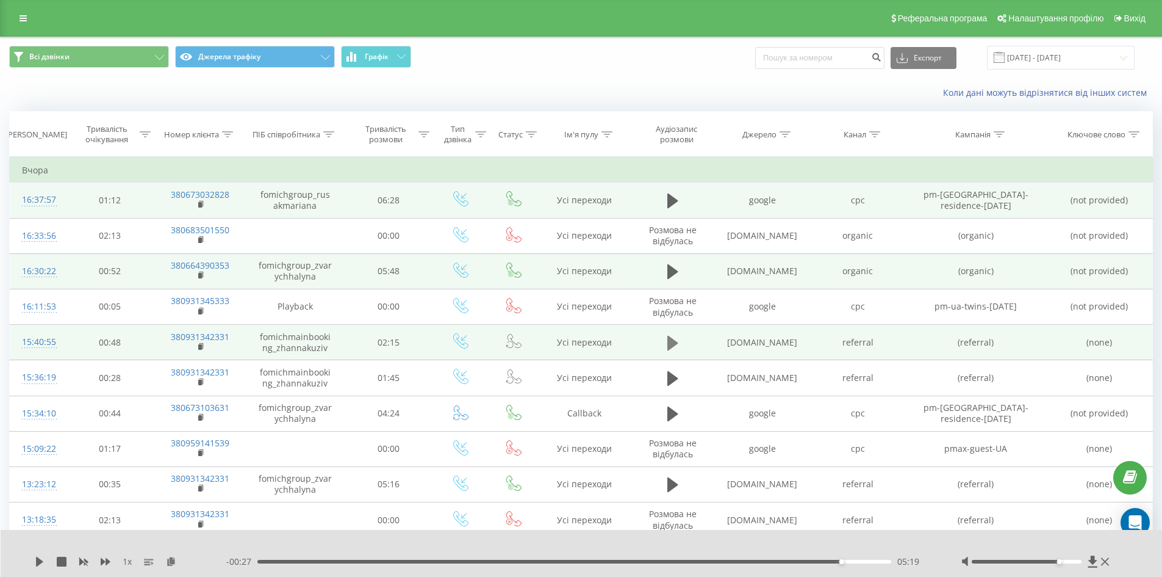
click at [672, 341] on icon at bounding box center [672, 342] width 11 height 15
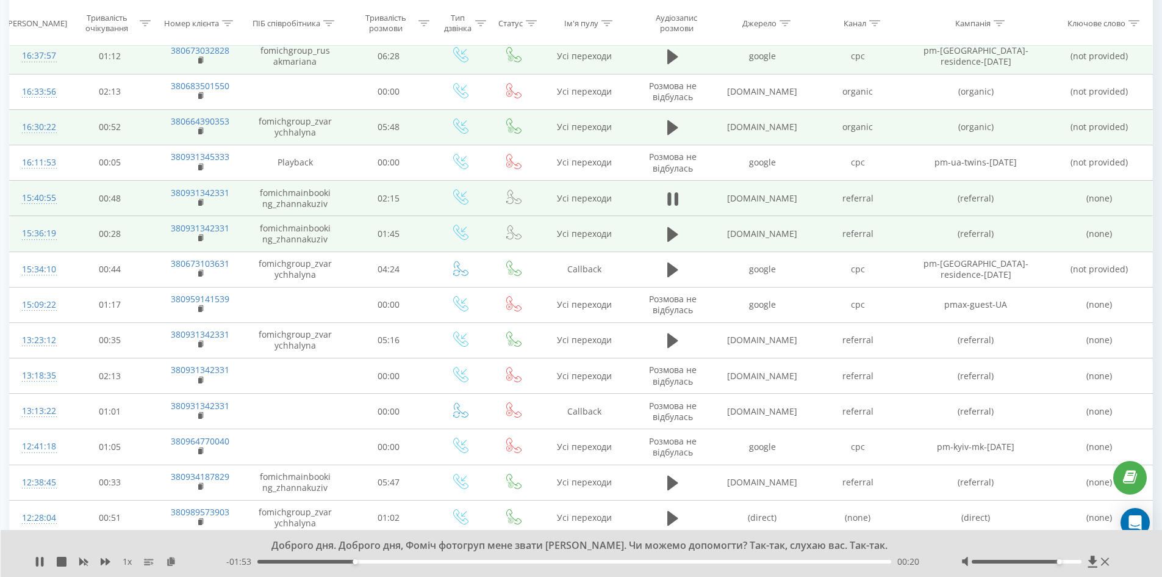
scroll to position [183, 0]
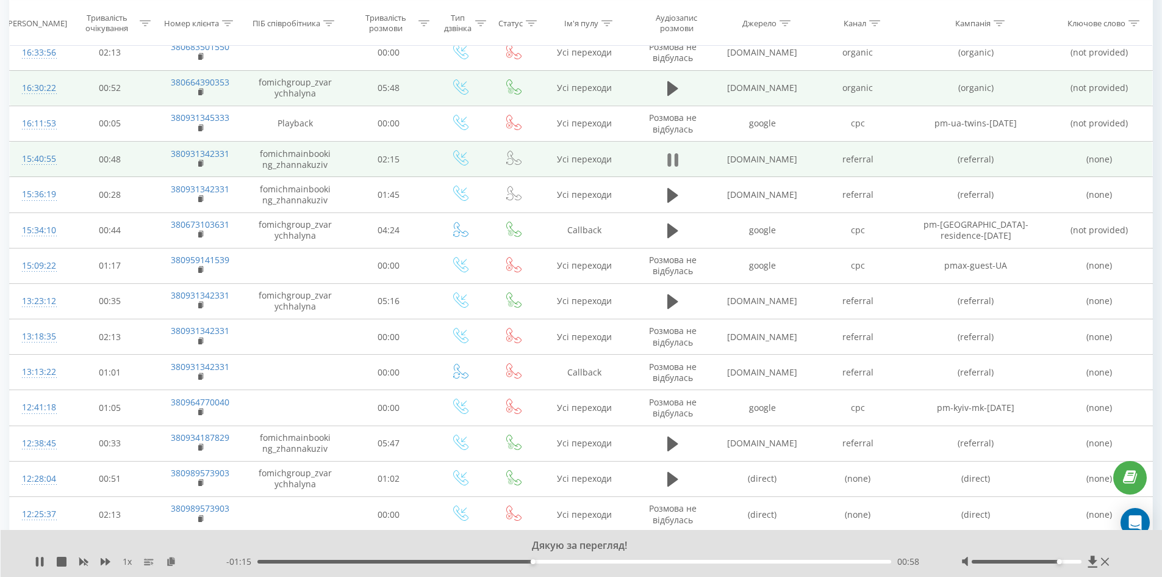
click at [674, 162] on icon at bounding box center [672, 159] width 11 height 17
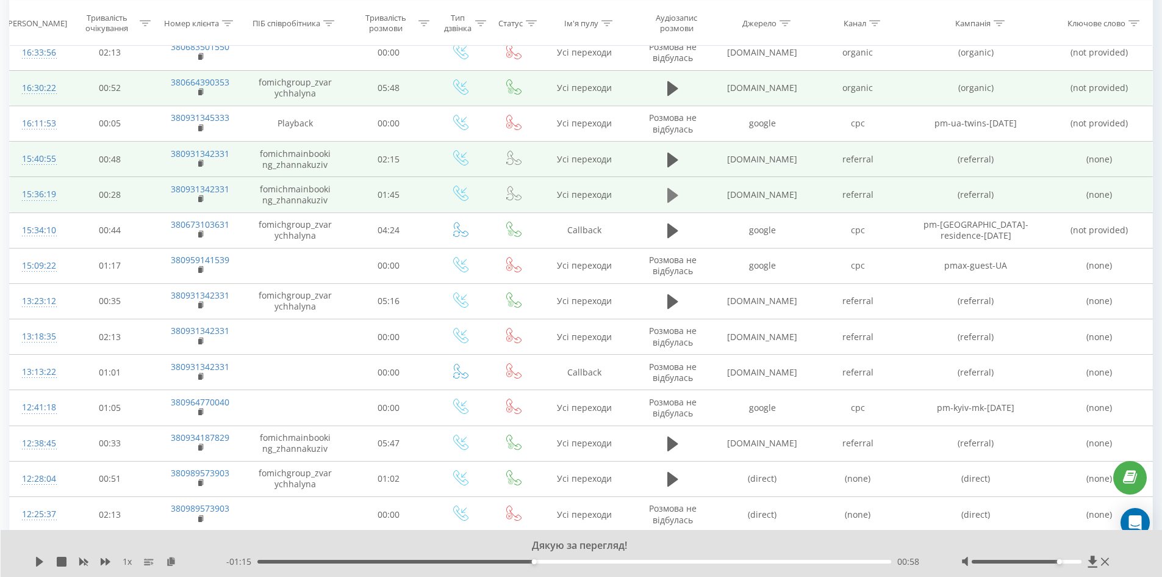
click at [674, 198] on icon at bounding box center [672, 195] width 11 height 15
click at [670, 196] on icon at bounding box center [669, 195] width 4 height 13
click at [43, 562] on icon at bounding box center [40, 561] width 10 height 10
click at [675, 195] on icon at bounding box center [676, 195] width 4 height 13
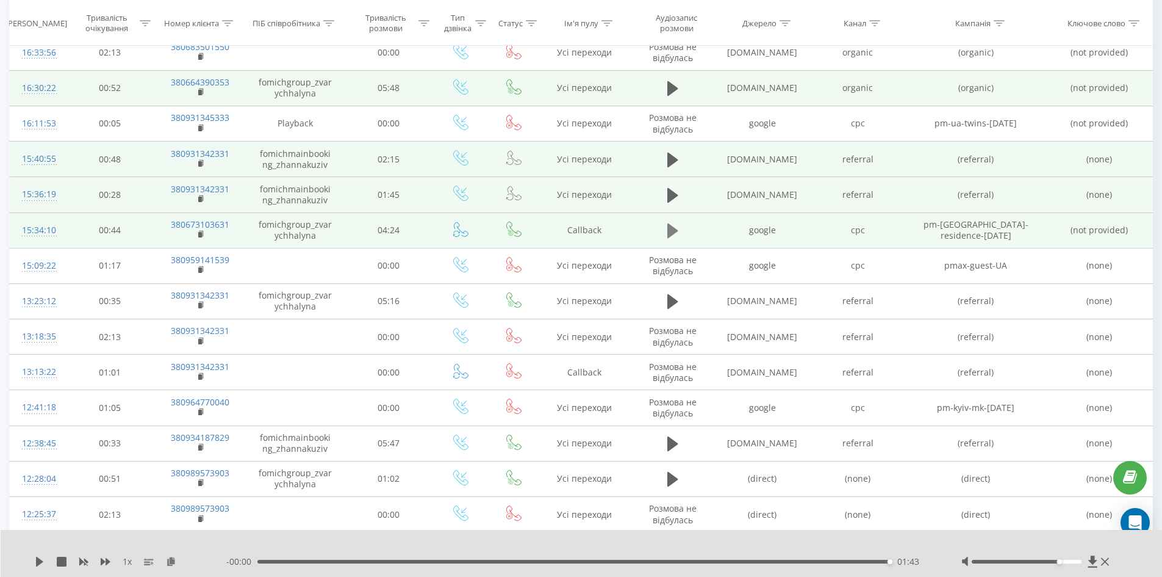
click at [674, 232] on icon at bounding box center [672, 230] width 11 height 15
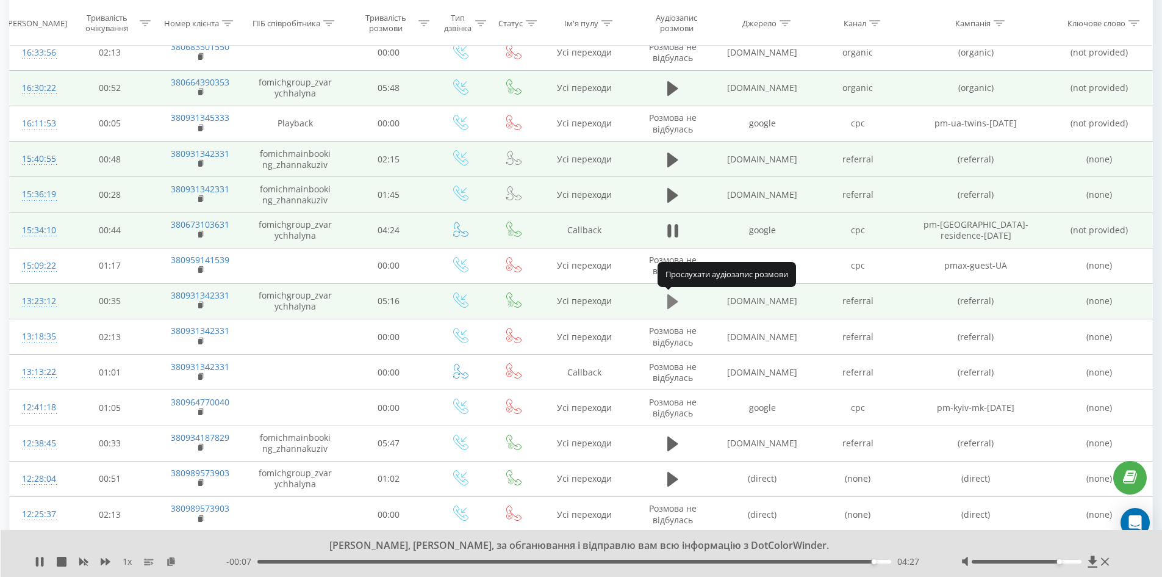
click at [671, 296] on icon at bounding box center [672, 301] width 11 height 15
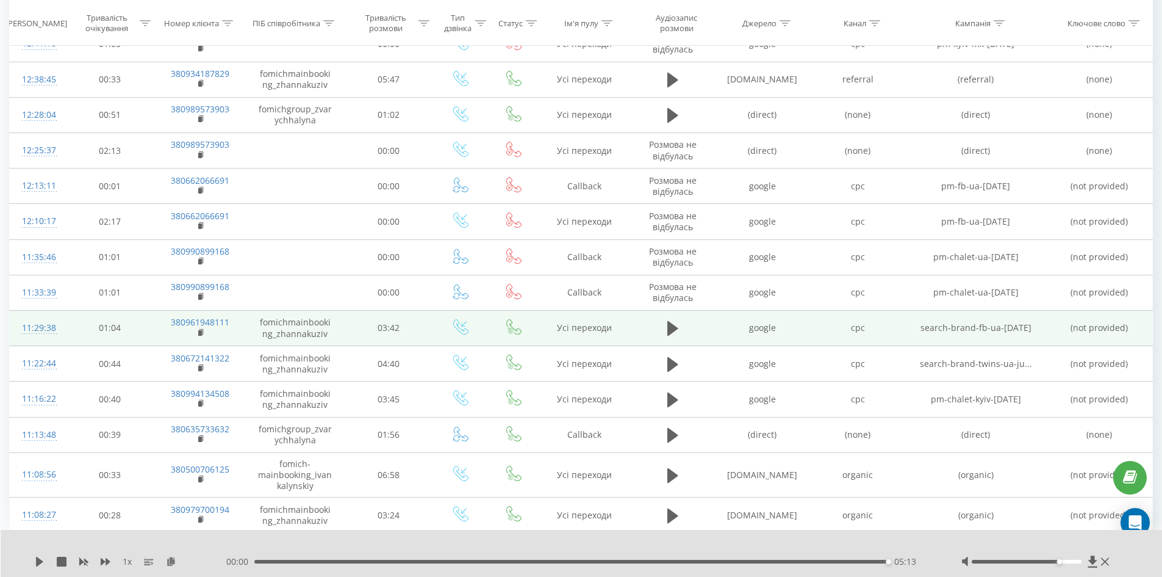
scroll to position [548, 0]
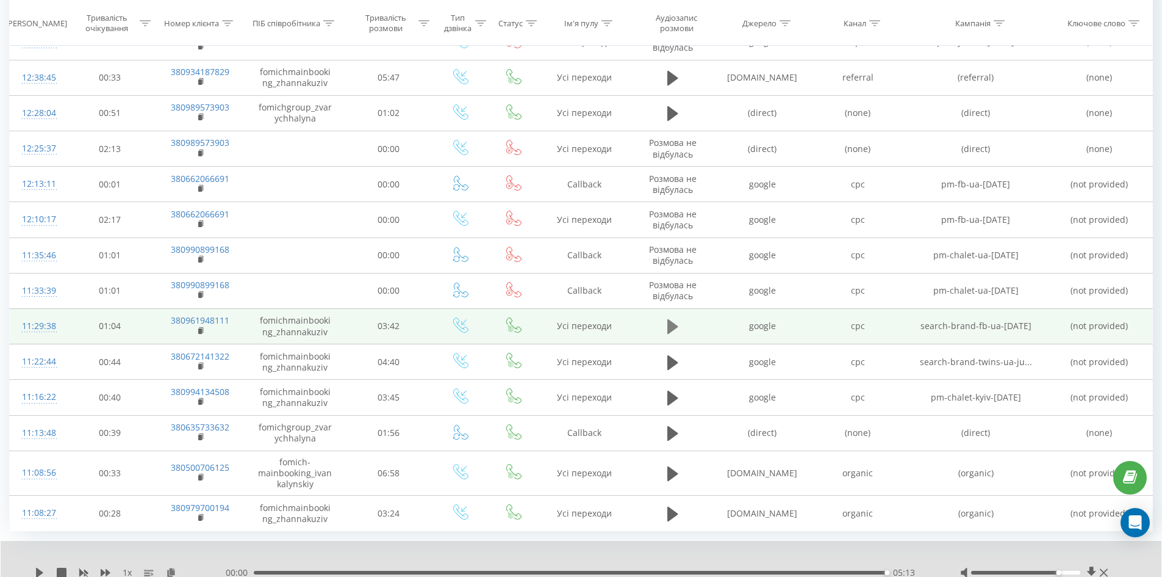
click at [676, 326] on icon at bounding box center [672, 326] width 11 height 15
click at [668, 333] on icon at bounding box center [672, 326] width 11 height 17
click at [420, 574] on div "01:02" at bounding box center [573, 572] width 633 height 4
click at [41, 570] on icon at bounding box center [40, 572] width 10 height 10
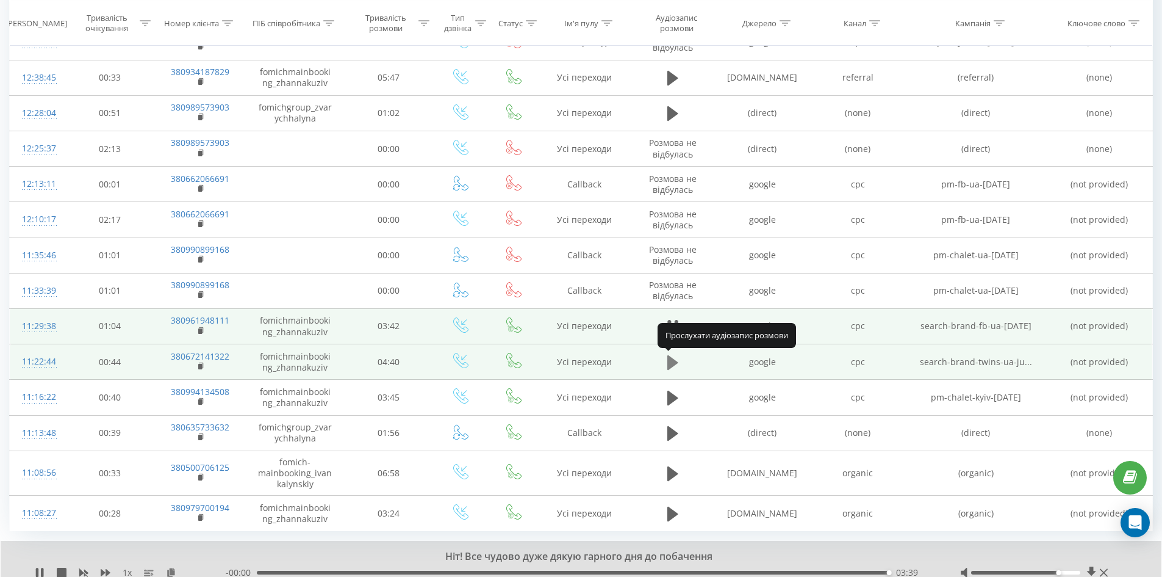
click at [672, 361] on icon at bounding box center [672, 361] width 11 height 15
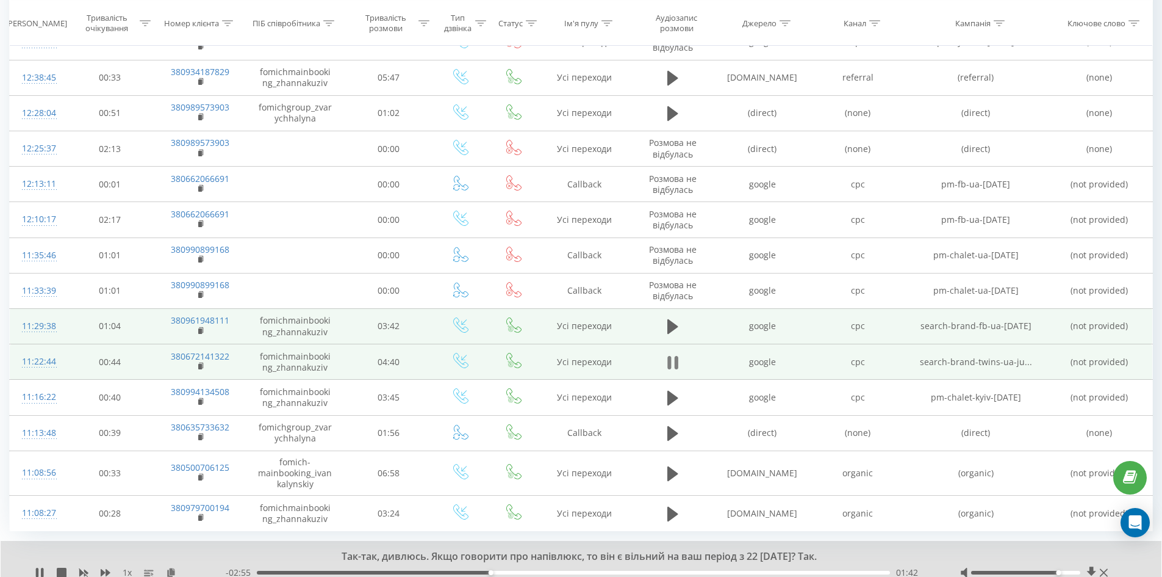
click at [675, 359] on icon at bounding box center [676, 362] width 4 height 13
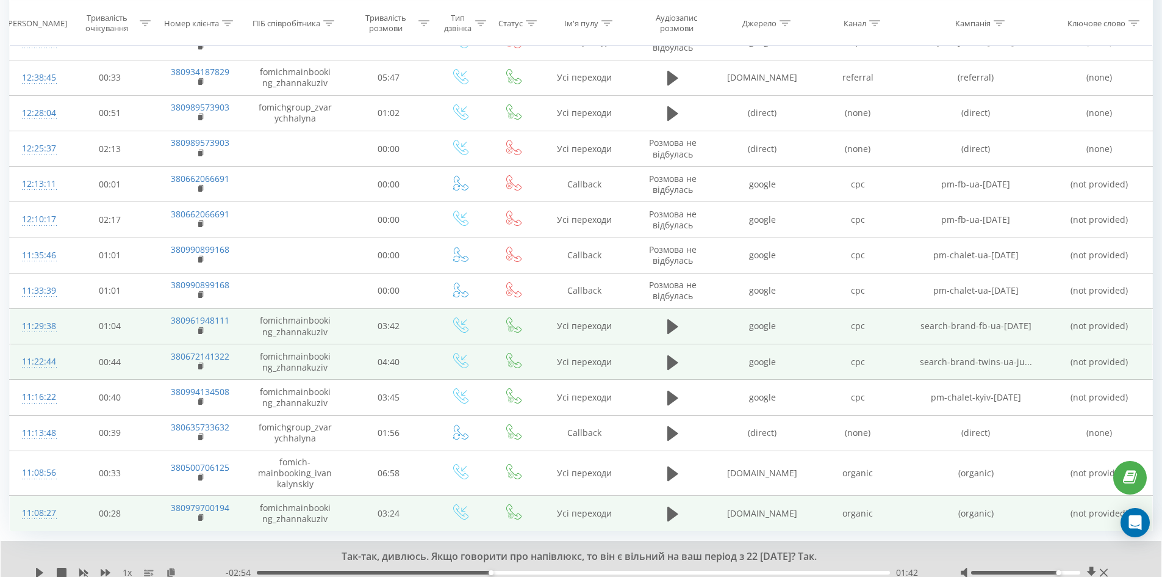
drag, startPoint x: 40, startPoint y: 569, endPoint x: 73, endPoint y: 519, distance: 60.2
click at [40, 569] on icon at bounding box center [40, 572] width 10 height 10
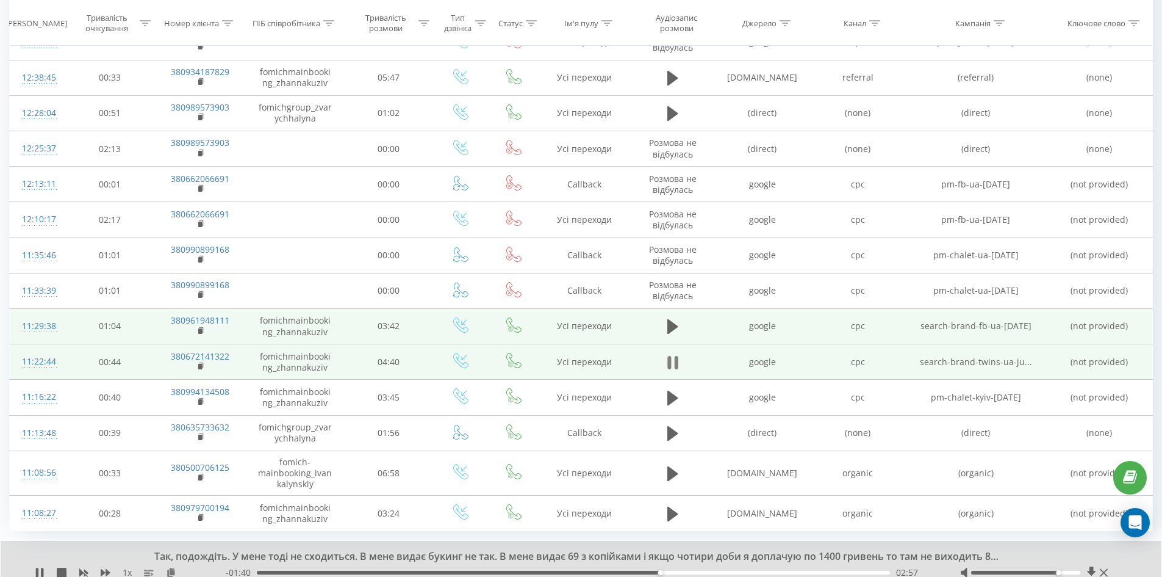
click at [672, 363] on icon at bounding box center [672, 362] width 11 height 17
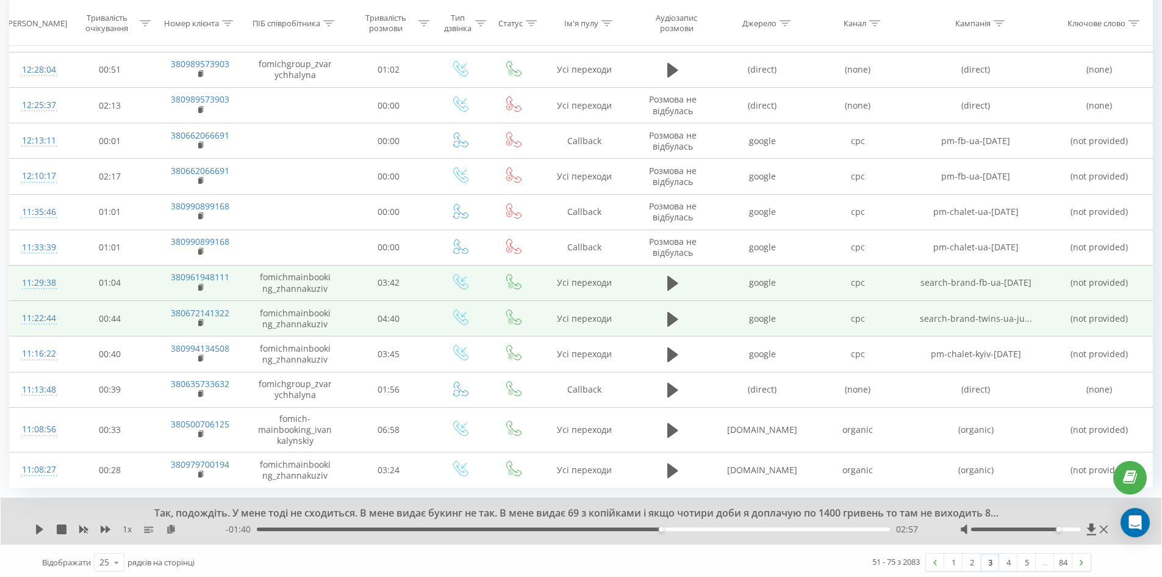
scroll to position [595, 0]
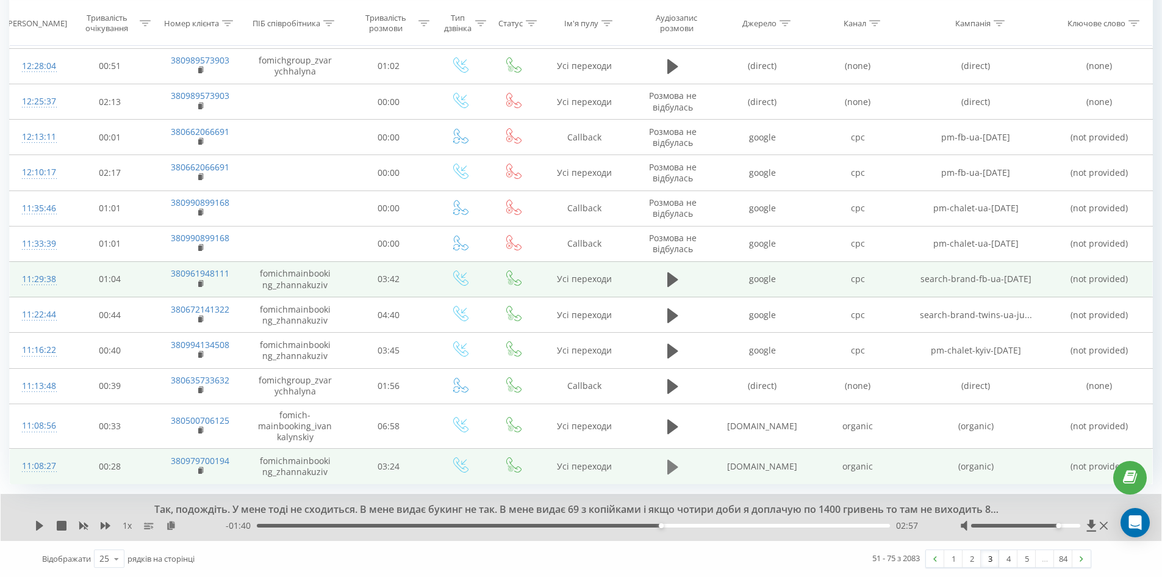
click at [677, 470] on icon at bounding box center [672, 466] width 11 height 17
click at [675, 466] on icon at bounding box center [676, 466] width 4 height 13
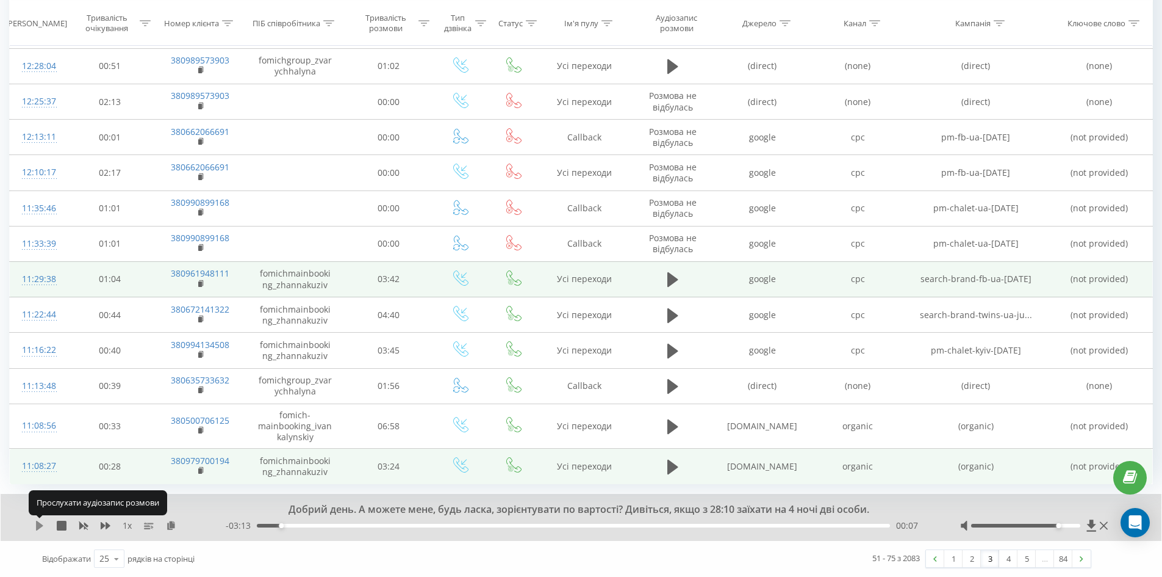
click at [41, 521] on icon at bounding box center [40, 525] width 10 height 10
click at [286, 524] on div "00:09" at bounding box center [573, 525] width 633 height 4
click at [275, 525] on div "00:11" at bounding box center [573, 525] width 633 height 4
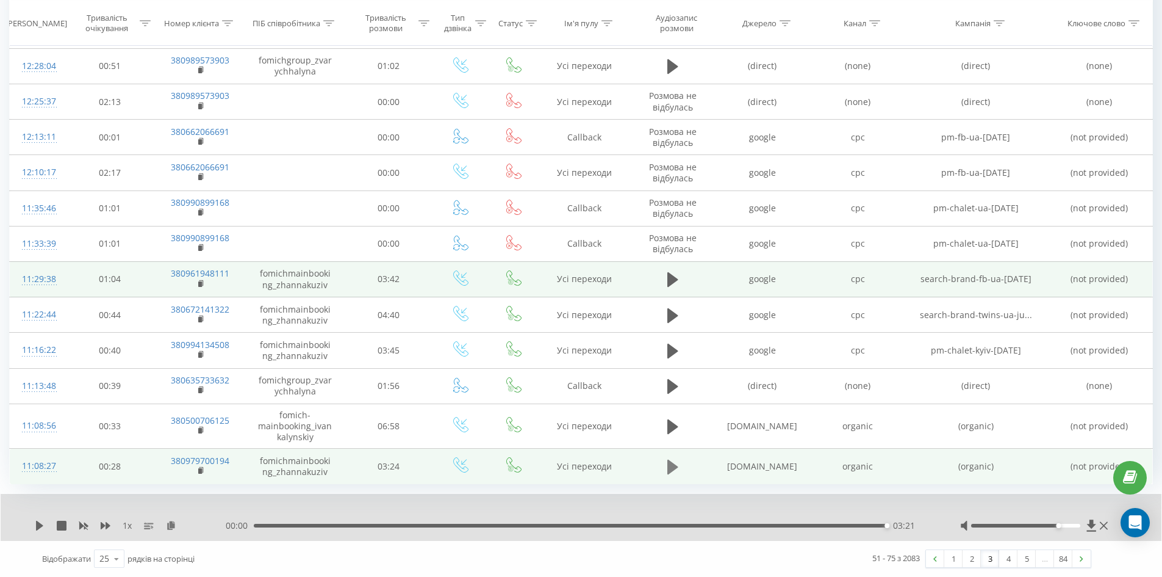
click at [668, 461] on icon at bounding box center [672, 466] width 11 height 15
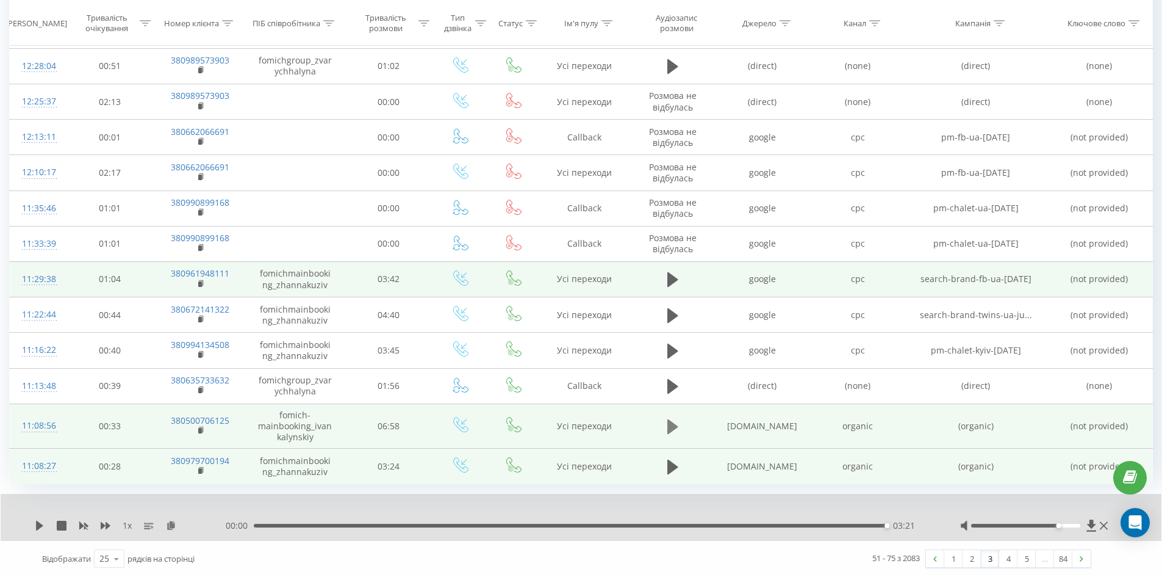
click at [667, 424] on icon at bounding box center [672, 426] width 11 height 17
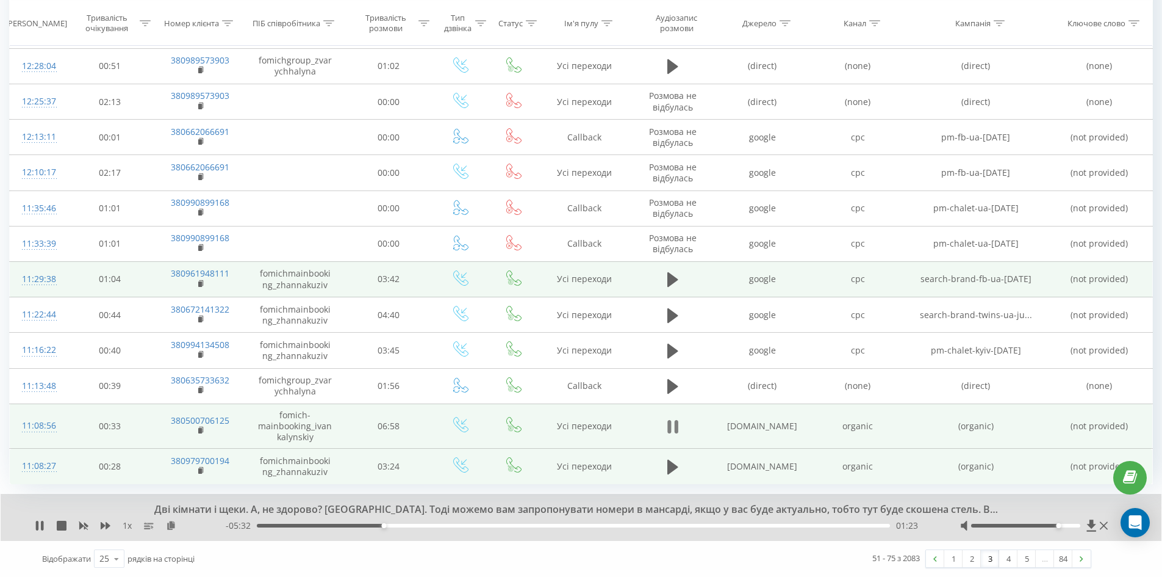
click at [678, 426] on button at bounding box center [673, 426] width 18 height 18
click at [38, 520] on icon at bounding box center [40, 525] width 10 height 10
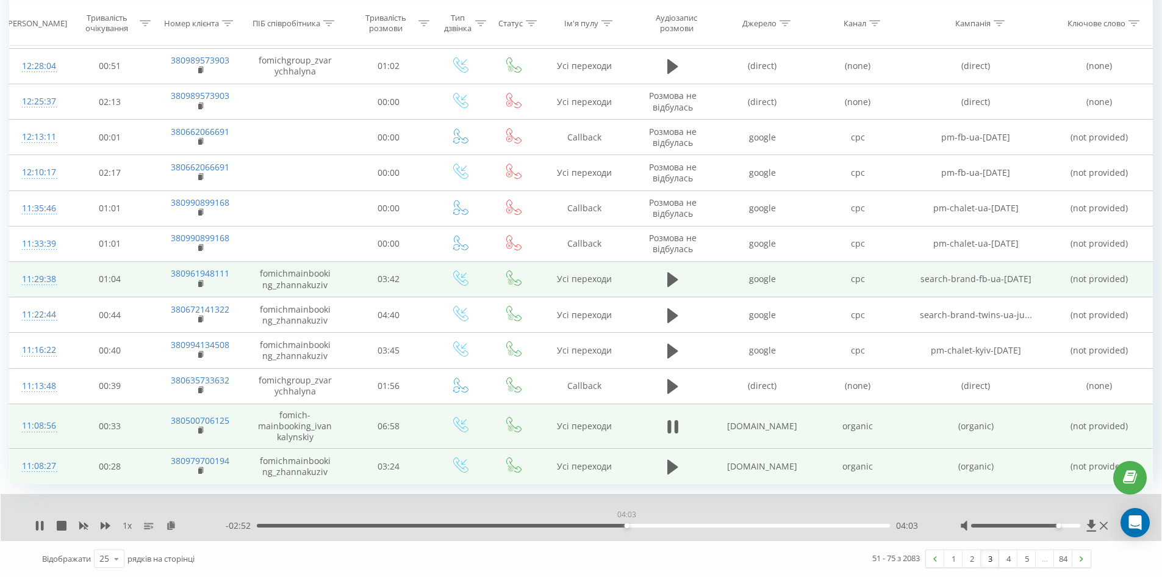
click at [627, 526] on div "04:03" at bounding box center [573, 525] width 633 height 4
drag, startPoint x: 674, startPoint y: 434, endPoint x: 675, endPoint y: 407, distance: 26.9
click at [677, 430] on icon at bounding box center [672, 426] width 11 height 17
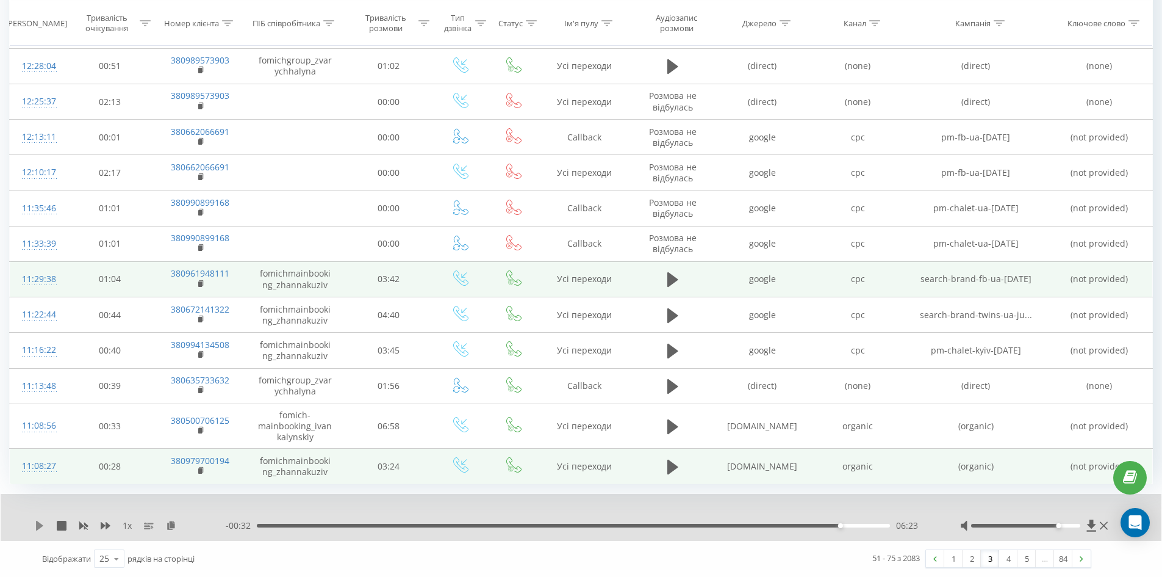
click at [40, 522] on icon at bounding box center [40, 525] width 10 height 10
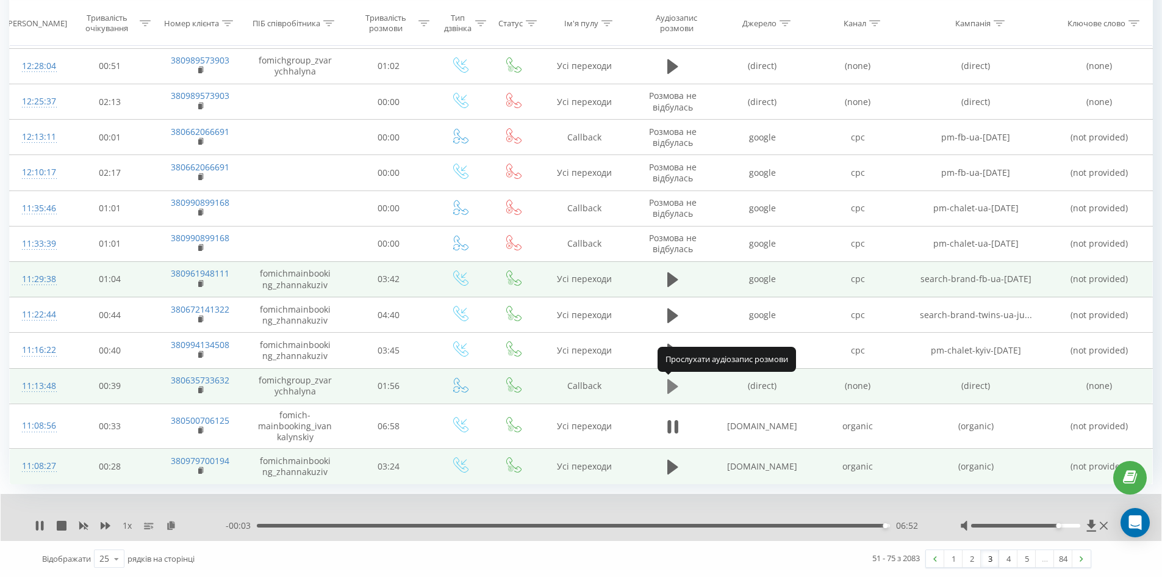
click at [668, 383] on icon at bounding box center [672, 386] width 11 height 15
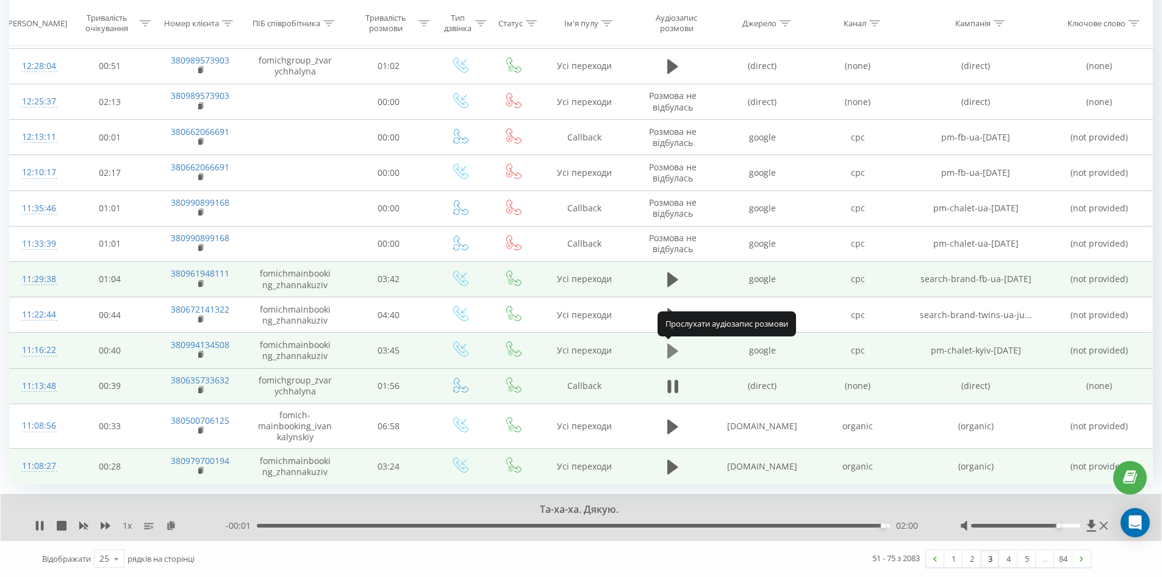
click at [673, 353] on icon at bounding box center [672, 350] width 11 height 15
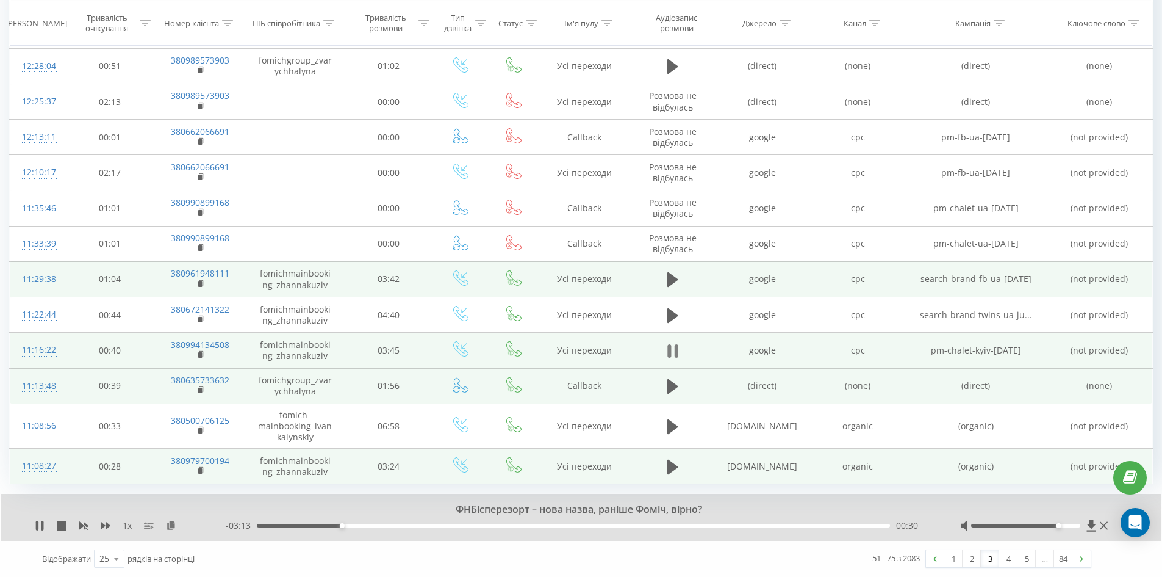
click at [673, 353] on icon at bounding box center [672, 350] width 11 height 17
click at [41, 524] on icon at bounding box center [40, 525] width 10 height 10
click at [670, 354] on icon at bounding box center [672, 350] width 11 height 15
click at [677, 347] on icon at bounding box center [672, 350] width 11 height 17
click at [671, 348] on icon at bounding box center [672, 350] width 11 height 15
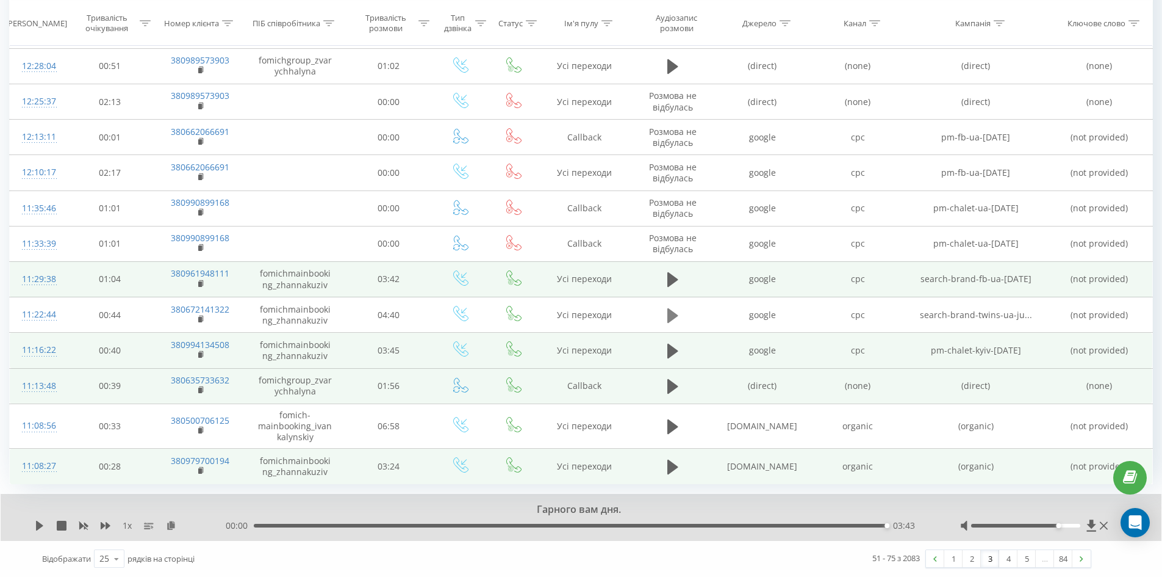
click at [671, 314] on icon at bounding box center [672, 314] width 11 height 15
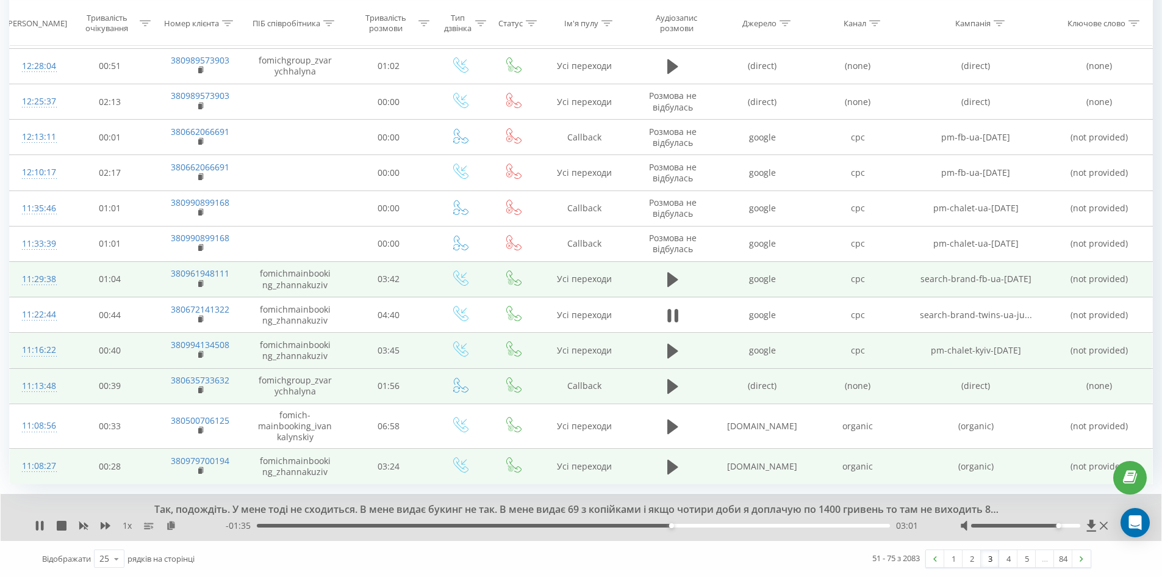
click at [271, 525] on div "03:01" at bounding box center [573, 525] width 633 height 4
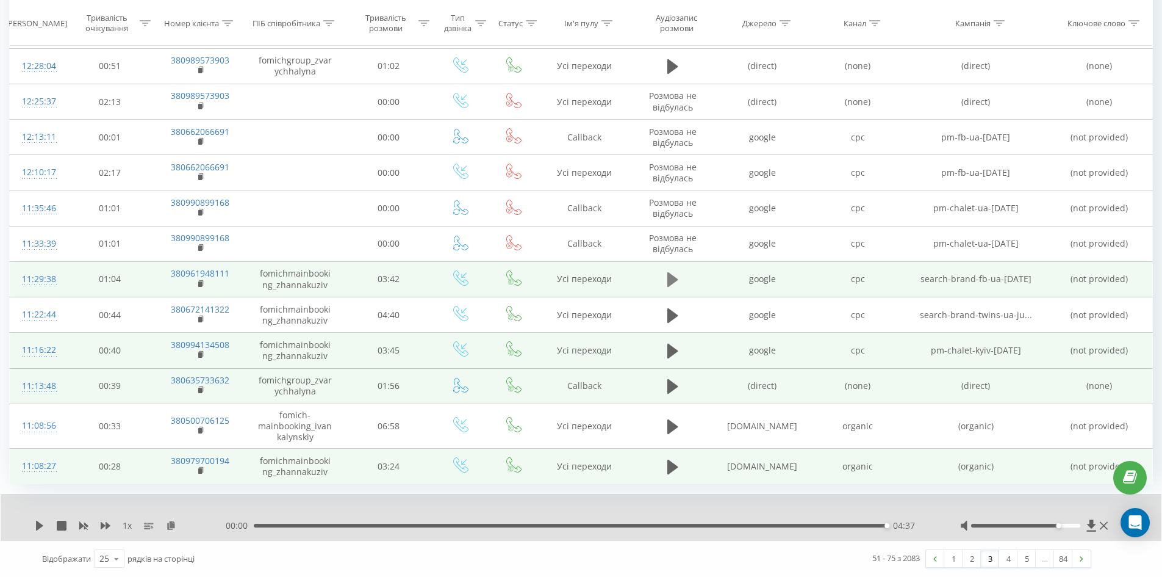
click at [675, 284] on icon at bounding box center [672, 279] width 11 height 17
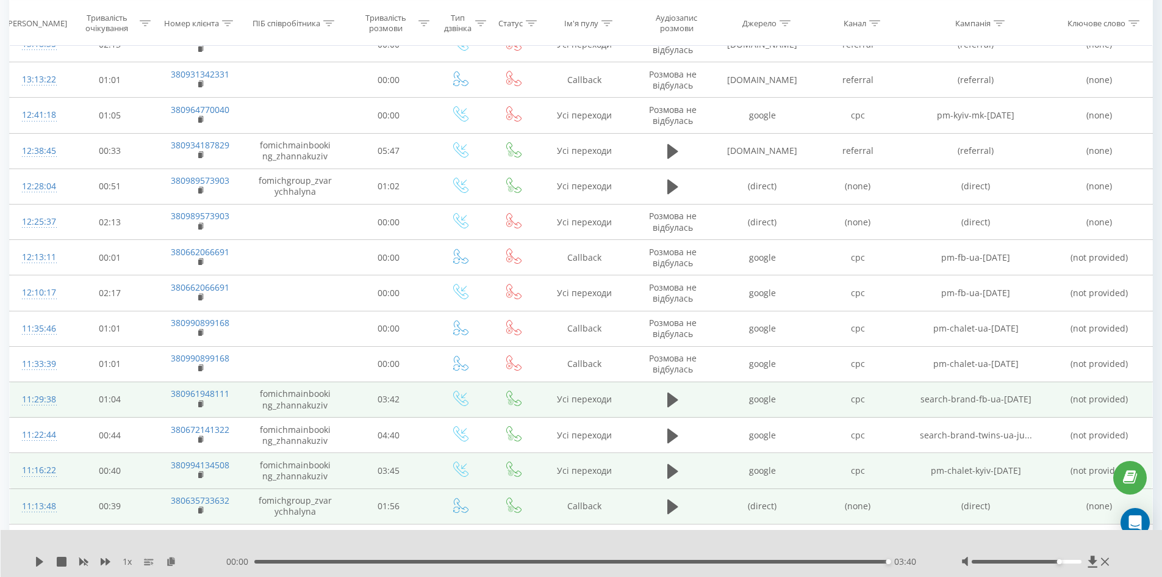
scroll to position [473, 0]
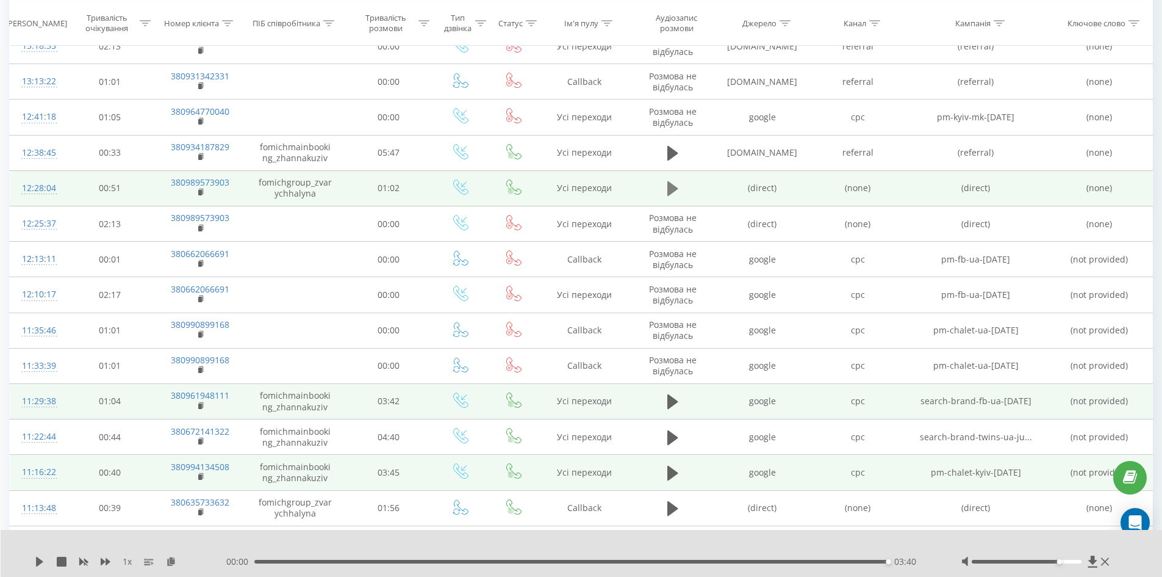
click at [667, 185] on icon at bounding box center [672, 188] width 11 height 17
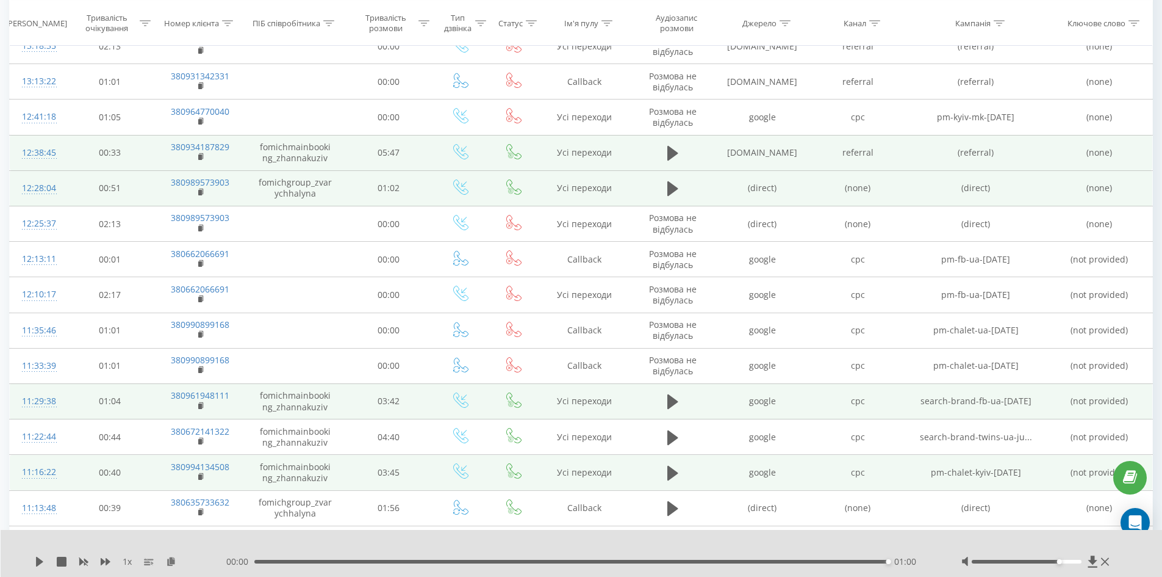
click at [684, 142] on td at bounding box center [672, 152] width 85 height 35
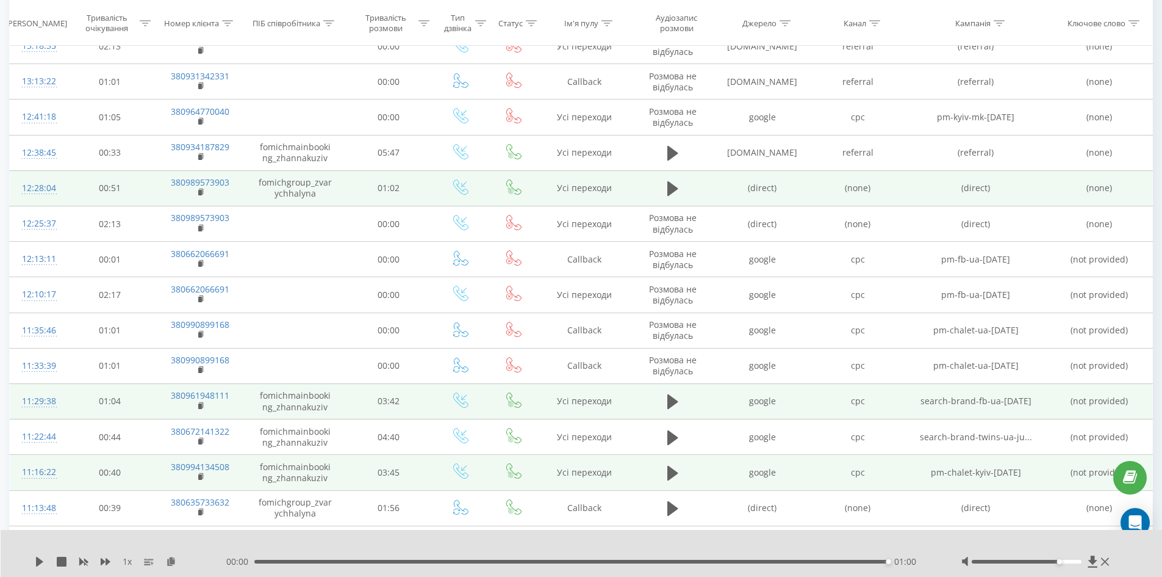
click at [677, 170] on td at bounding box center [672, 187] width 85 height 35
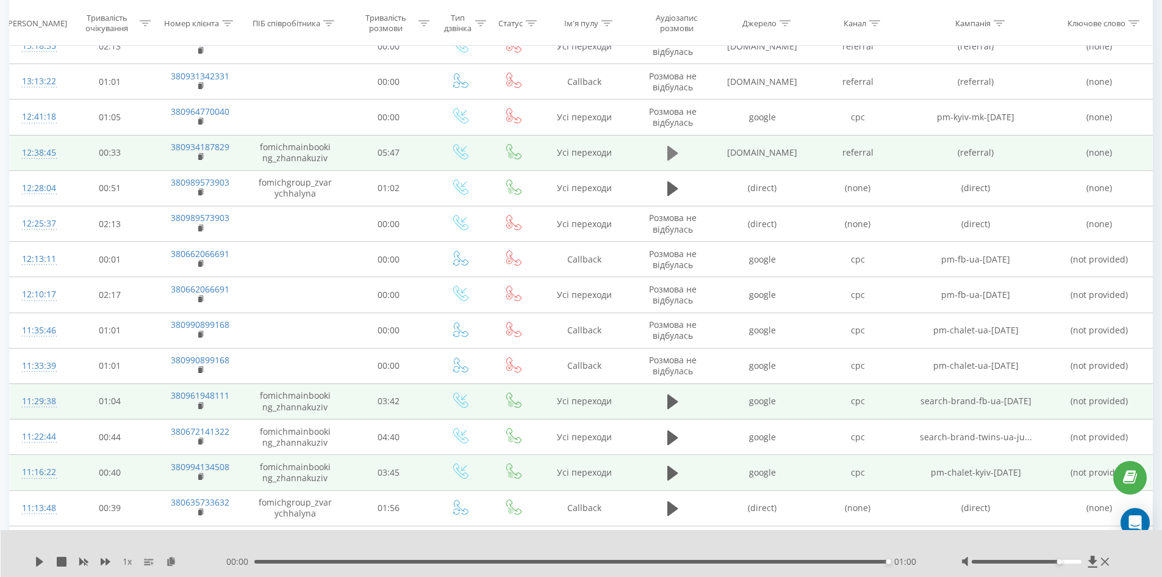
click at [673, 149] on icon at bounding box center [672, 153] width 11 height 15
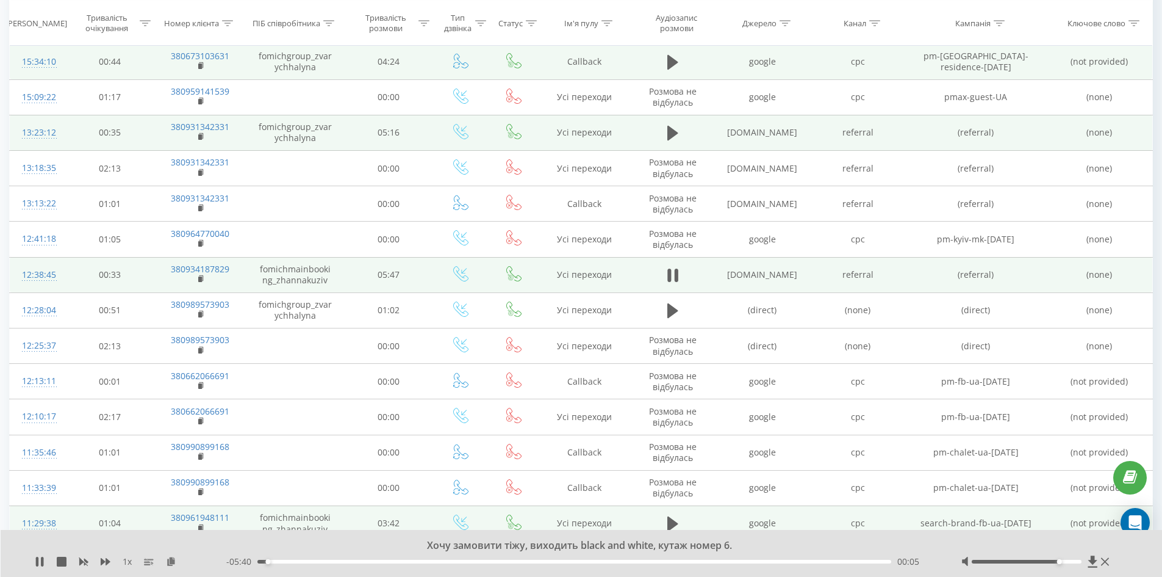
scroll to position [290, 0]
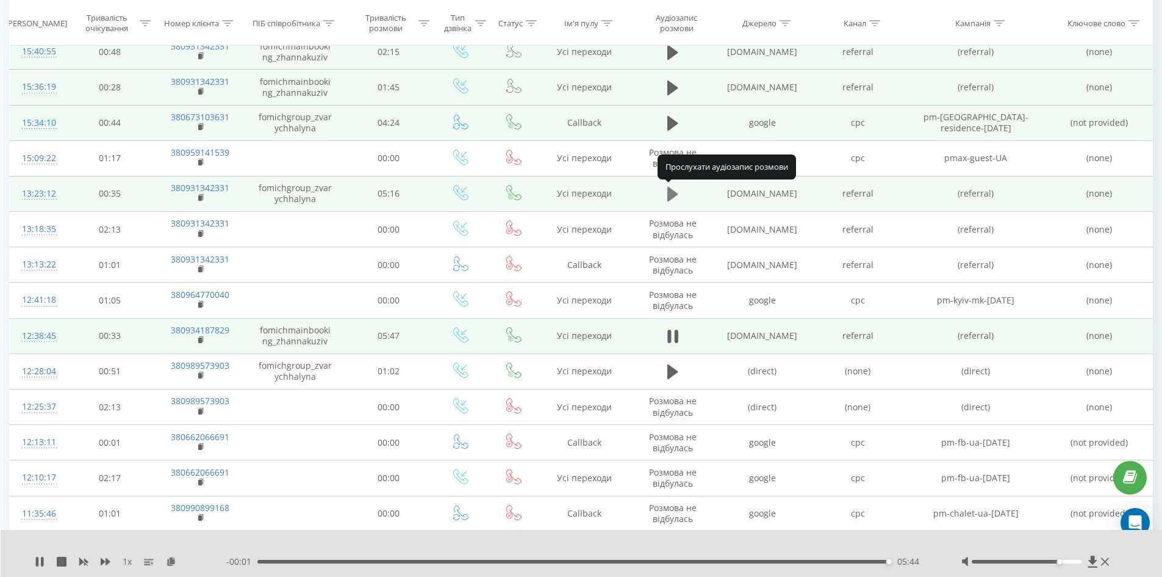
click at [673, 192] on icon at bounding box center [672, 194] width 11 height 15
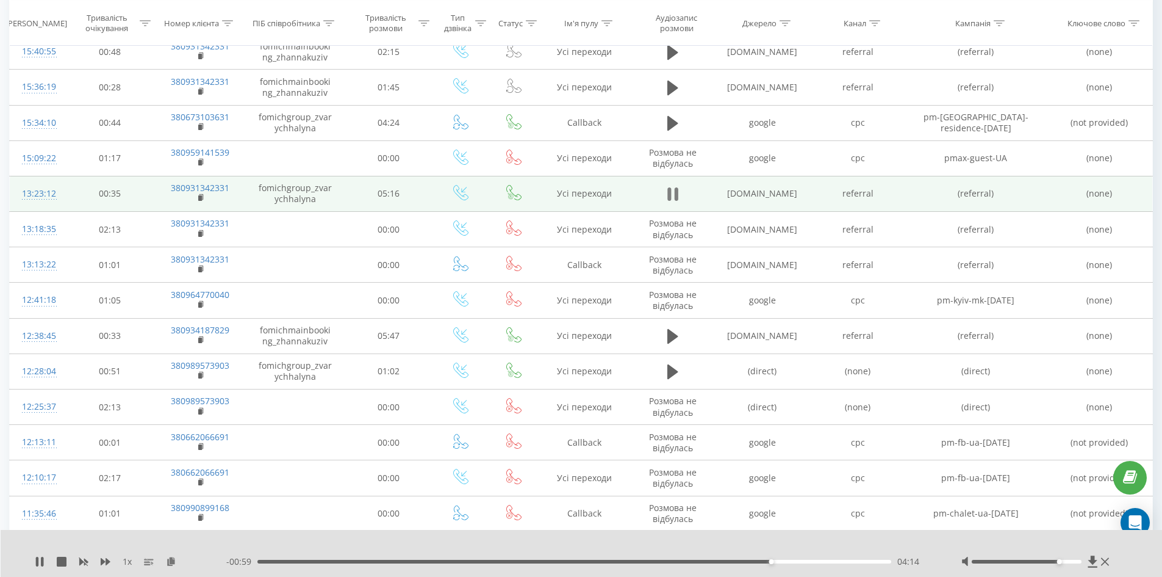
click at [668, 191] on icon at bounding box center [669, 193] width 4 height 13
click at [38, 560] on icon at bounding box center [39, 561] width 7 height 10
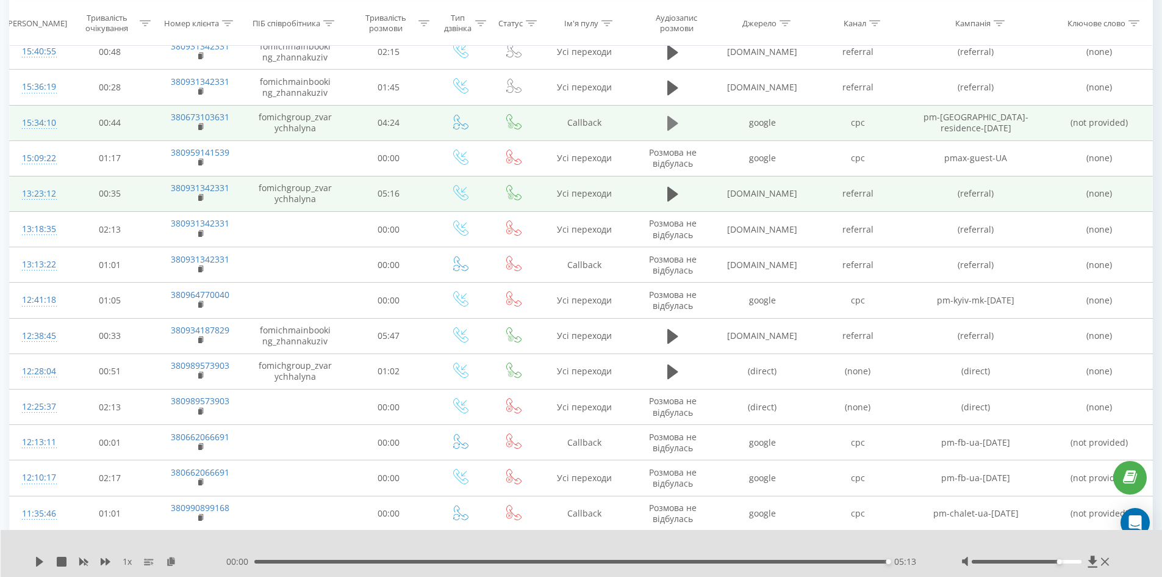
click at [669, 124] on icon at bounding box center [672, 123] width 11 height 15
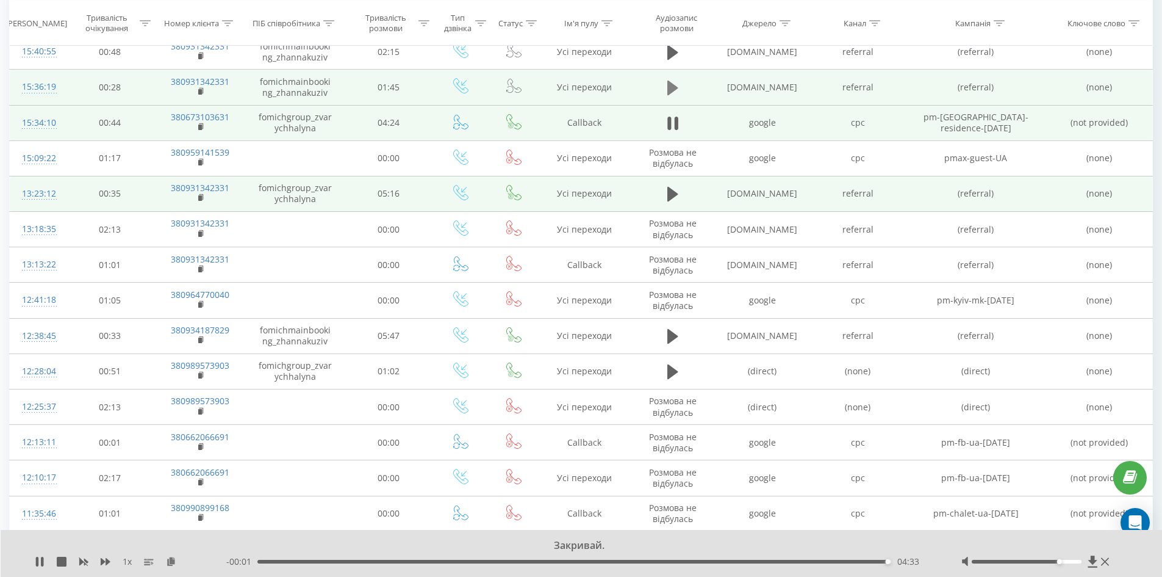
click at [669, 84] on icon at bounding box center [672, 88] width 11 height 15
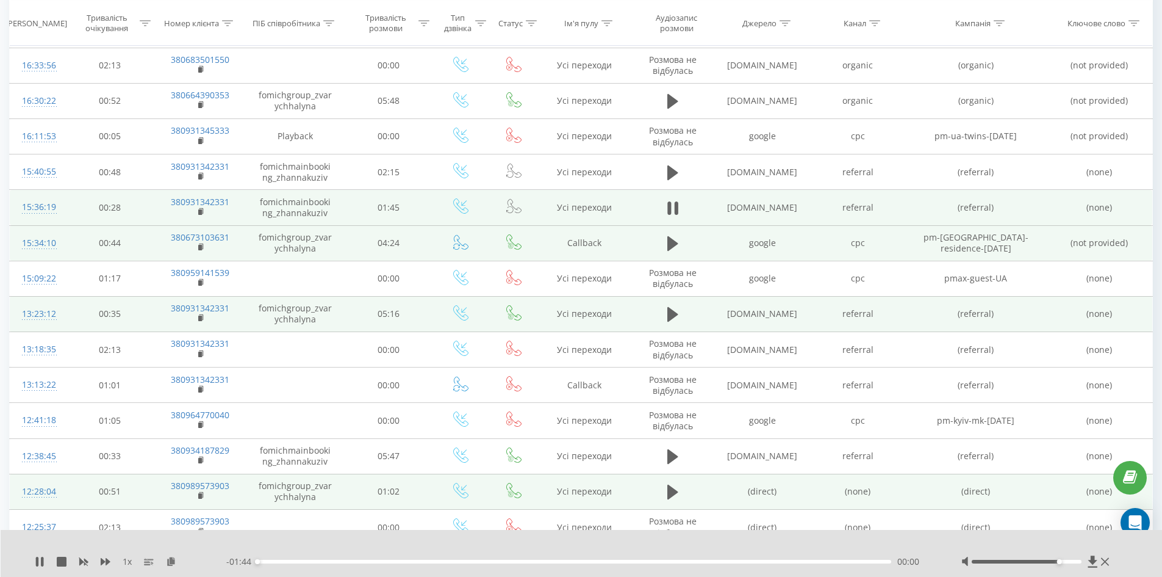
scroll to position [168, 0]
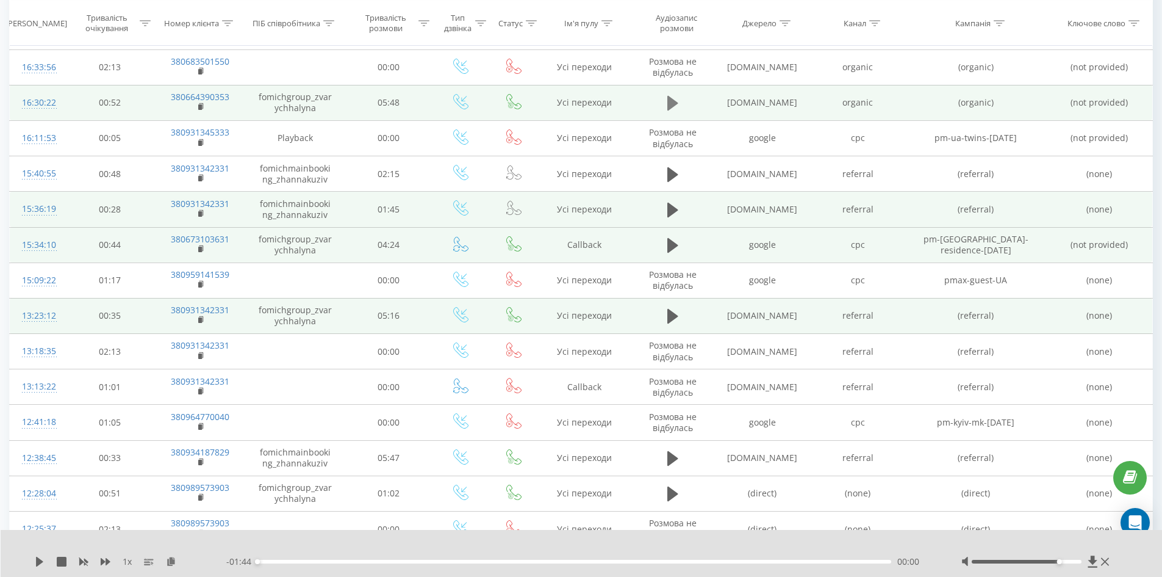
click at [675, 101] on icon at bounding box center [672, 103] width 11 height 15
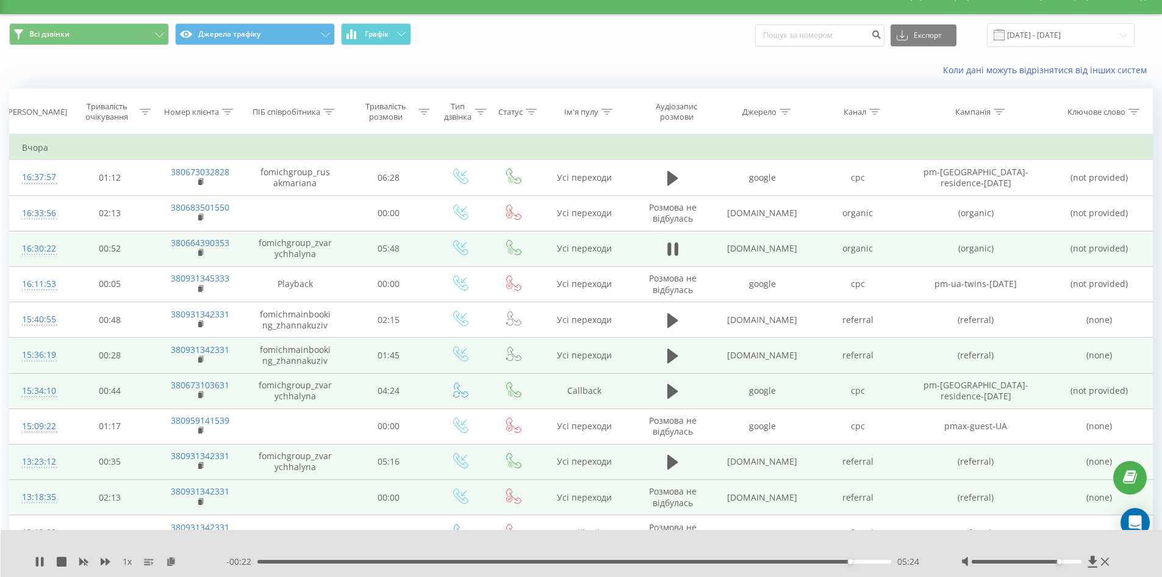
scroll to position [0, 0]
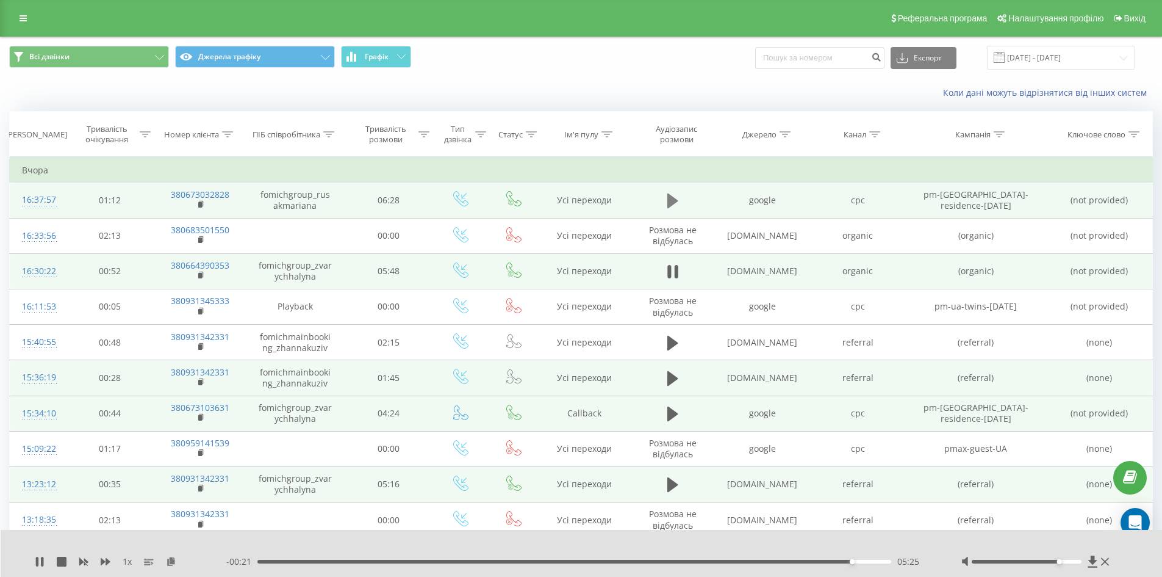
click at [675, 201] on icon at bounding box center [672, 200] width 11 height 15
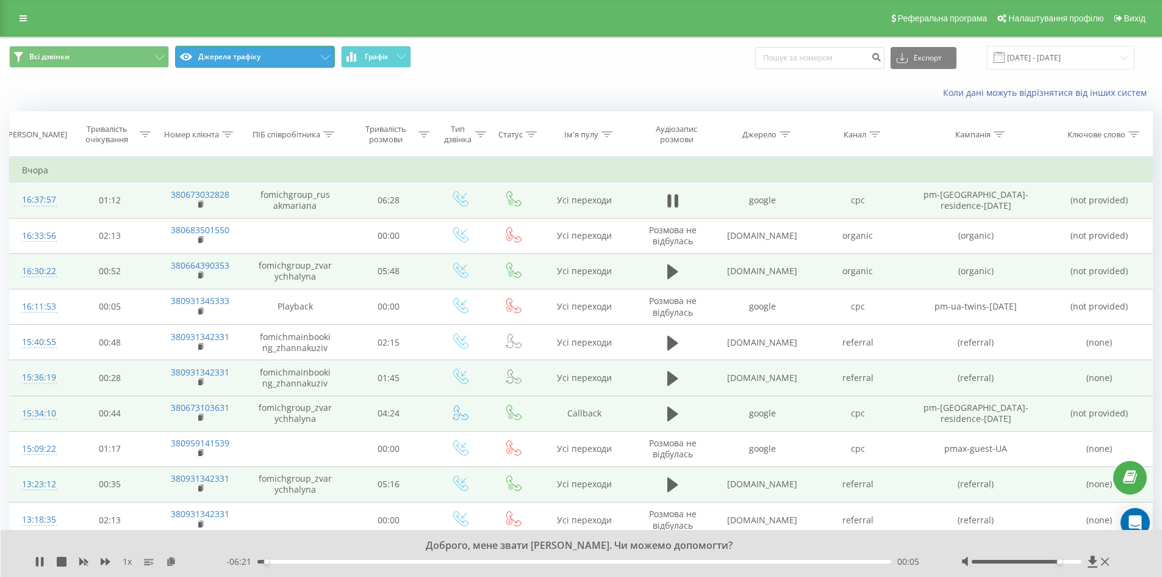
click at [312, 50] on button "Джерела трафіку" at bounding box center [255, 57] width 160 height 22
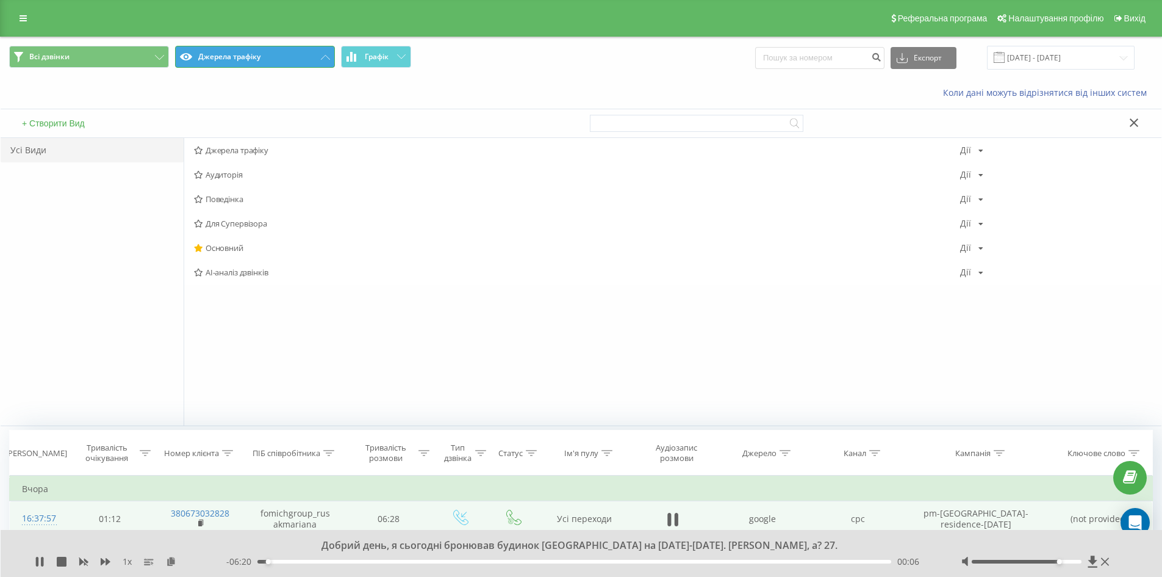
click at [312, 50] on button "Джерела трафіку" at bounding box center [255, 57] width 160 height 22
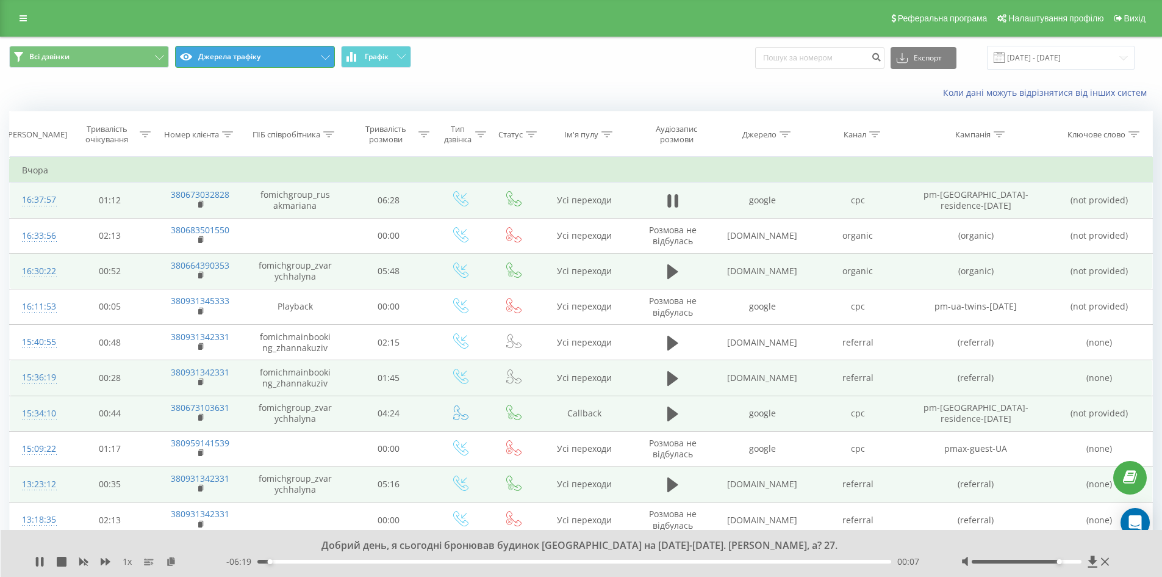
click at [312, 50] on button "Джерела трафіку" at bounding box center [255, 57] width 160 height 22
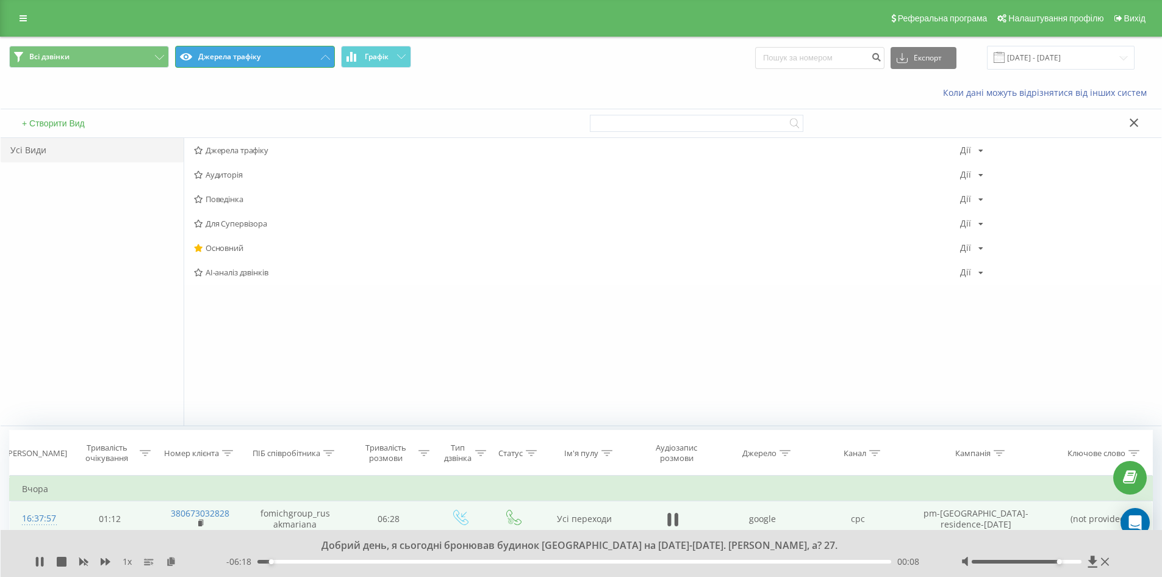
click at [312, 50] on button "Джерела трафіку" at bounding box center [255, 57] width 160 height 22
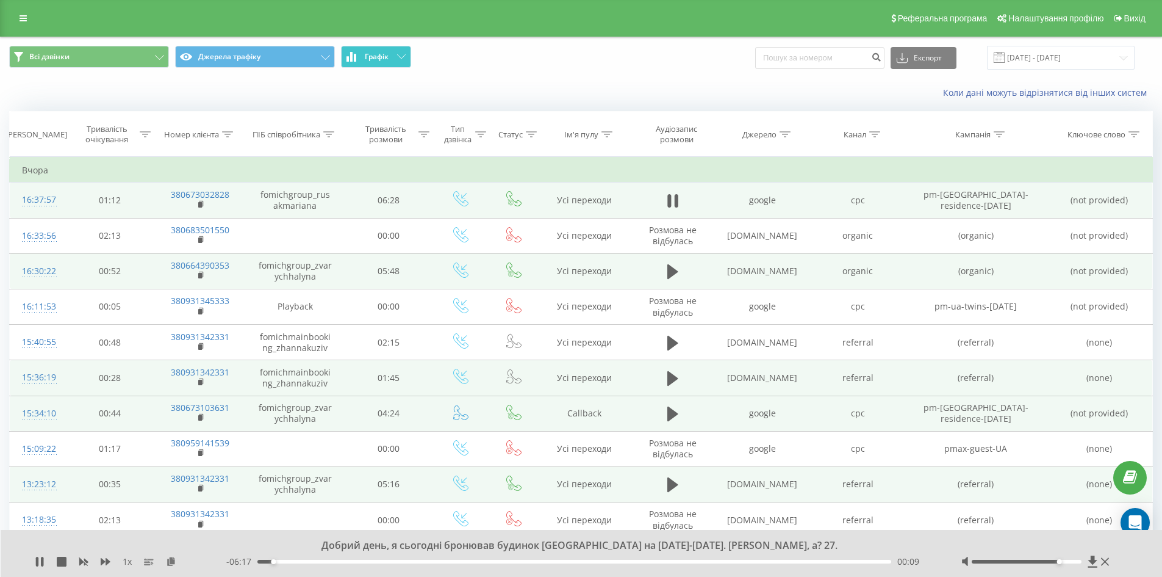
click at [406, 60] on button "Графік" at bounding box center [376, 57] width 70 height 22
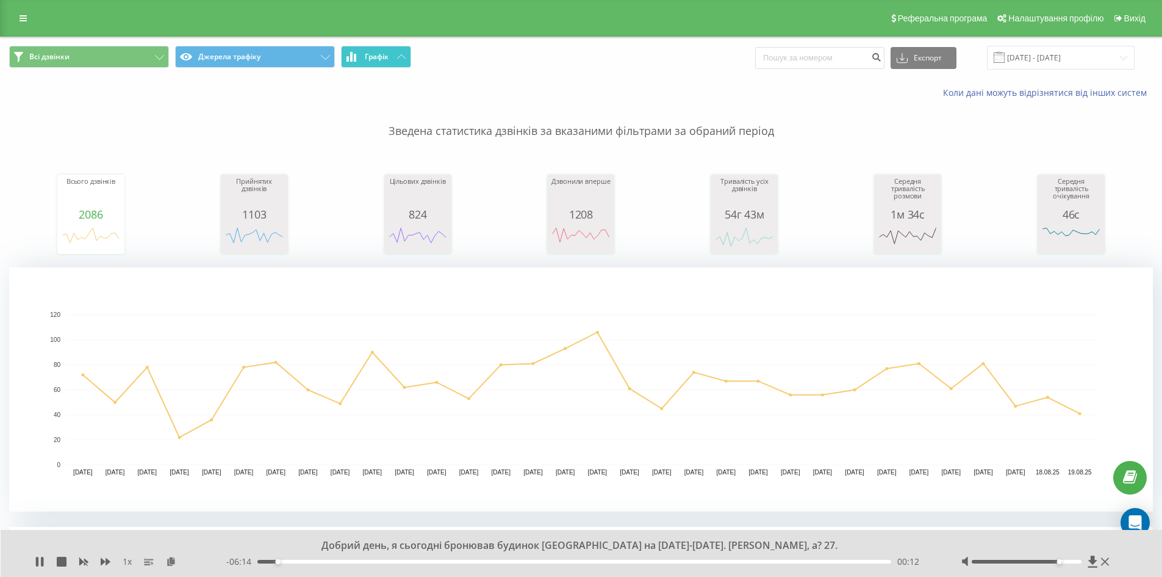
click at [406, 60] on button "Графік" at bounding box center [376, 57] width 70 height 22
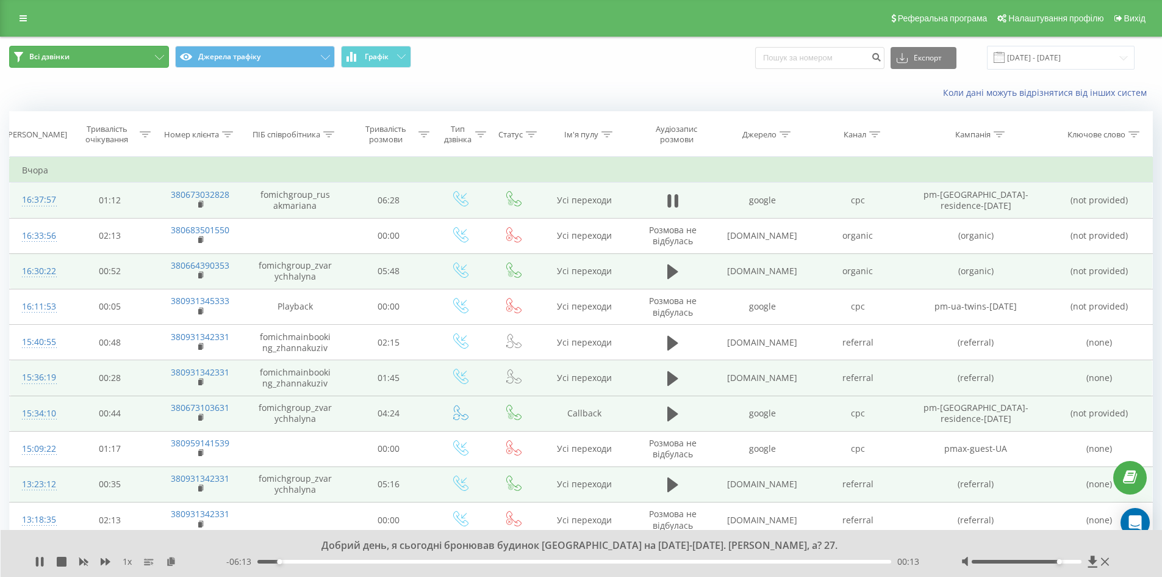
click at [88, 49] on button "Всі дзвінки" at bounding box center [89, 57] width 160 height 22
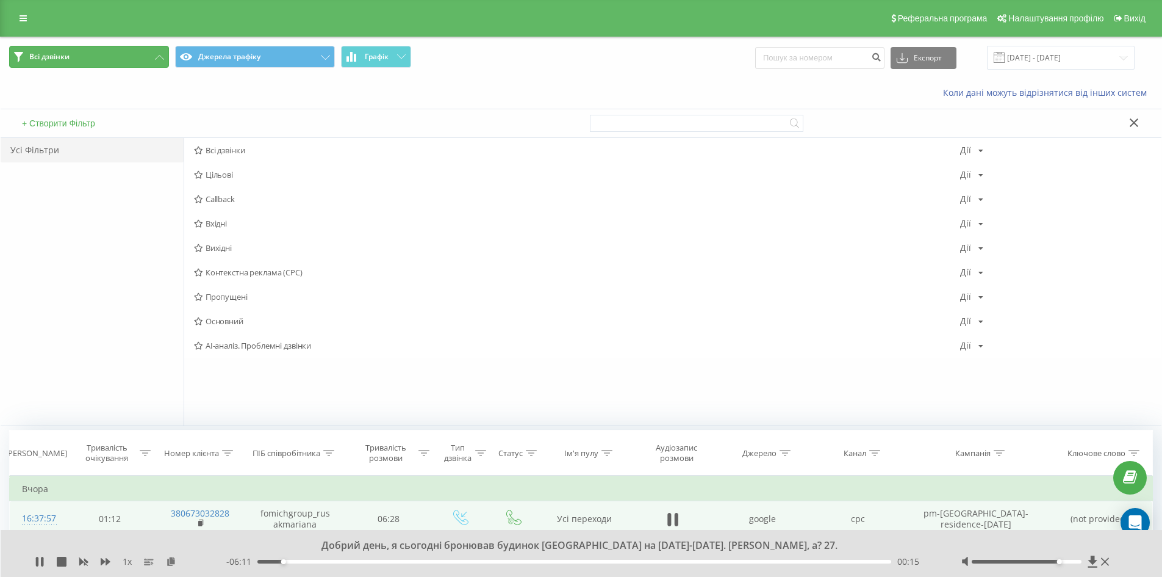
click at [88, 49] on button "Всі дзвінки" at bounding box center [89, 57] width 160 height 22
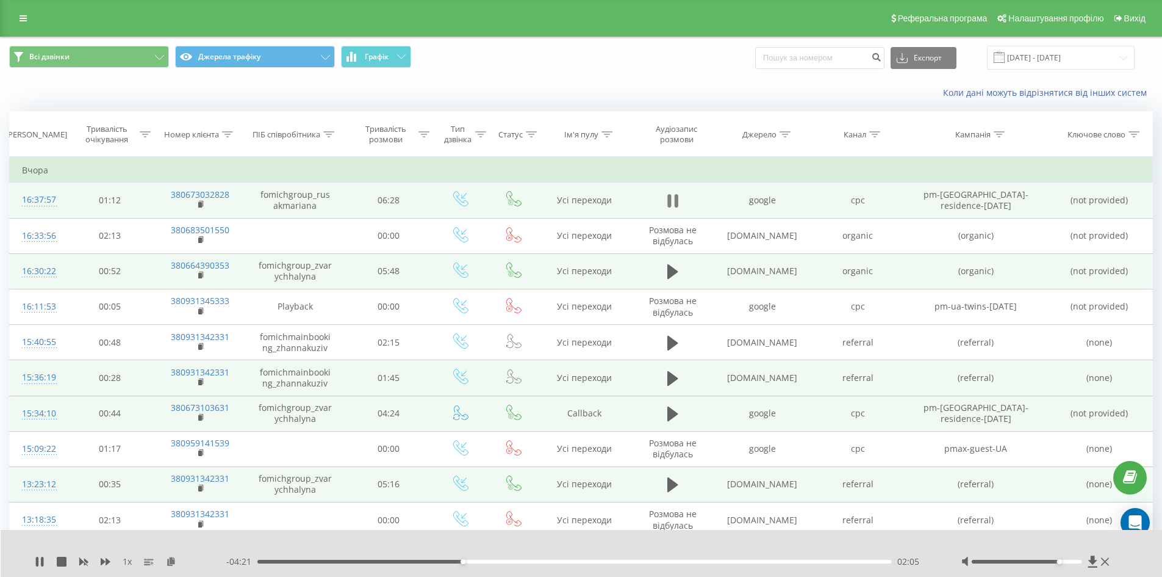
click at [669, 203] on icon at bounding box center [669, 200] width 4 height 13
click at [40, 564] on icon at bounding box center [40, 561] width 10 height 10
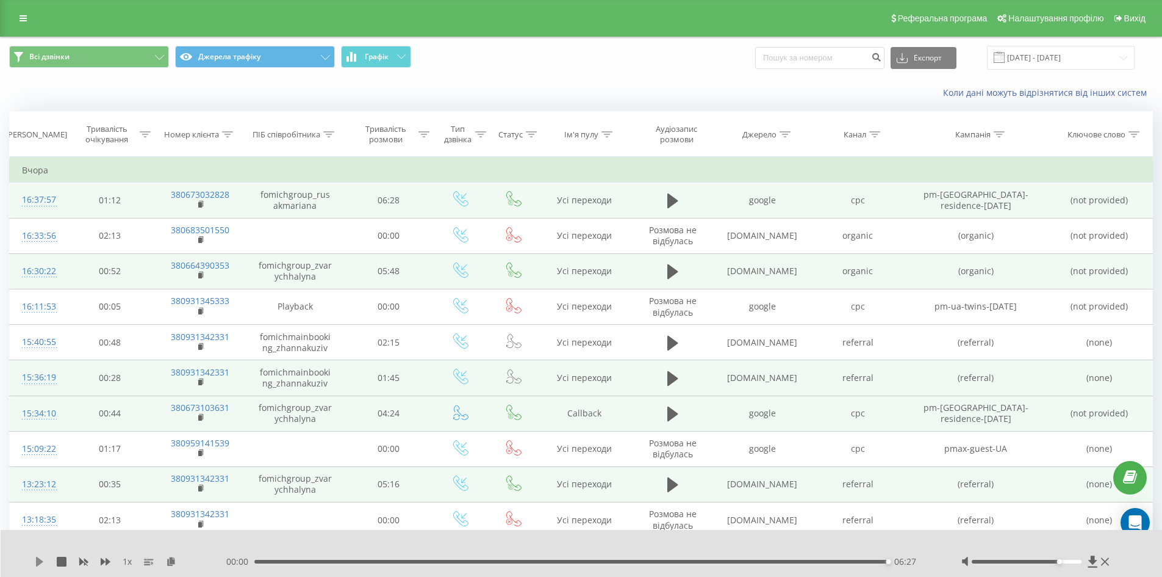
click at [35, 559] on icon at bounding box center [40, 561] width 10 height 10
click at [672, 203] on icon at bounding box center [672, 200] width 11 height 15
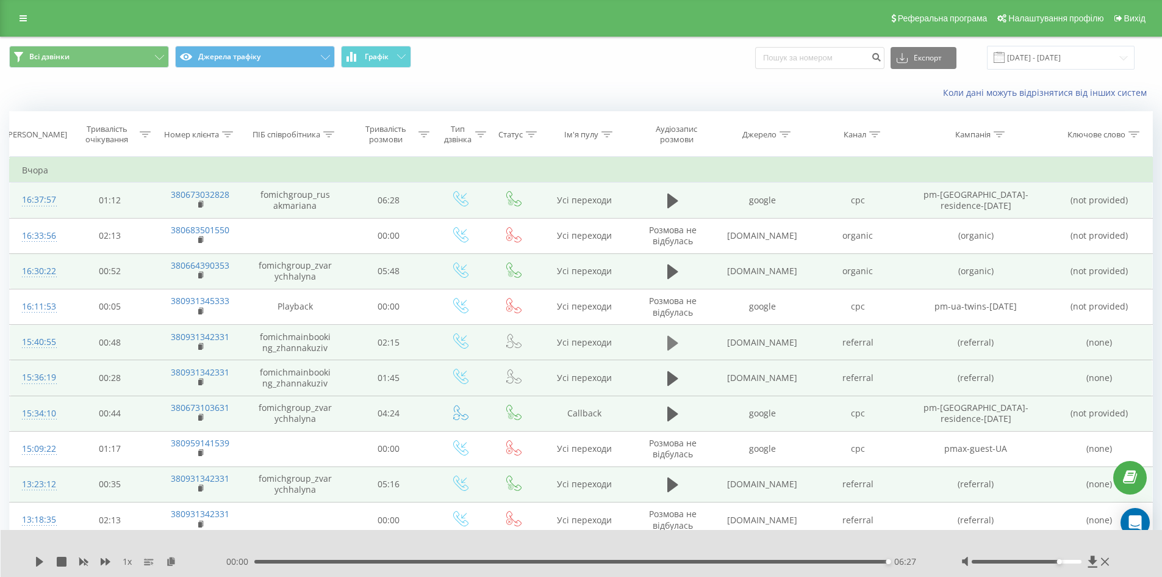
click at [674, 340] on icon at bounding box center [672, 342] width 11 height 15
click at [668, 337] on icon at bounding box center [672, 342] width 11 height 15
click at [664, 384] on button at bounding box center [673, 378] width 18 height 18
click at [132, 53] on button "Всі дзвінки" at bounding box center [89, 57] width 160 height 22
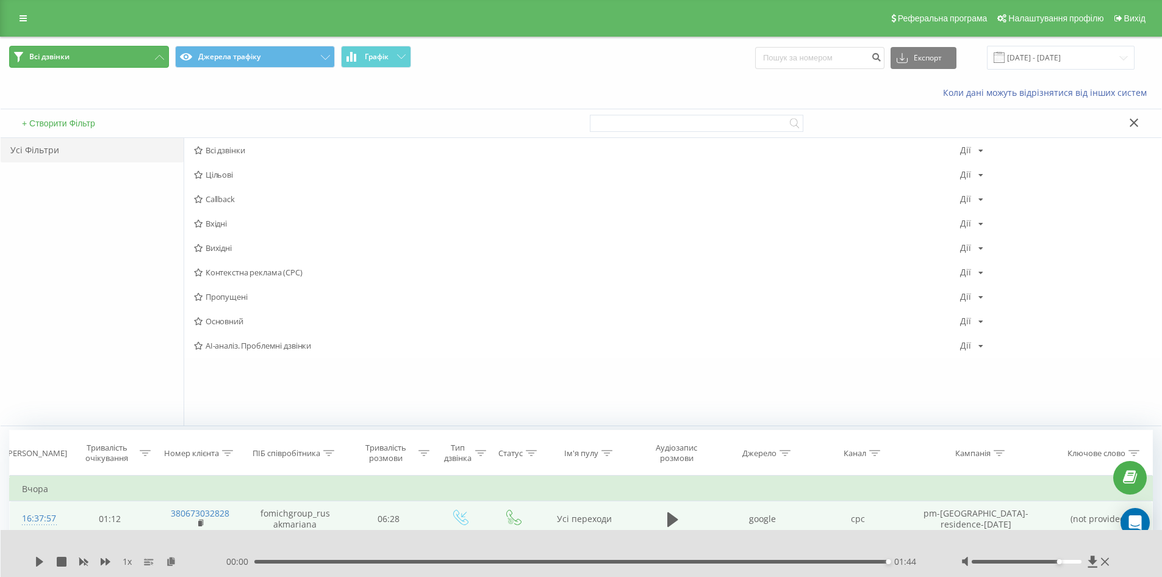
click at [159, 60] on button "Всі дзвінки" at bounding box center [89, 57] width 160 height 22
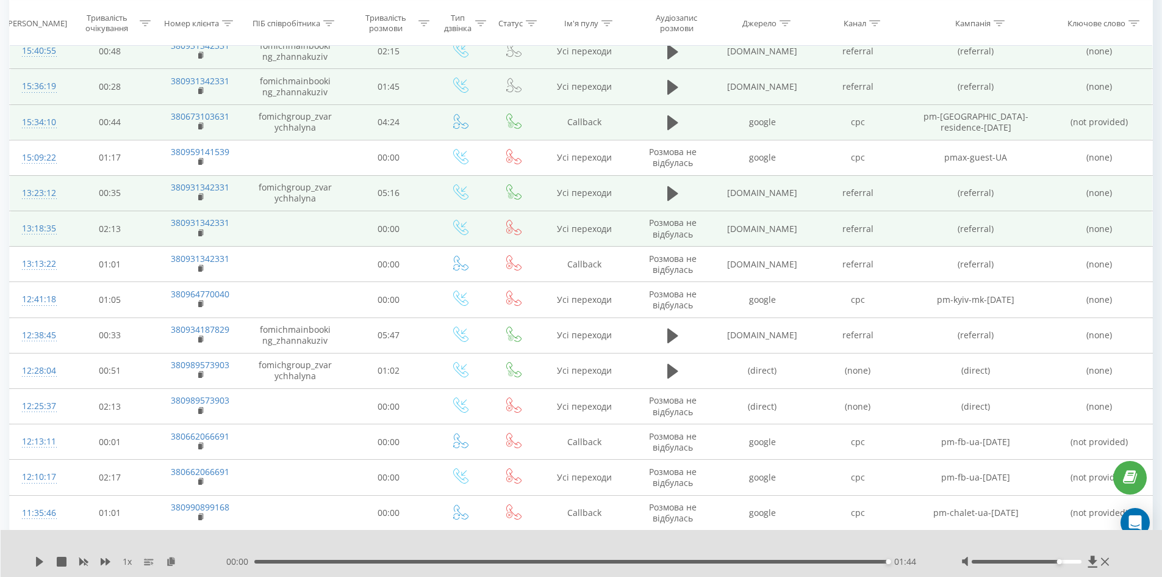
scroll to position [290, 0]
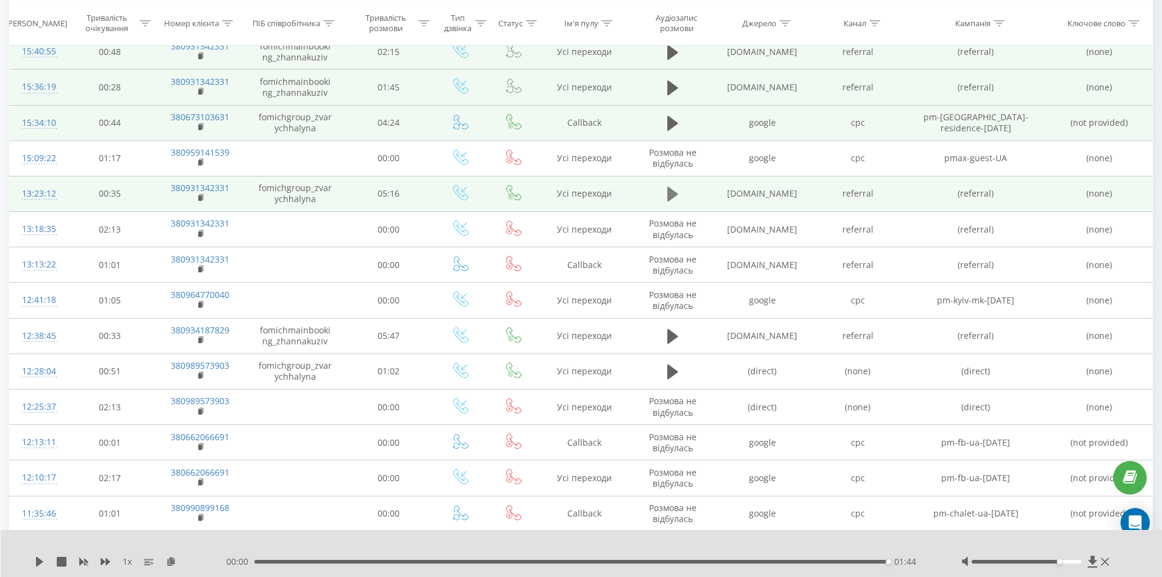
click at [669, 192] on icon at bounding box center [672, 194] width 11 height 15
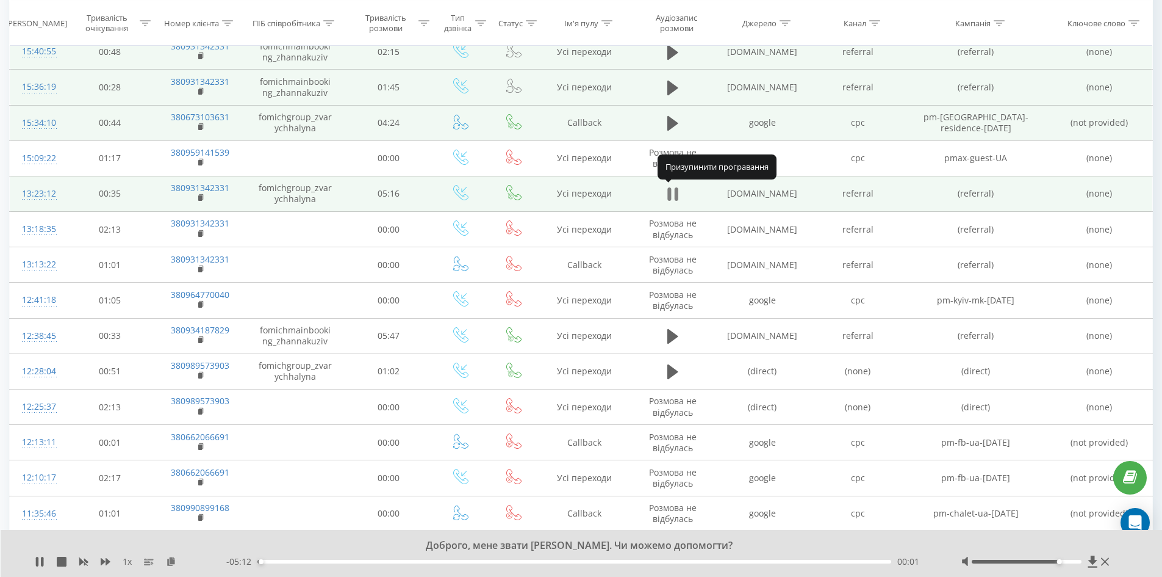
click at [679, 193] on button at bounding box center [673, 194] width 18 height 18
click at [675, 198] on icon at bounding box center [672, 193] width 11 height 17
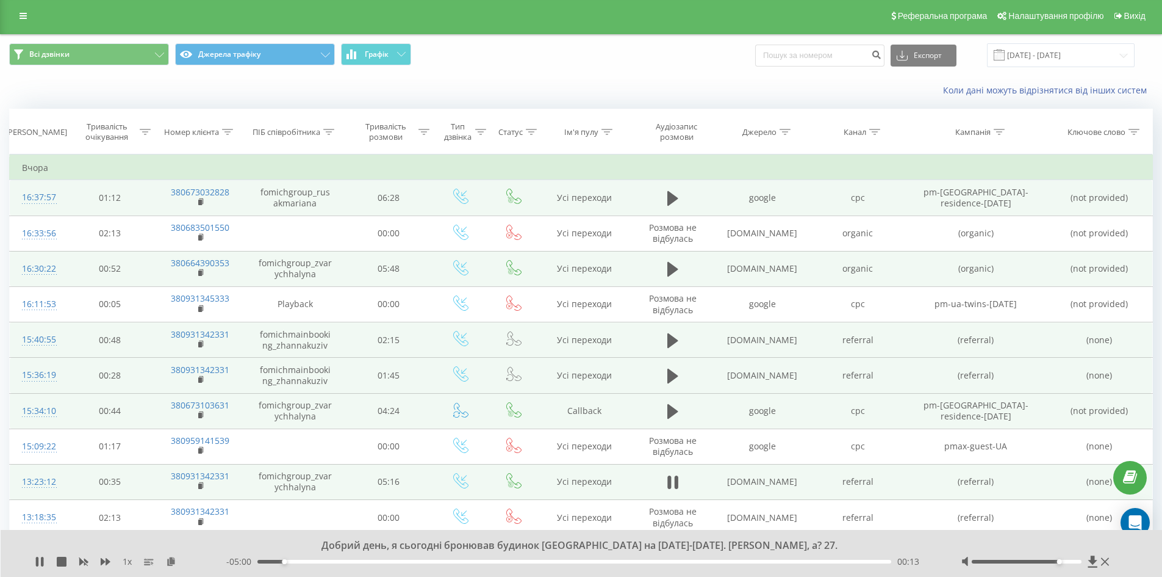
scroll to position [0, 0]
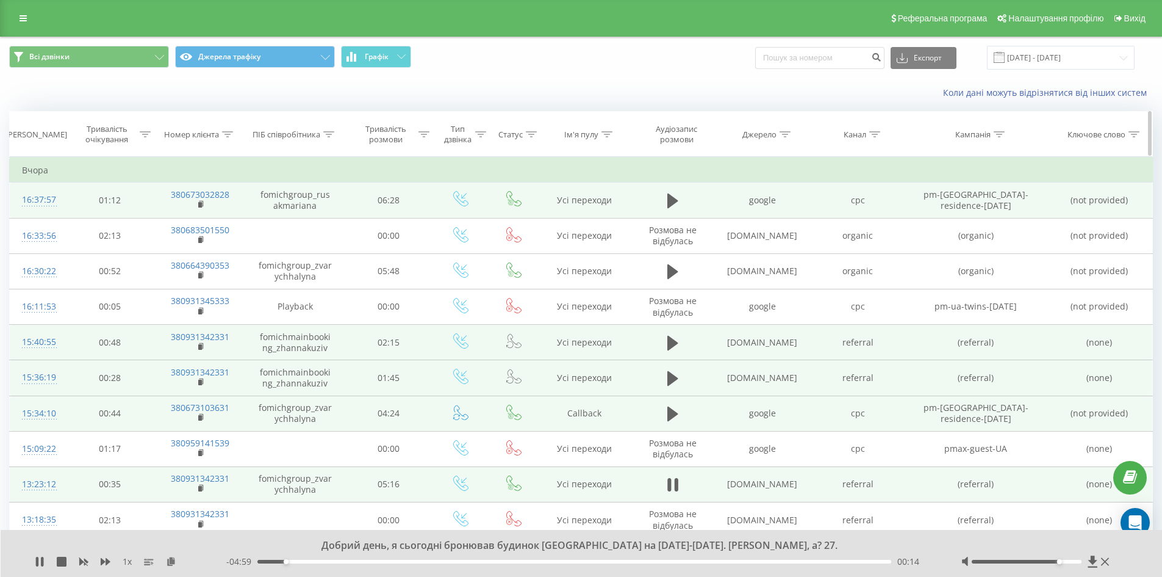
click at [31, 132] on div "[PERSON_NAME]" at bounding box center [36, 134] width 62 height 10
click at [32, 171] on td "Вчора" at bounding box center [581, 170] width 1143 height 24
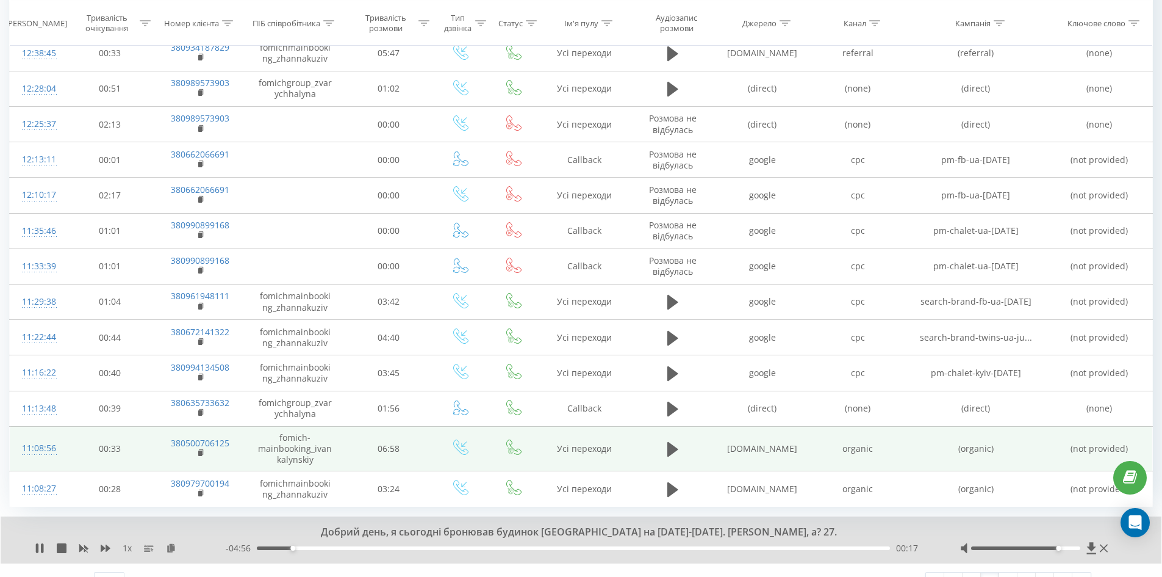
scroll to position [595, 0]
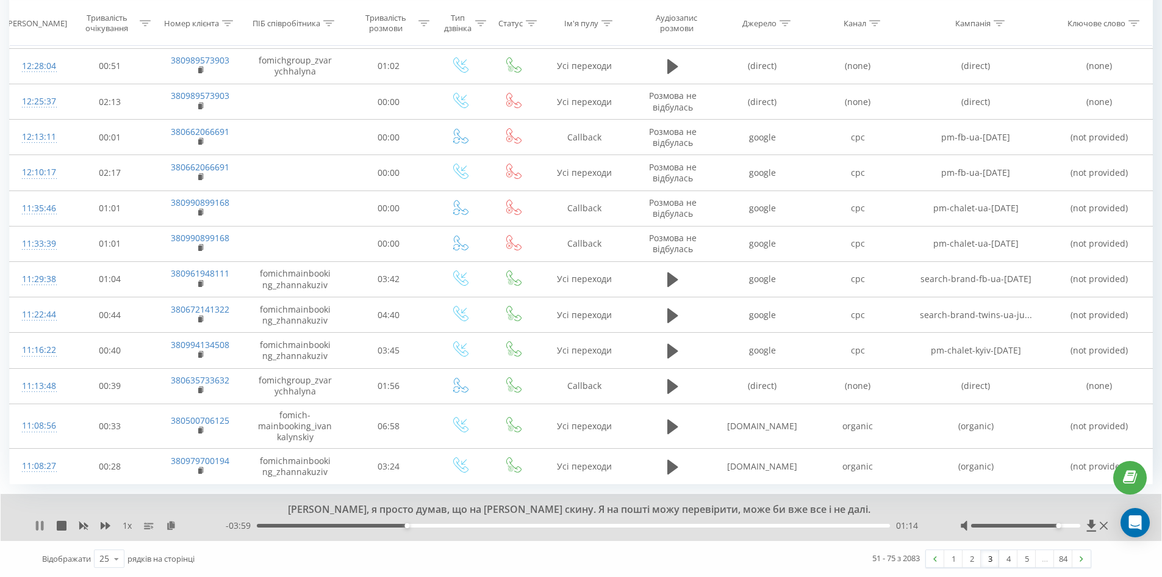
click at [37, 525] on icon at bounding box center [37, 525] width 2 height 10
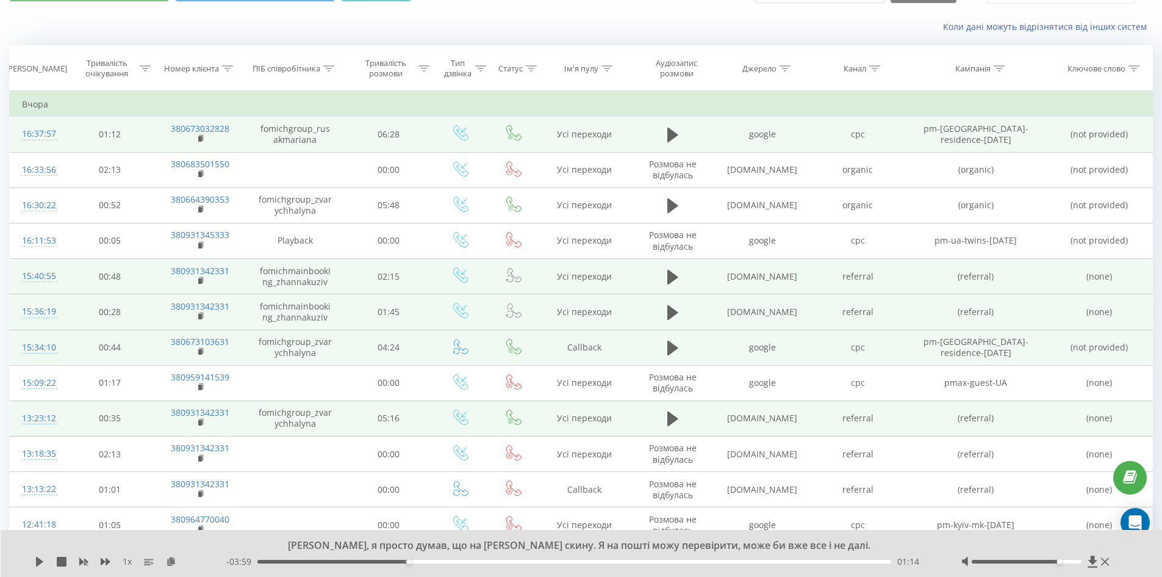
scroll to position [60, 0]
